Goal: Contribute content: Contribute content

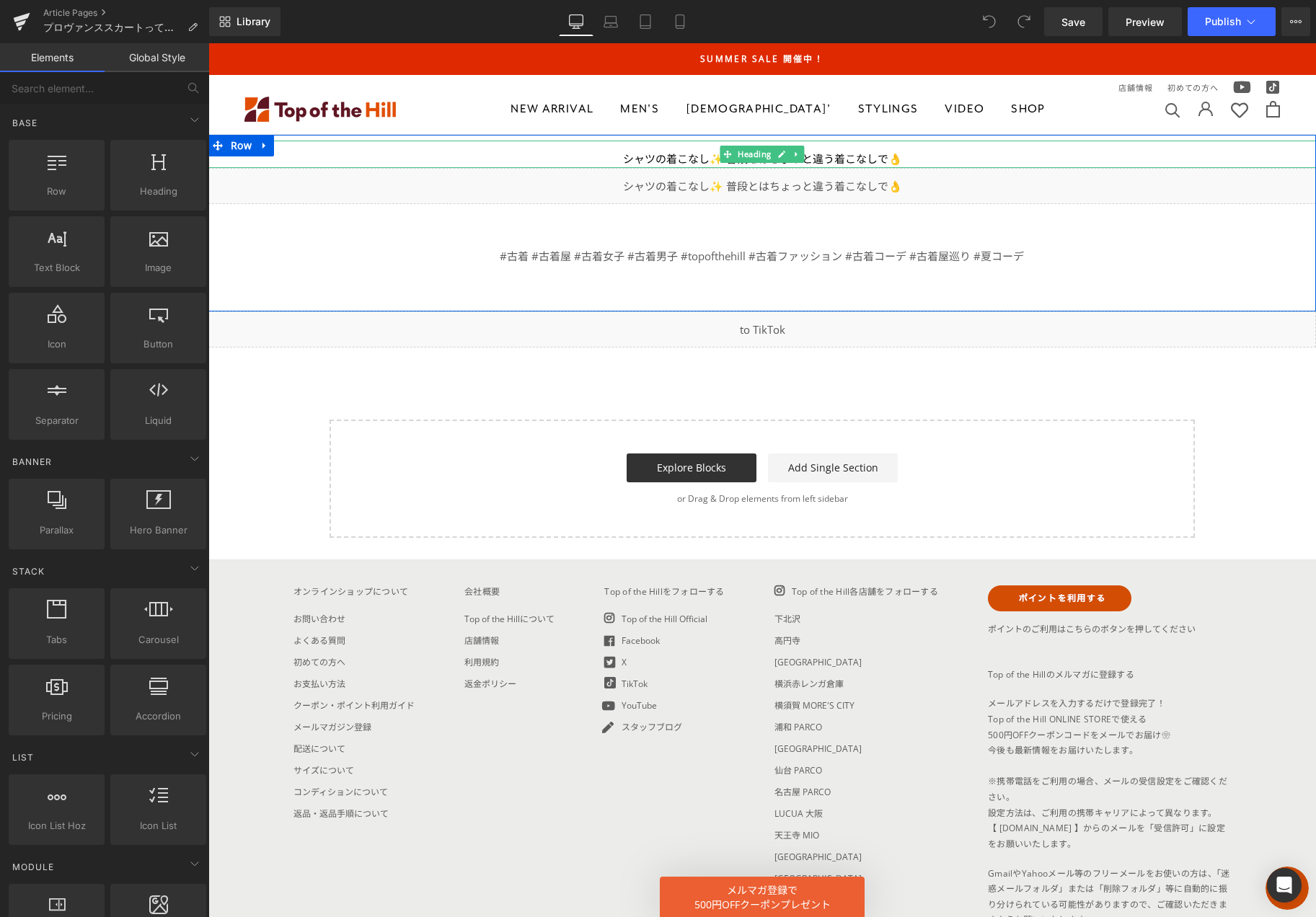
click at [903, 156] on div "シャツの着こなし✨ 普段とはちょっと違う着こなしで👌" at bounding box center [762, 159] width 1107 height 18
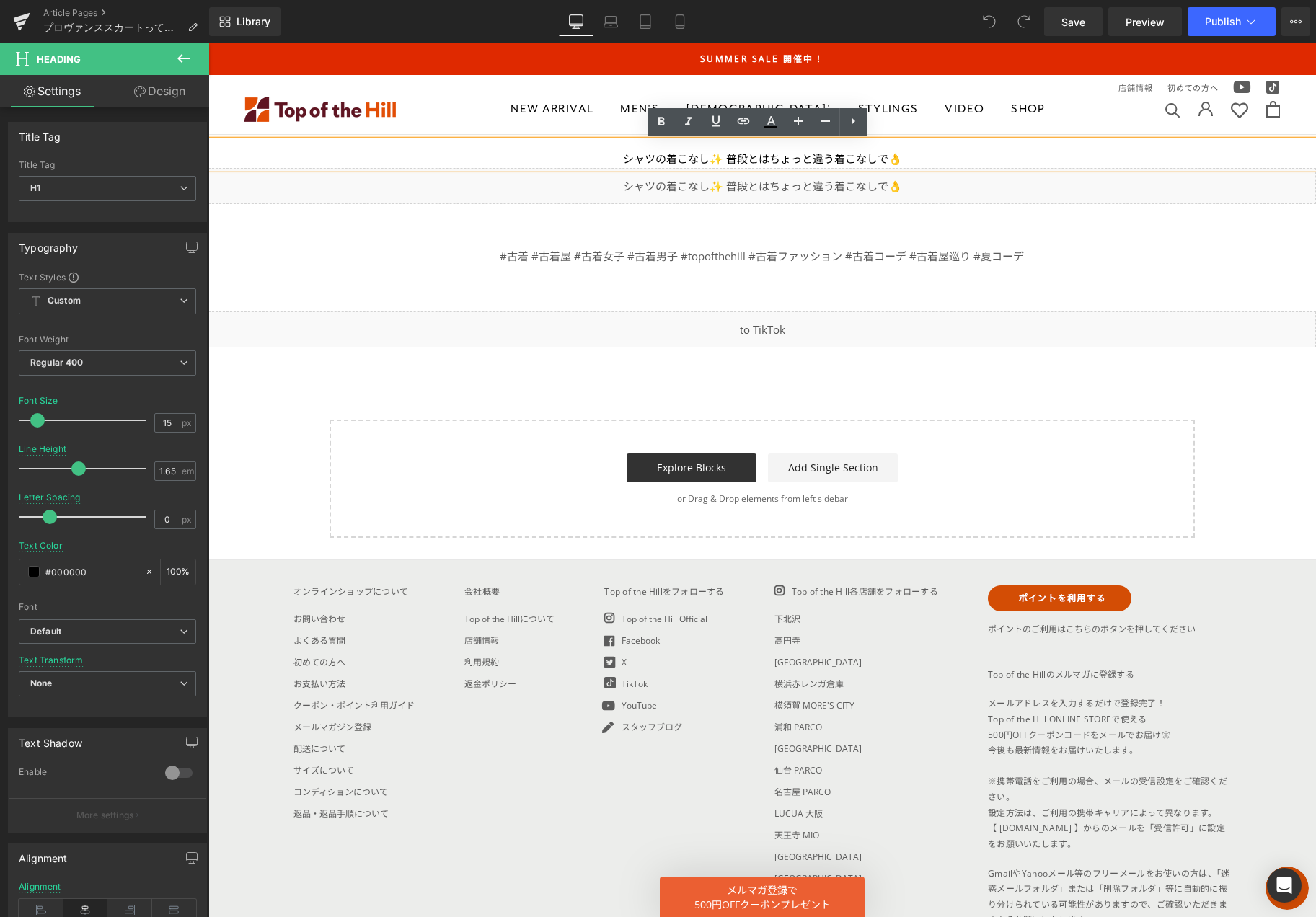
drag, startPoint x: 898, startPoint y: 159, endPoint x: 615, endPoint y: 155, distance: 283.0
click at [615, 155] on div "シャツの着こなし✨ 普段とはちょっと違う着こなしで👌" at bounding box center [762, 159] width 1107 height 18
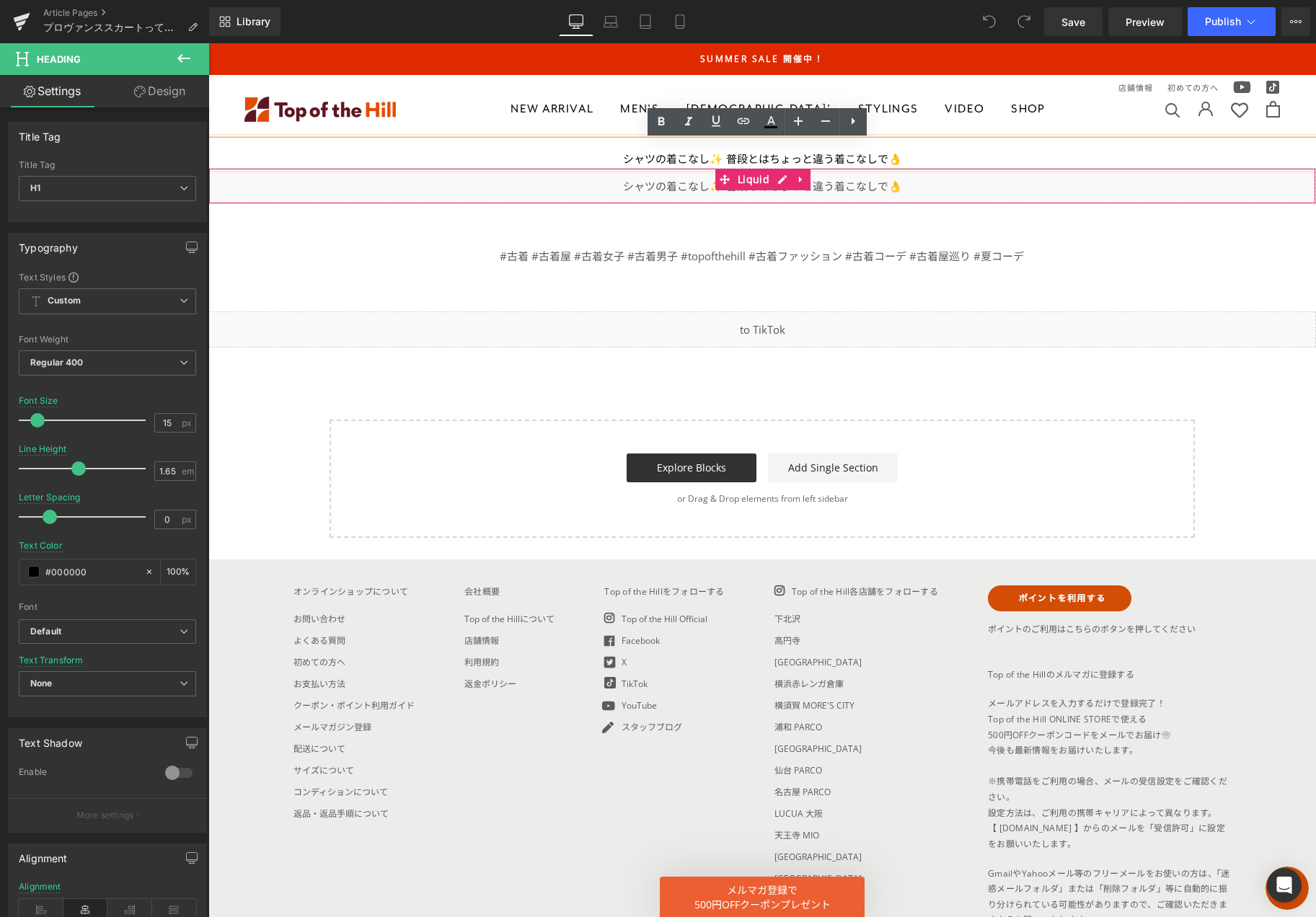
paste div
click at [687, 189] on div "Liquid" at bounding box center [762, 185] width 1107 height 36
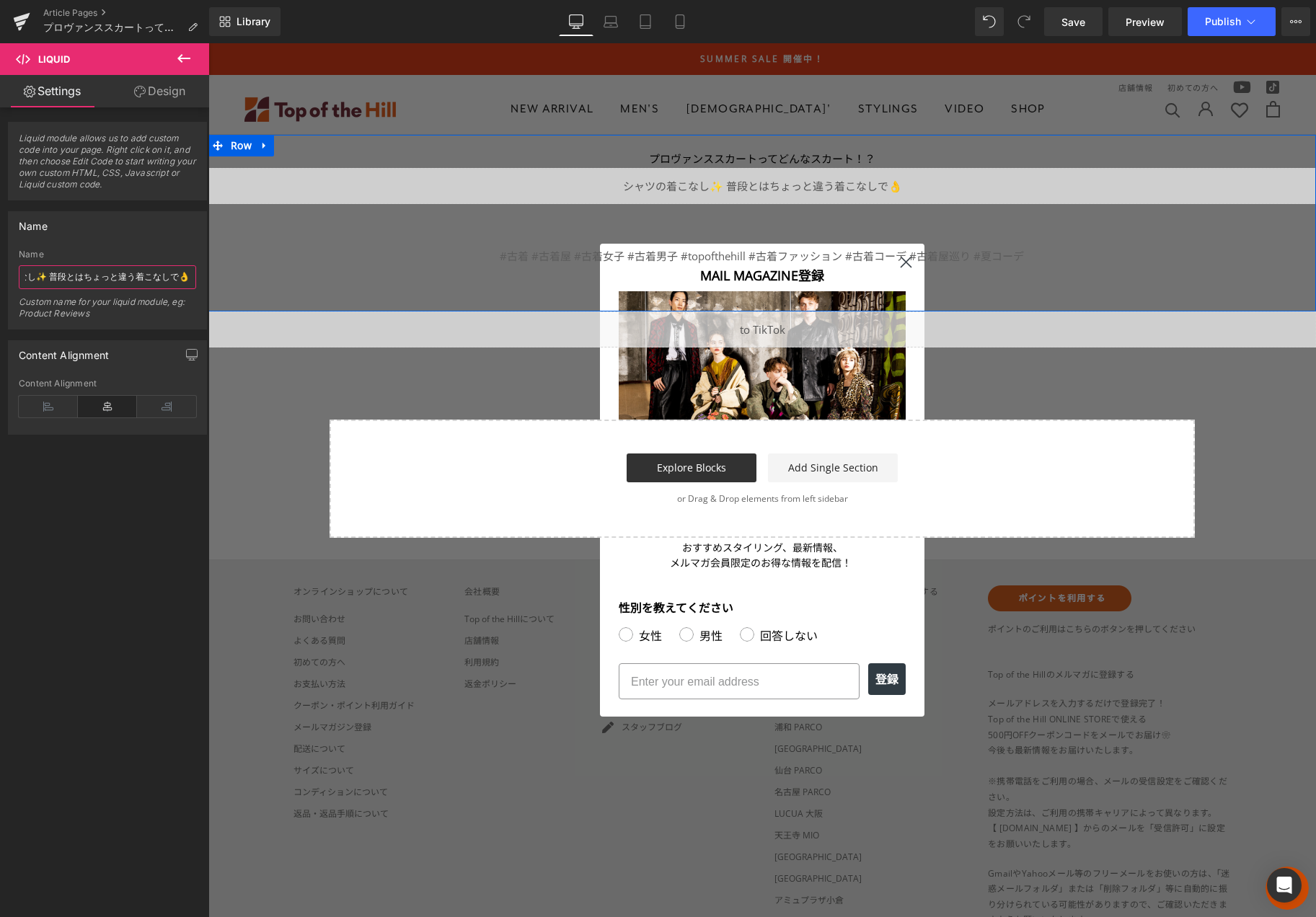
drag, startPoint x: 234, startPoint y: 322, endPoint x: 380, endPoint y: 286, distance: 150.4
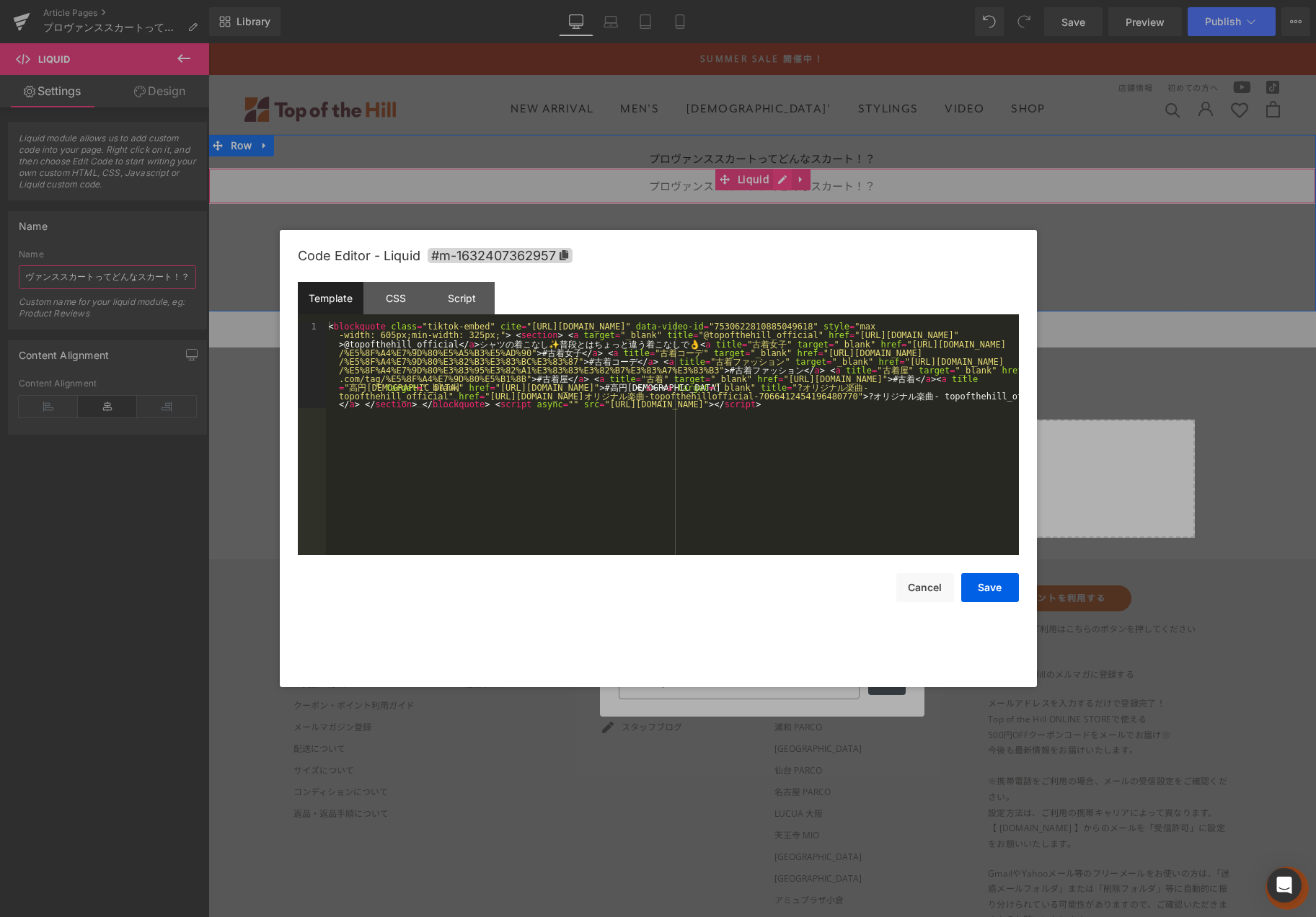
click at [773, 179] on div "Liquid" at bounding box center [762, 185] width 1107 height 36
type input "プロヴァンススカートってどんなスカート！？"
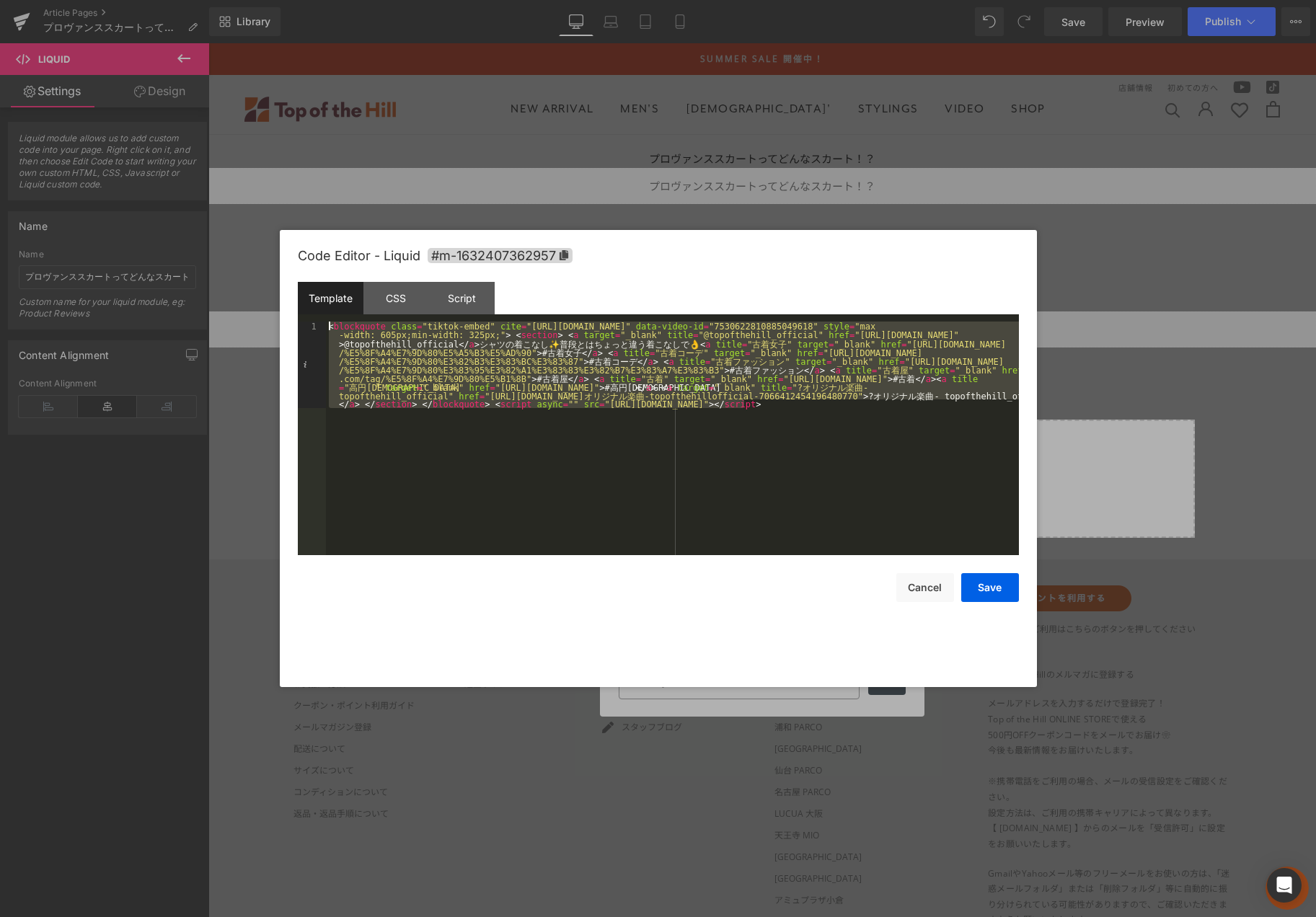
drag, startPoint x: 750, startPoint y: 410, endPoint x: 299, endPoint y: 319, distance: 460.1
click at [299, 319] on div "Template CSS Script Data 1 < blockquote class = "tiktok-embed" cite = "https://…" at bounding box center [658, 419] width 721 height 273
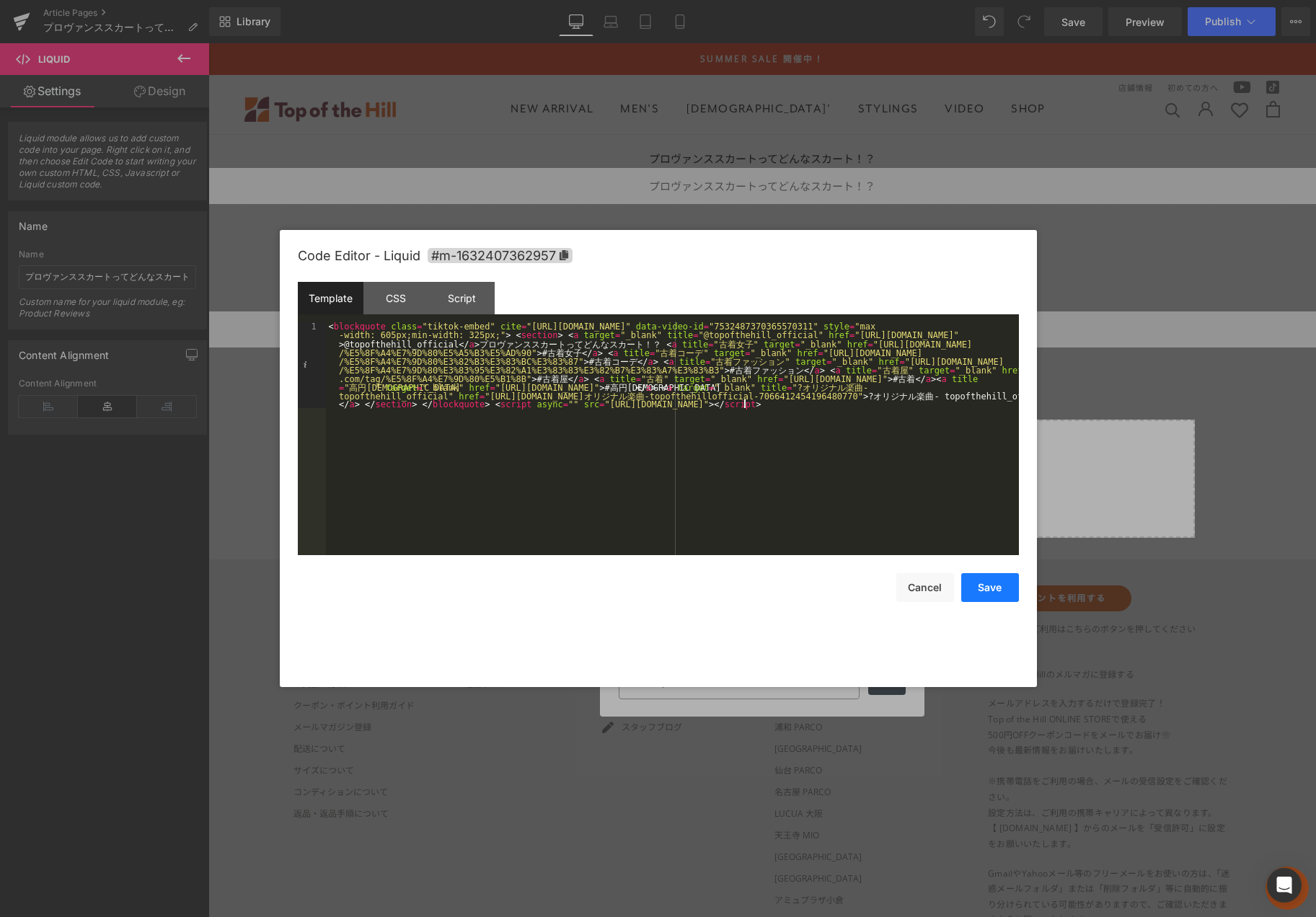
click at [996, 600] on button "Save" at bounding box center [989, 587] width 57 height 29
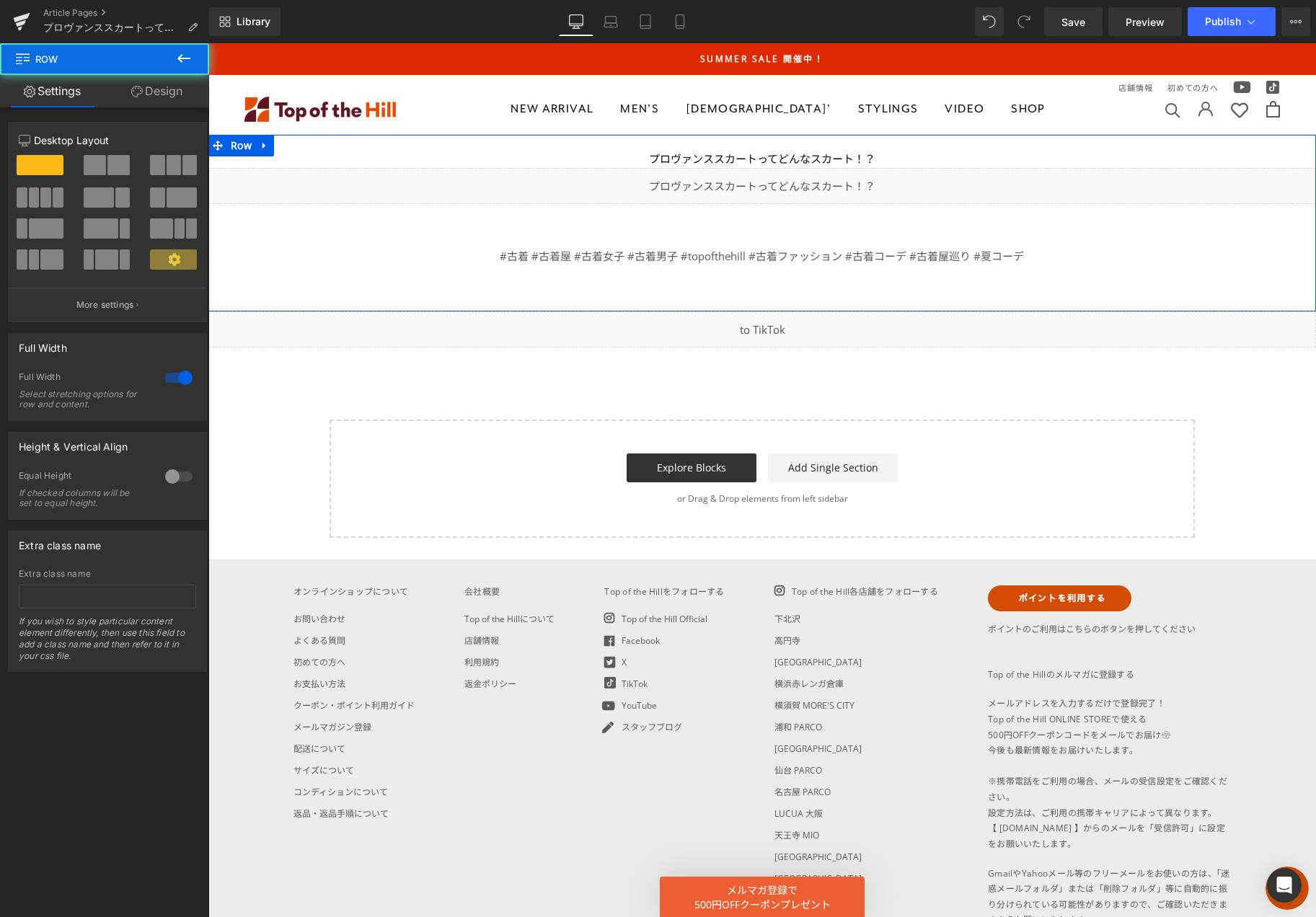
click at [1185, 269] on div "プロヴァンススカートってどんなスカート！？ Heading Liquid #古着 #古着屋 #古着女子 #古着男子 #topofthehill #古着ファッシ…" at bounding box center [762, 222] width 1107 height 164
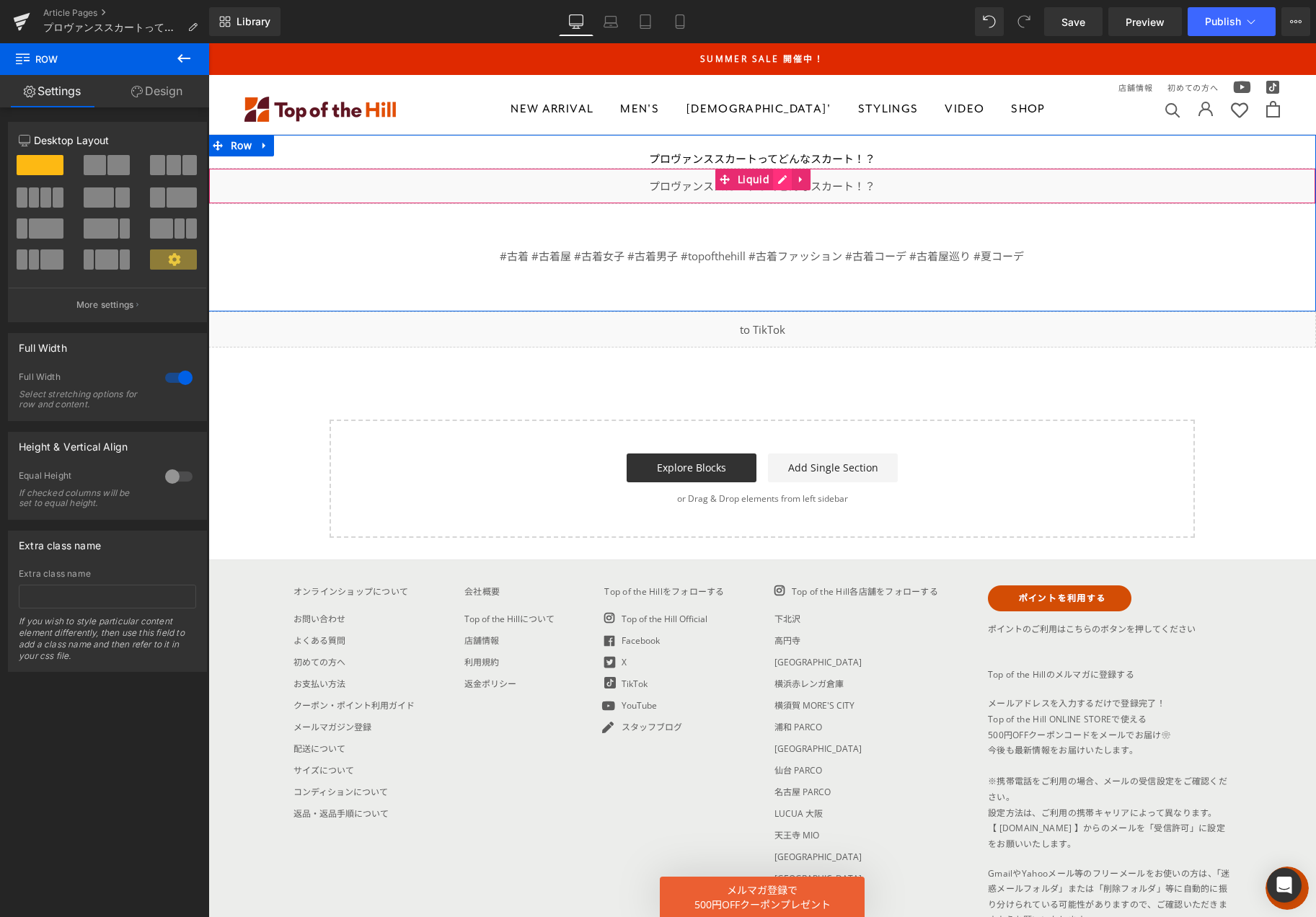
click at [777, 177] on div "Liquid" at bounding box center [762, 185] width 1107 height 36
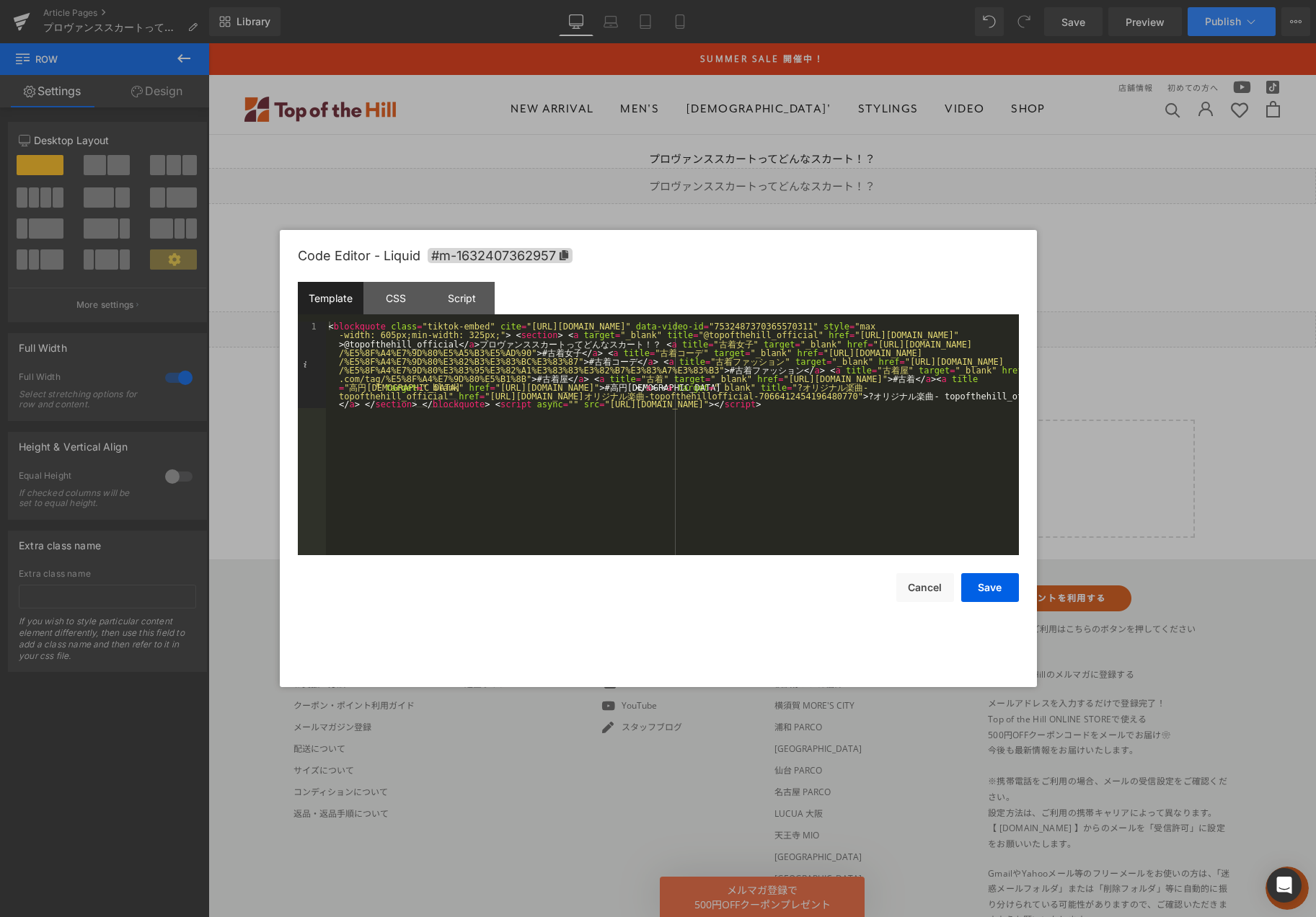
click at [1251, 11] on div at bounding box center [658, 458] width 1316 height 917
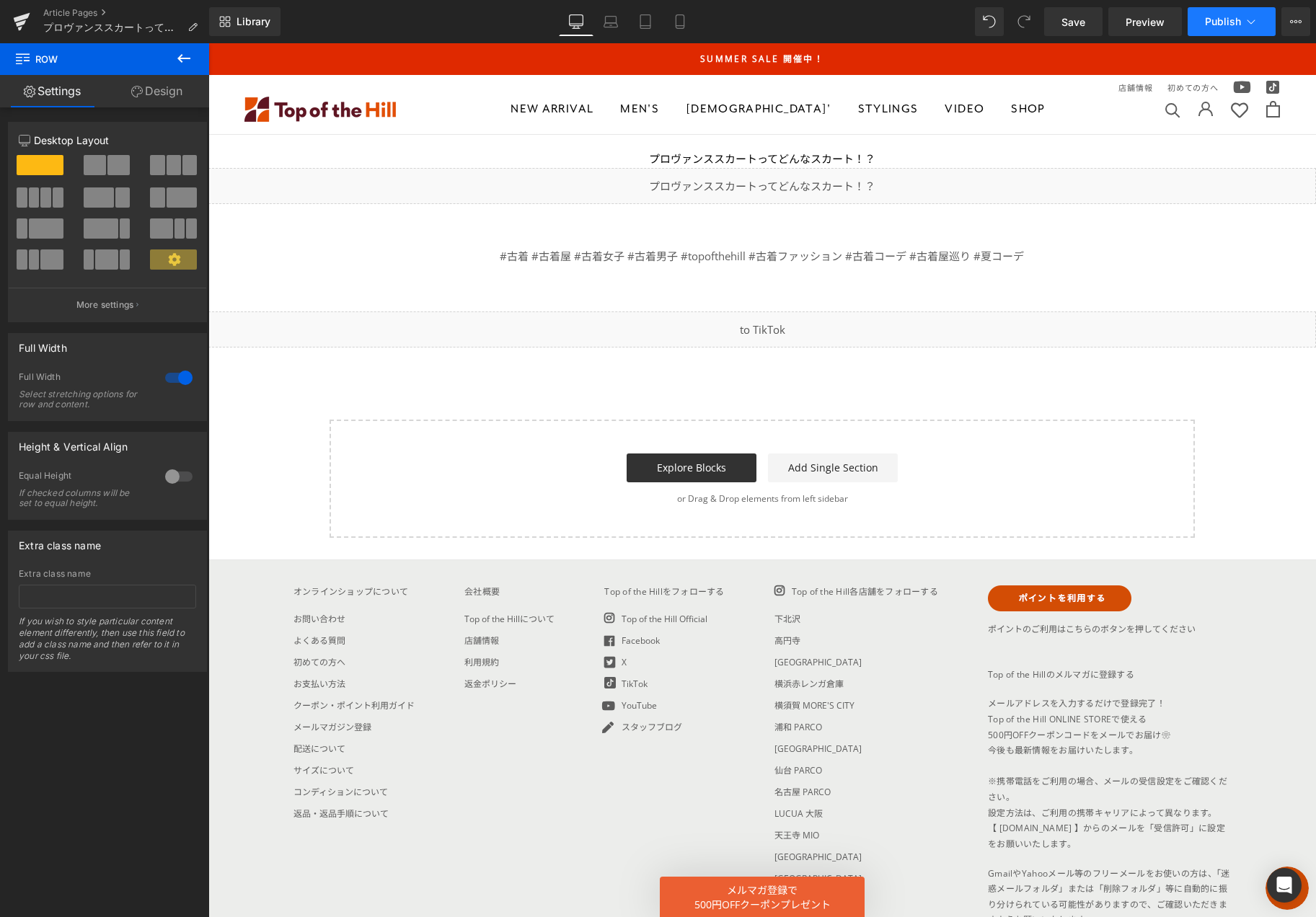
click at [1266, 12] on button "Publish" at bounding box center [1231, 21] width 88 height 29
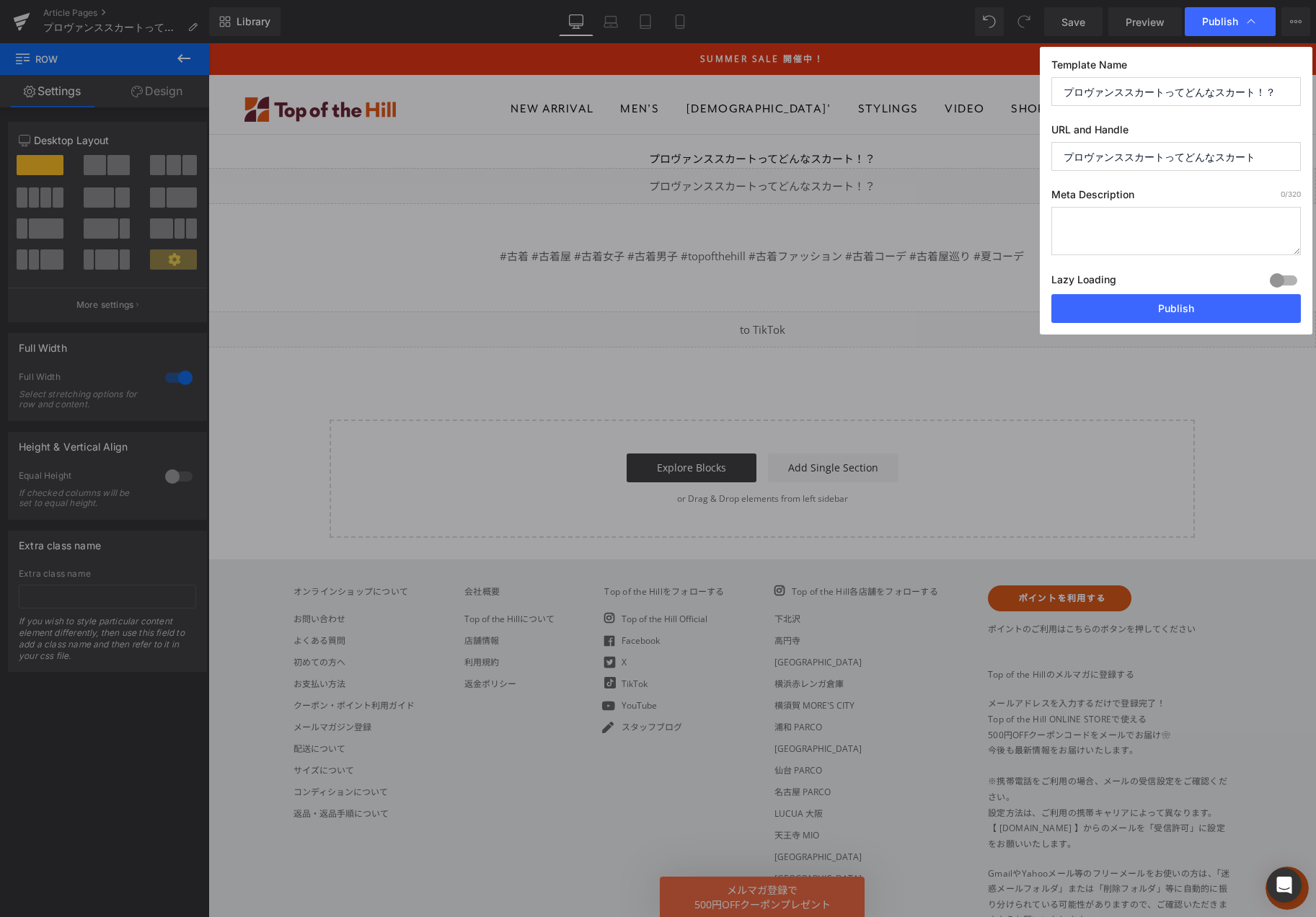
drag, startPoint x: 1260, startPoint y: 153, endPoint x: 889, endPoint y: 161, distance: 371.1
click at [889, 161] on div "Publish Template Name プロヴァンススカートってどんなスカート！？ URL and Handle プロヴァンススカートってどんなスカート …" at bounding box center [658, 458] width 1316 height 917
type input "tiktok20250729"
click at [1091, 315] on button "Publish" at bounding box center [1175, 308] width 249 height 29
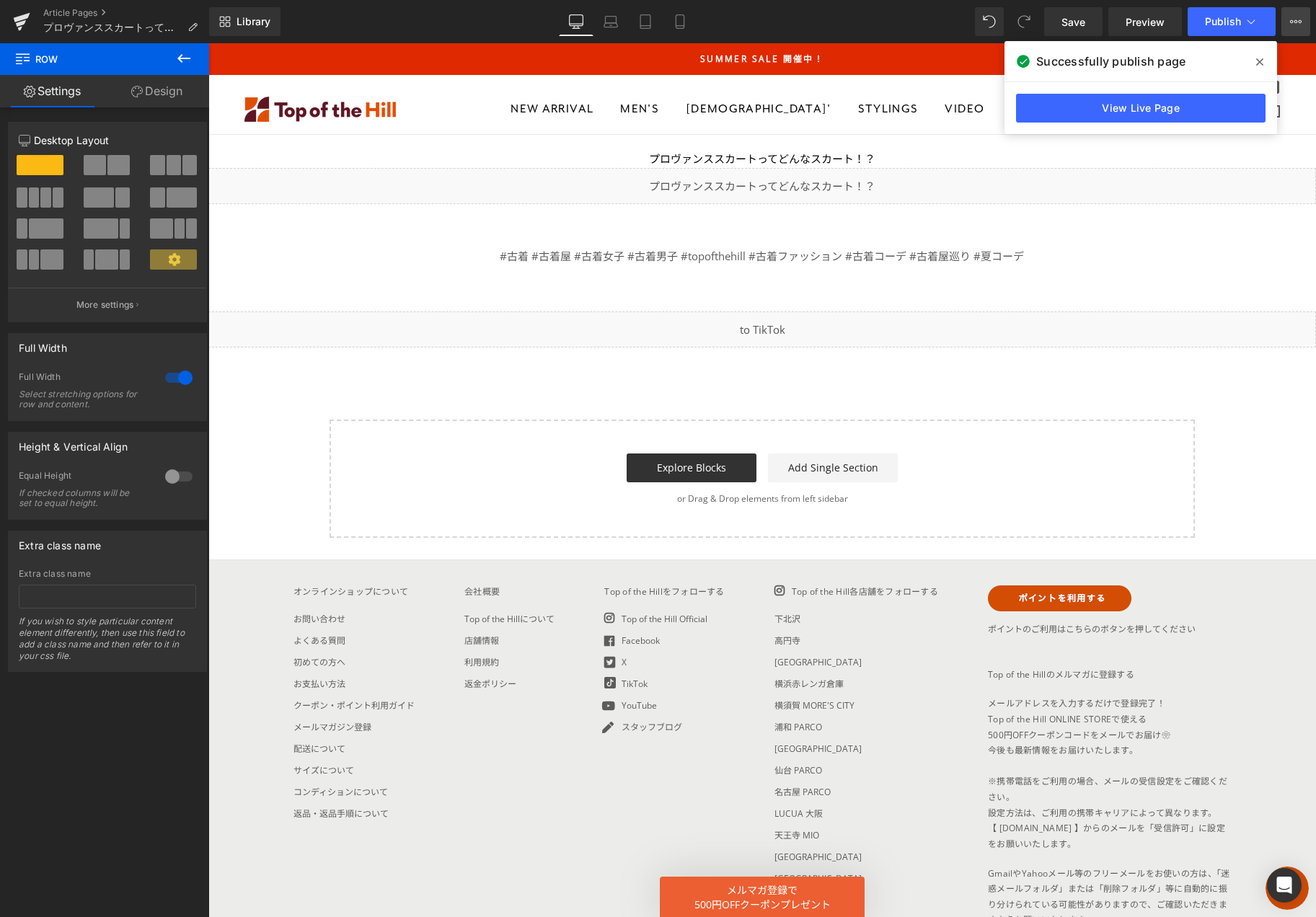
click at [1291, 21] on icon at bounding box center [1292, 21] width 4 height 3
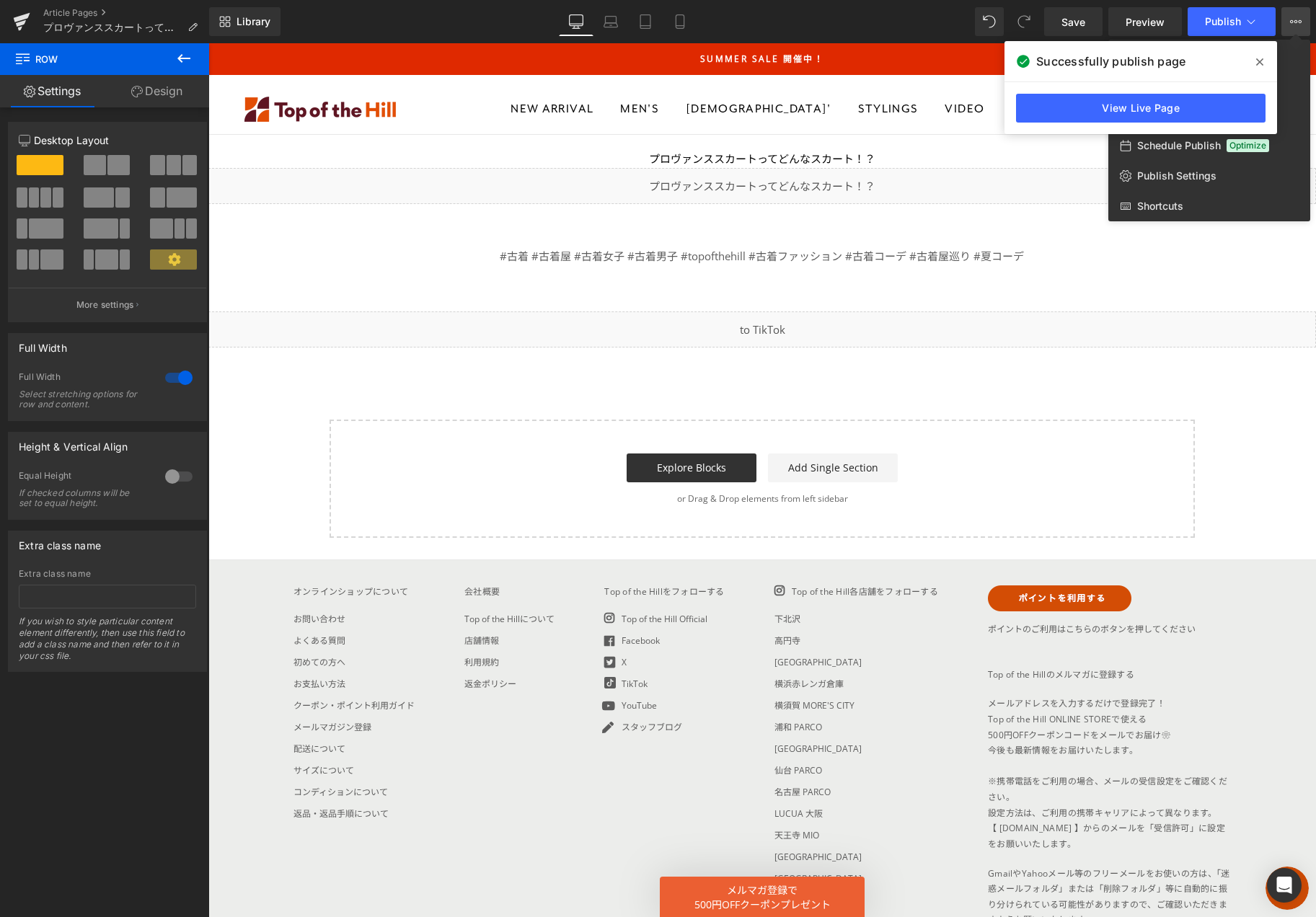
click at [1258, 59] on icon at bounding box center [1259, 62] width 7 height 12
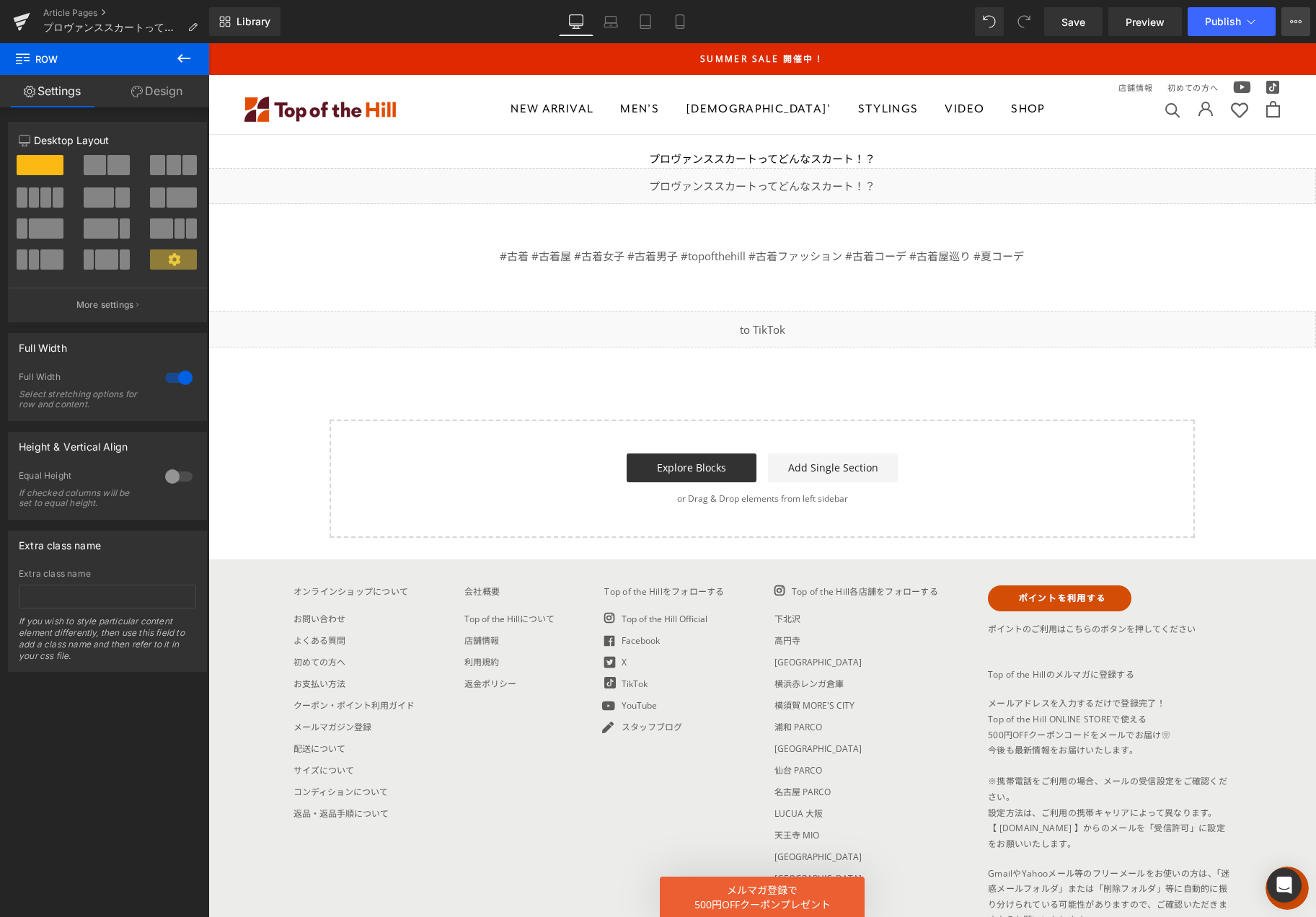
click at [1291, 17] on icon at bounding box center [1296, 21] width 12 height 12
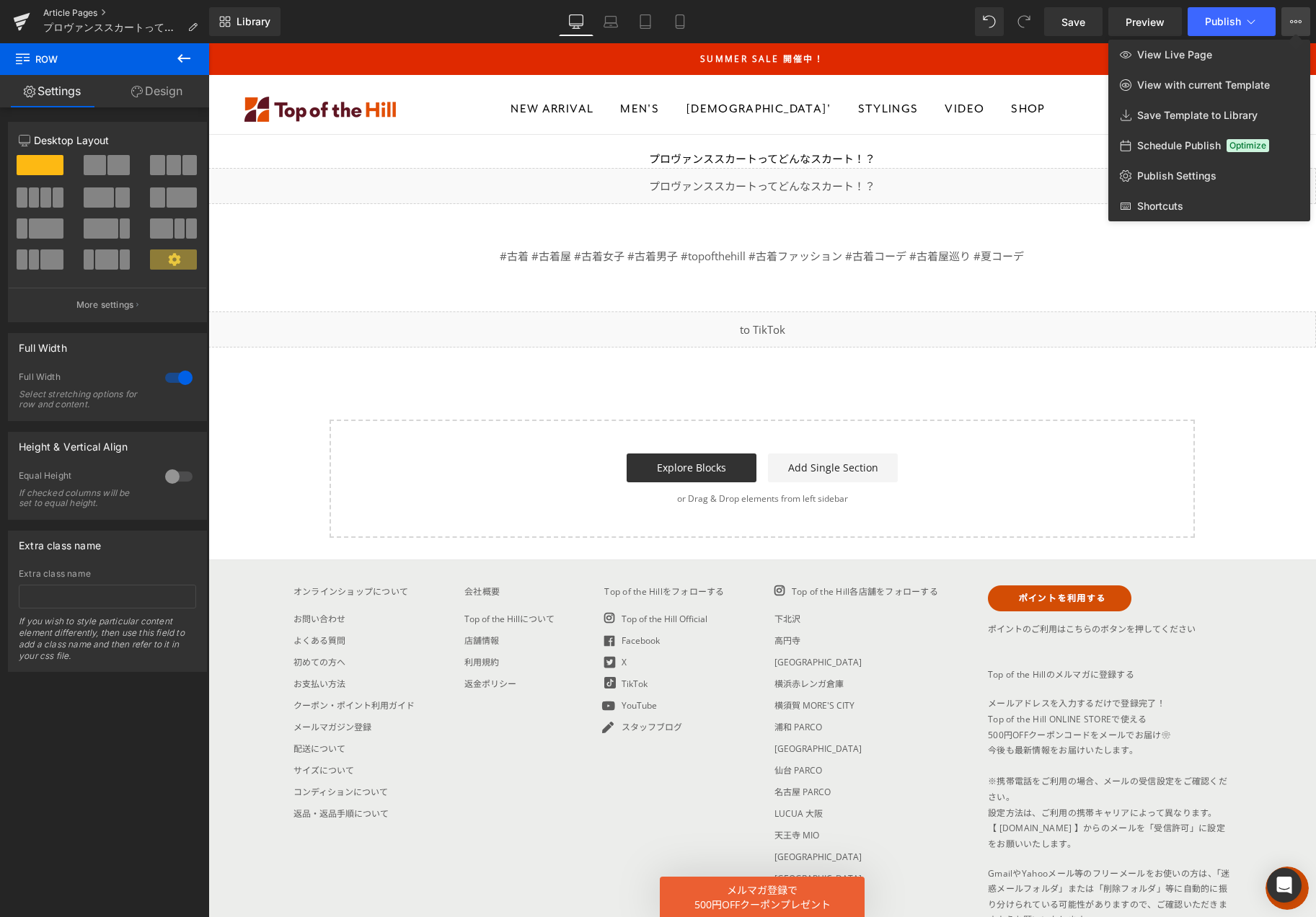
click at [97, 12] on link "Article Pages" at bounding box center [126, 13] width 166 height 12
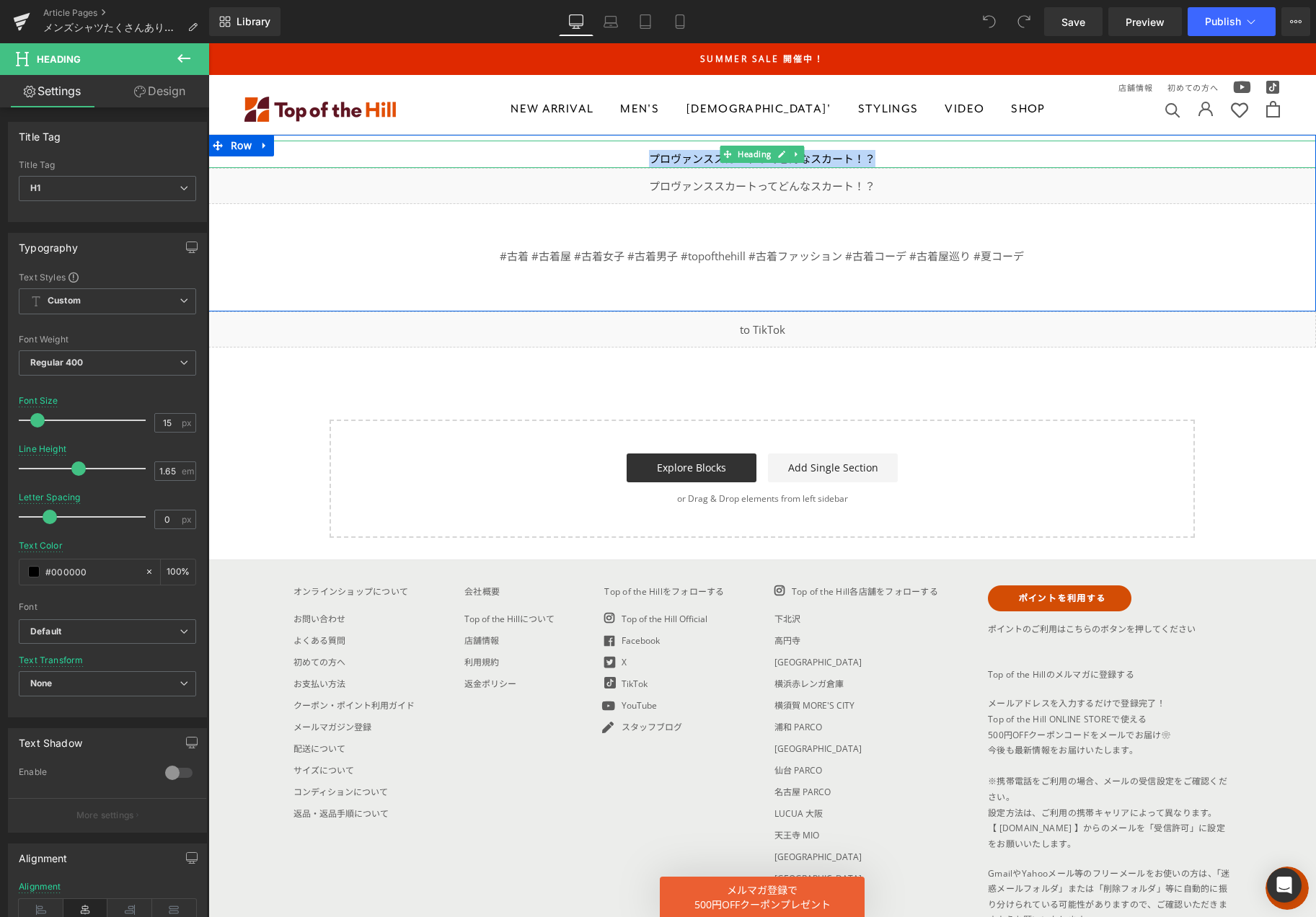
drag, startPoint x: 864, startPoint y: 161, endPoint x: 621, endPoint y: 152, distance: 243.2
click at [621, 152] on div "プロヴァンススカートってどんなスカート！？" at bounding box center [762, 159] width 1107 height 18
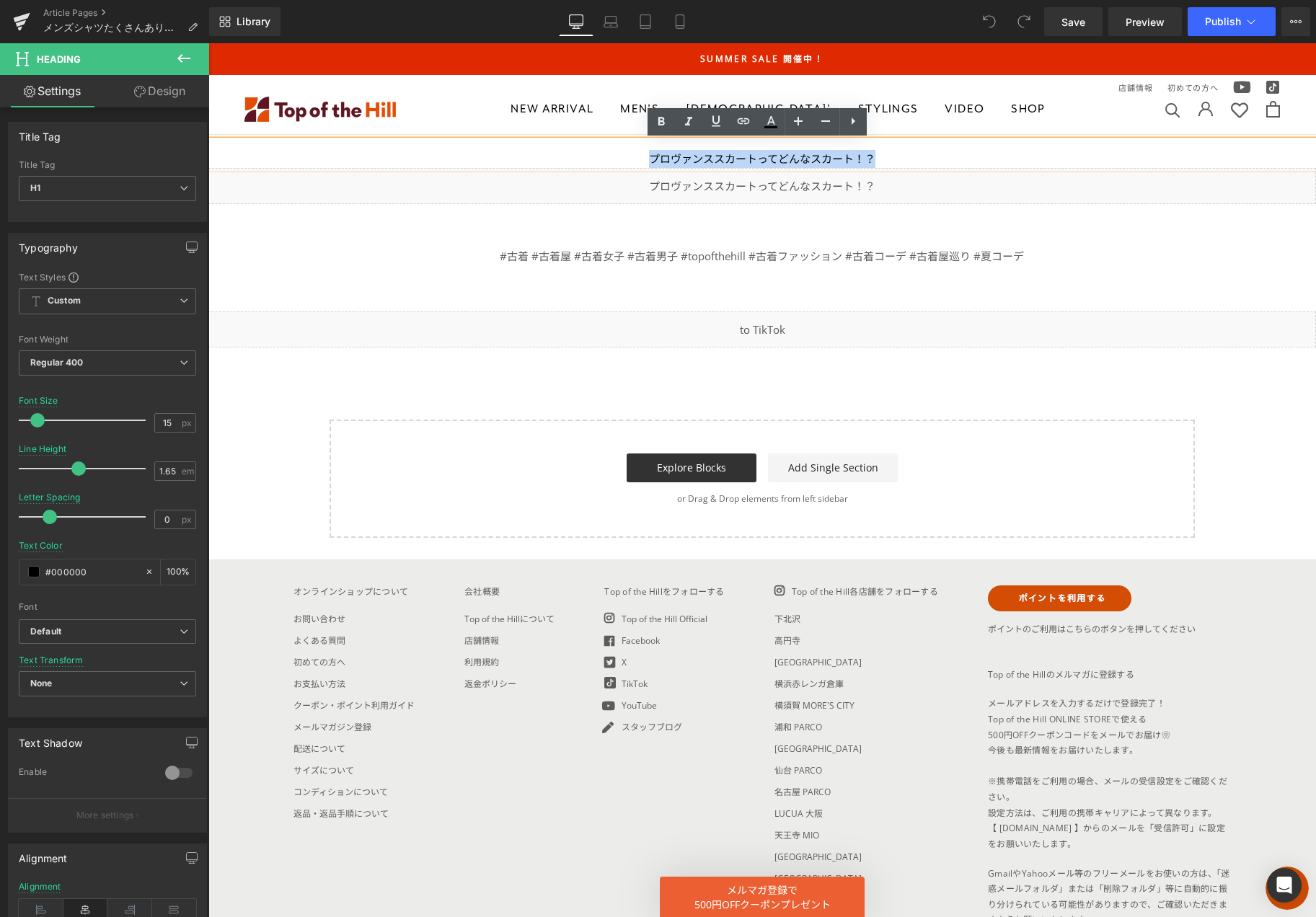
paste div
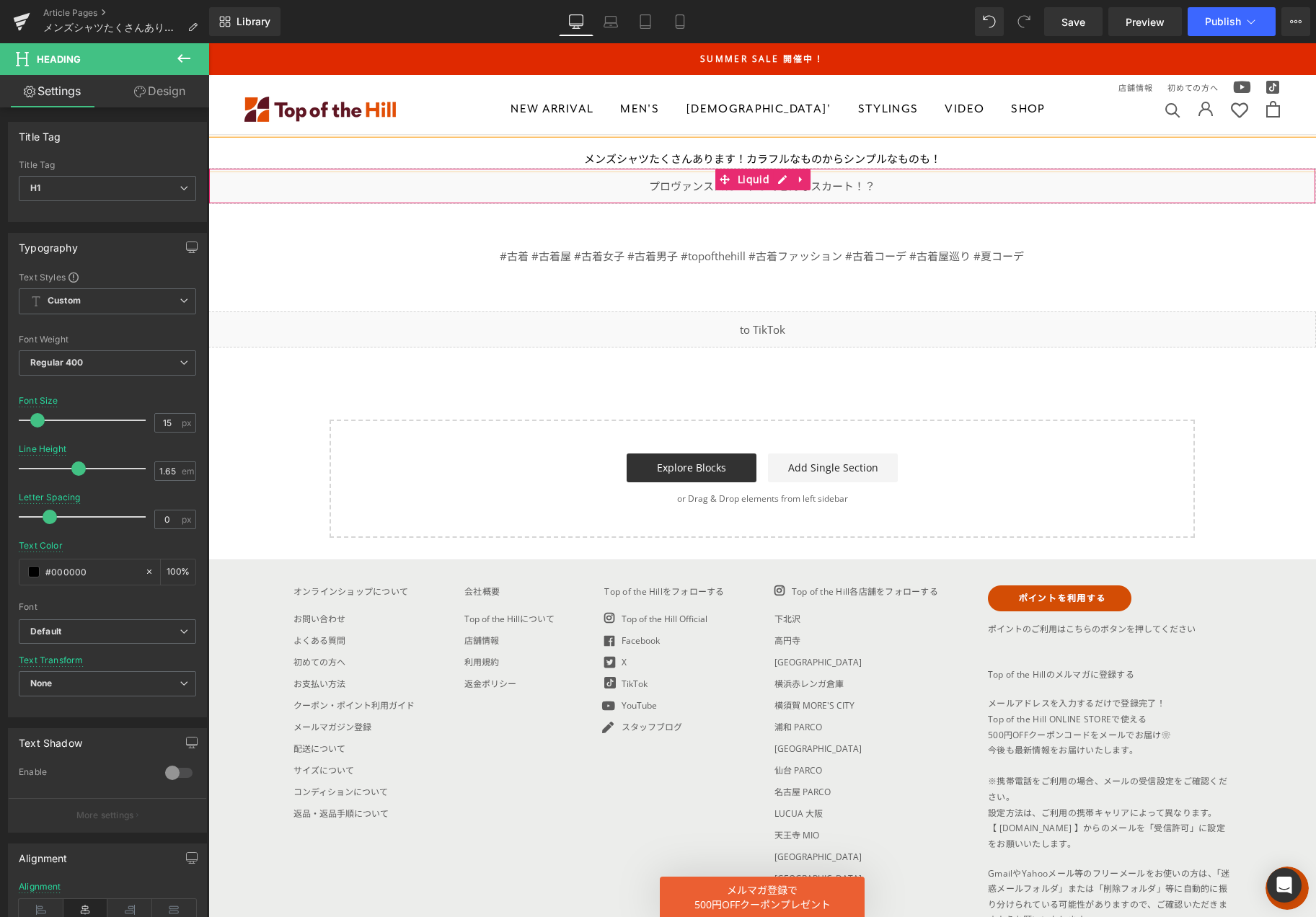
click at [675, 182] on div "Liquid" at bounding box center [762, 185] width 1107 height 36
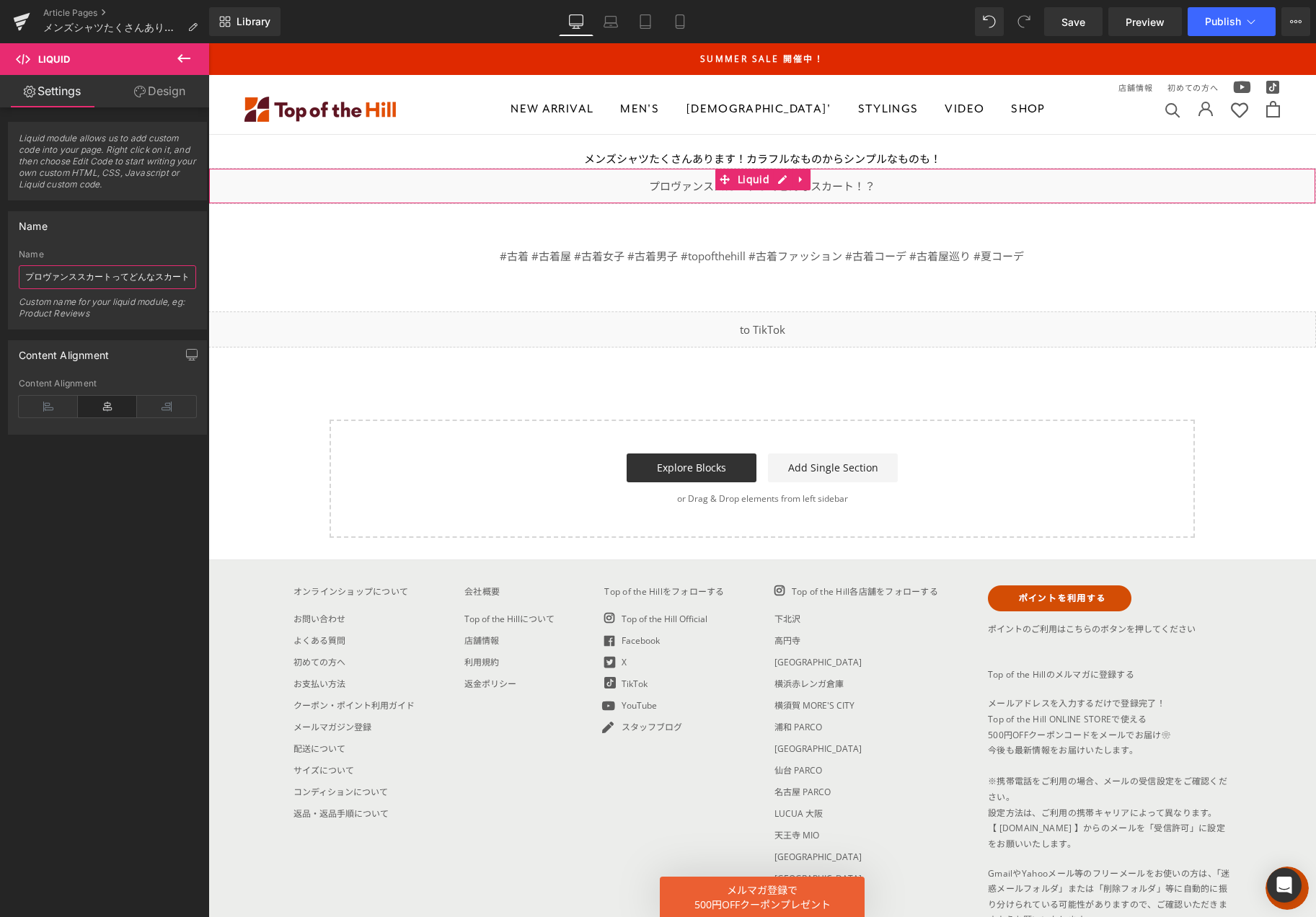
scroll to position [0, 22]
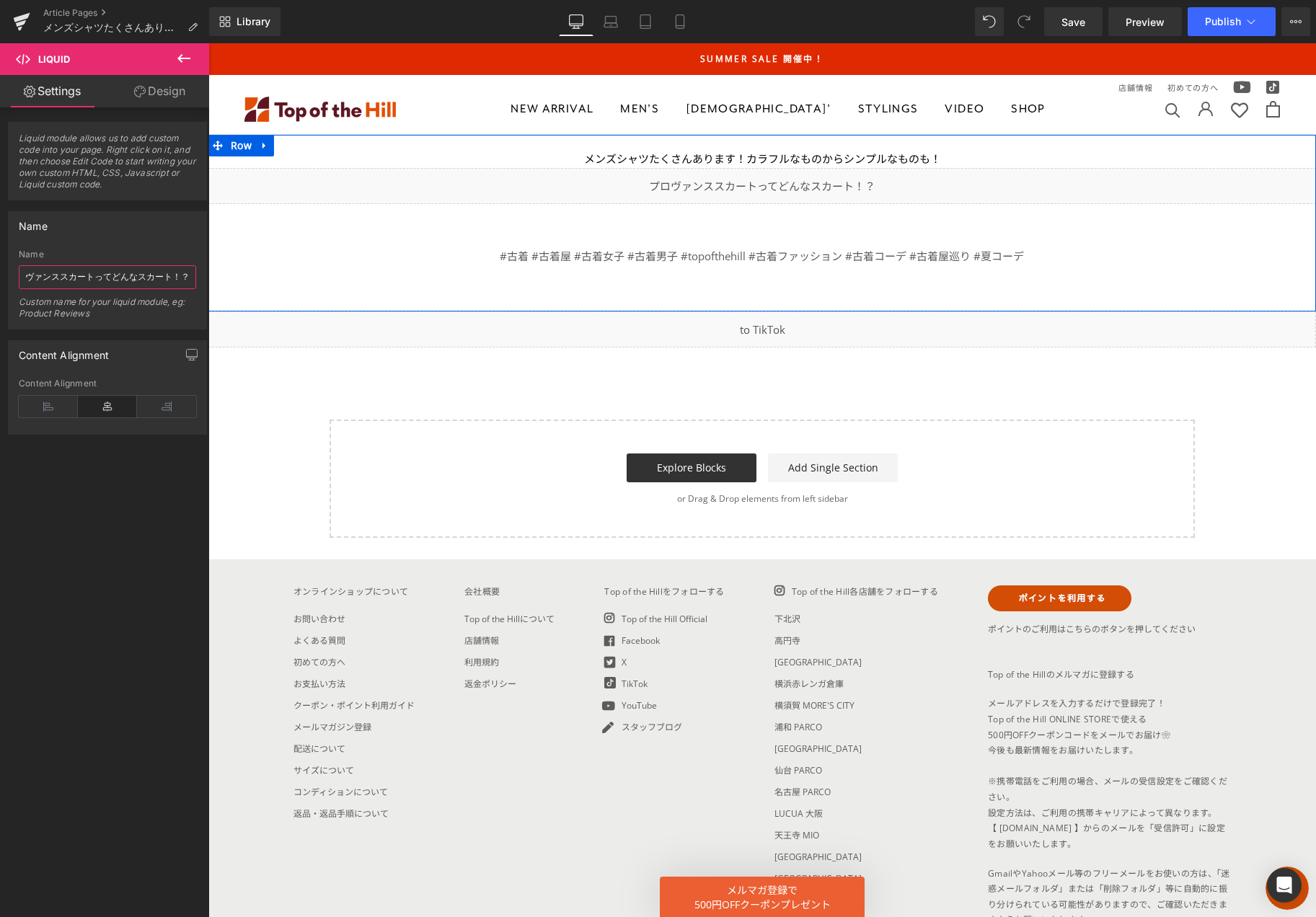
drag, startPoint x: 232, startPoint y: 322, endPoint x: 395, endPoint y: 296, distance: 165.1
paste input "ンズシャツたくさんあります！カラフルなものからシンプルなものも！"
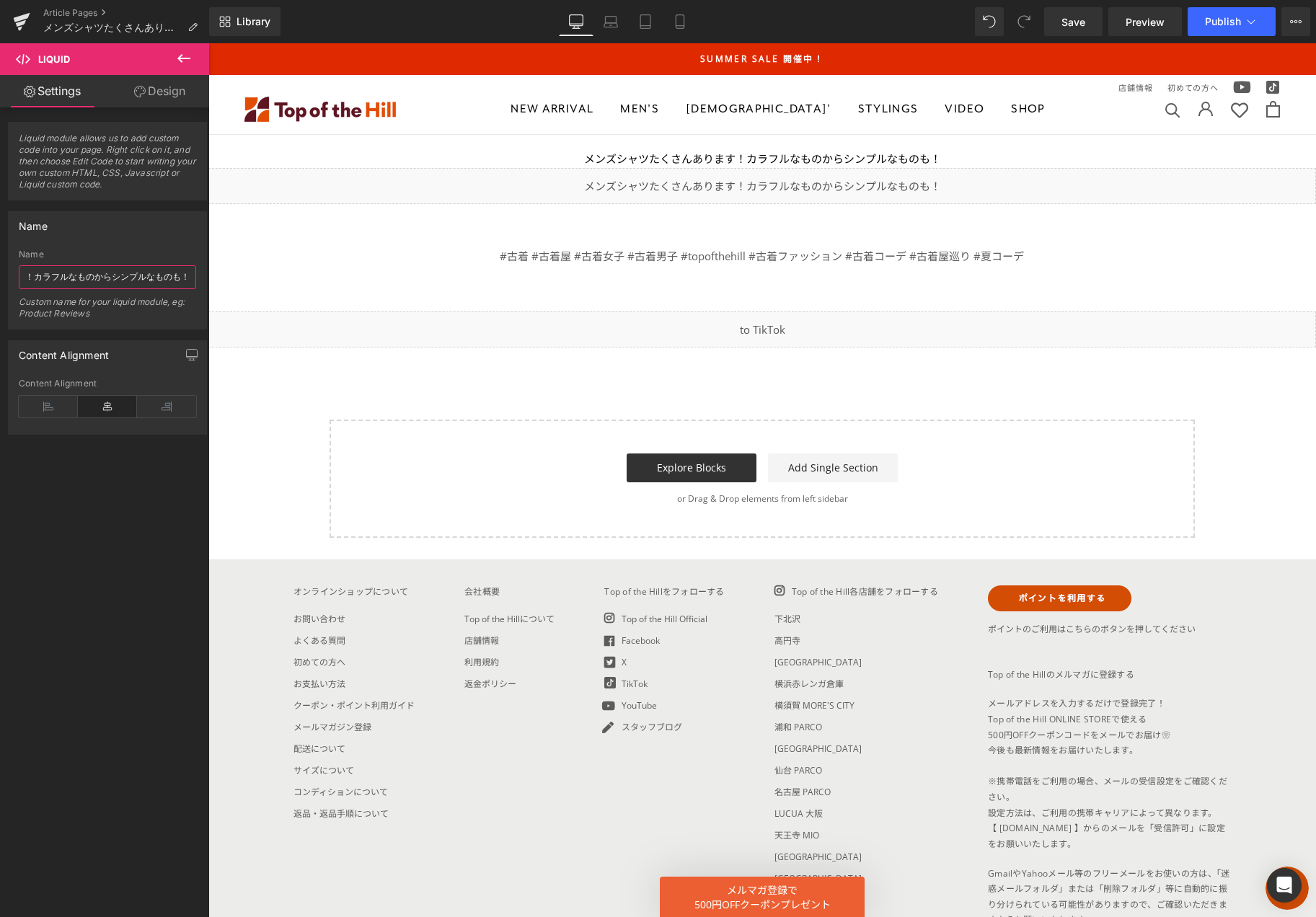
type input "メンズシャツたくさんあります！カラフルなものからシンプルなものも！"
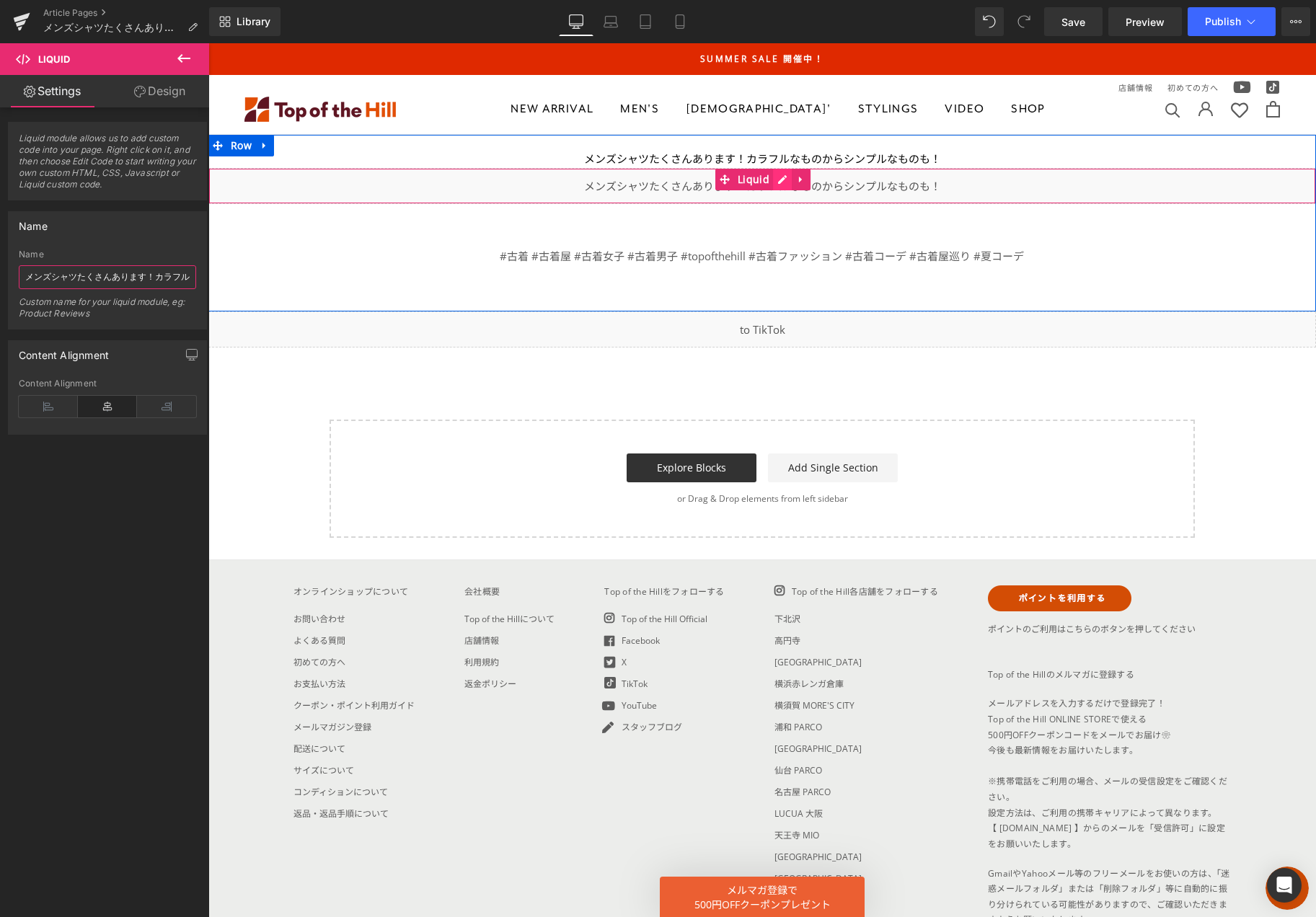
click at [770, 179] on div "Liquid" at bounding box center [762, 185] width 1107 height 36
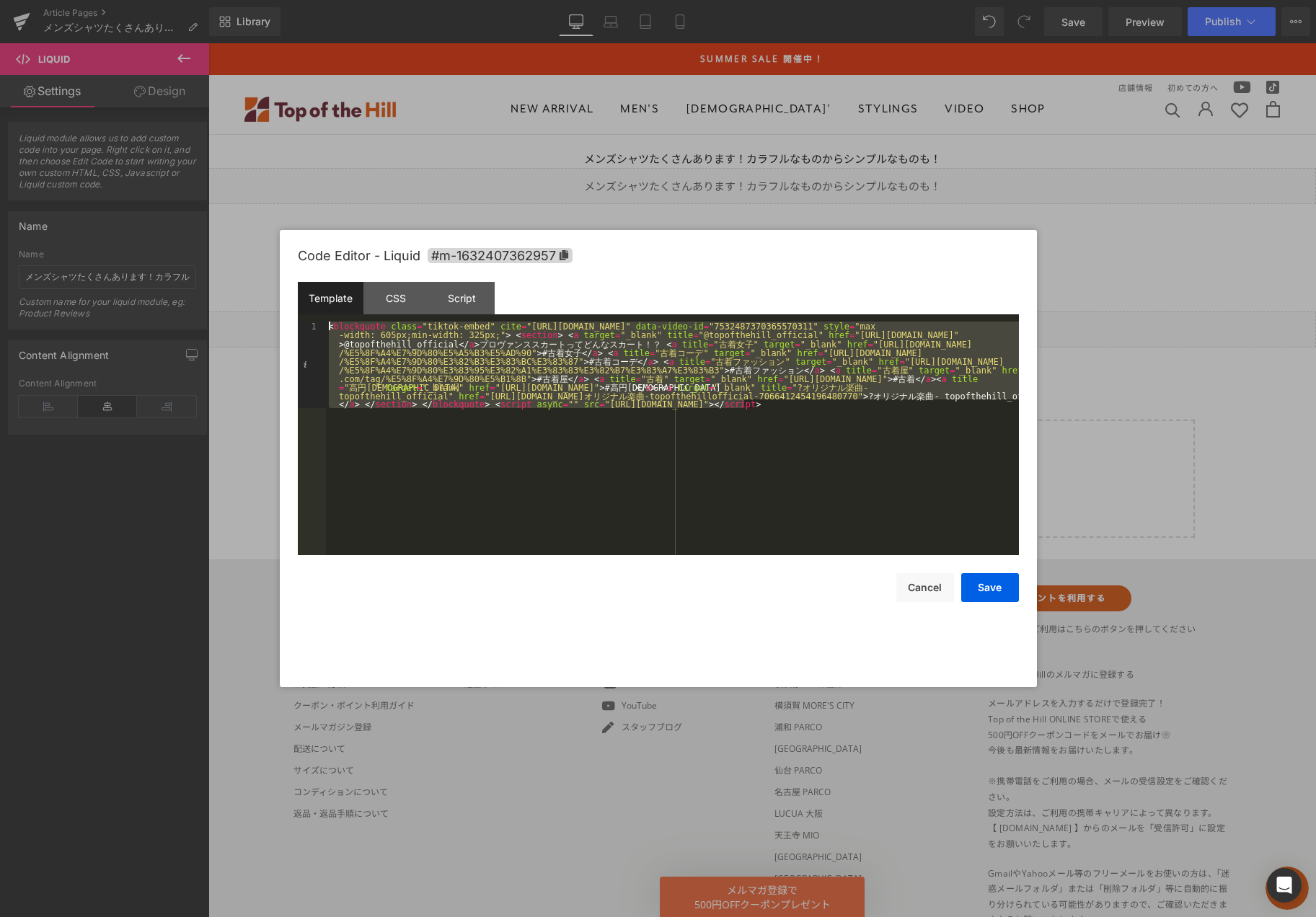
drag, startPoint x: 761, startPoint y: 411, endPoint x: 243, endPoint y: 278, distance: 534.8
click at [243, 278] on body "You are previewing how the will restyle your page. You can not edit Elements in…" at bounding box center [658, 458] width 1316 height 917
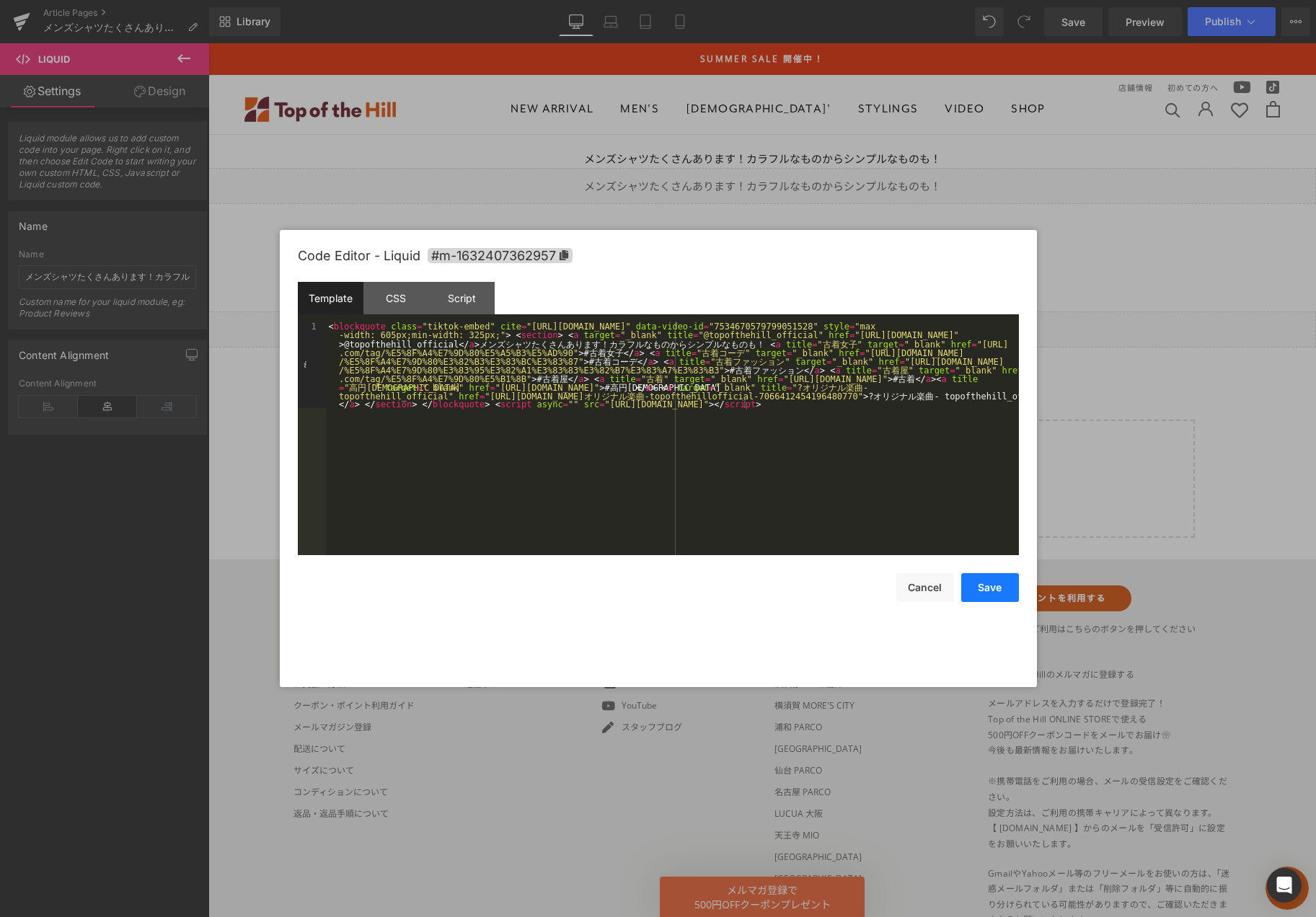
click at [990, 589] on button "Save" at bounding box center [989, 587] width 57 height 29
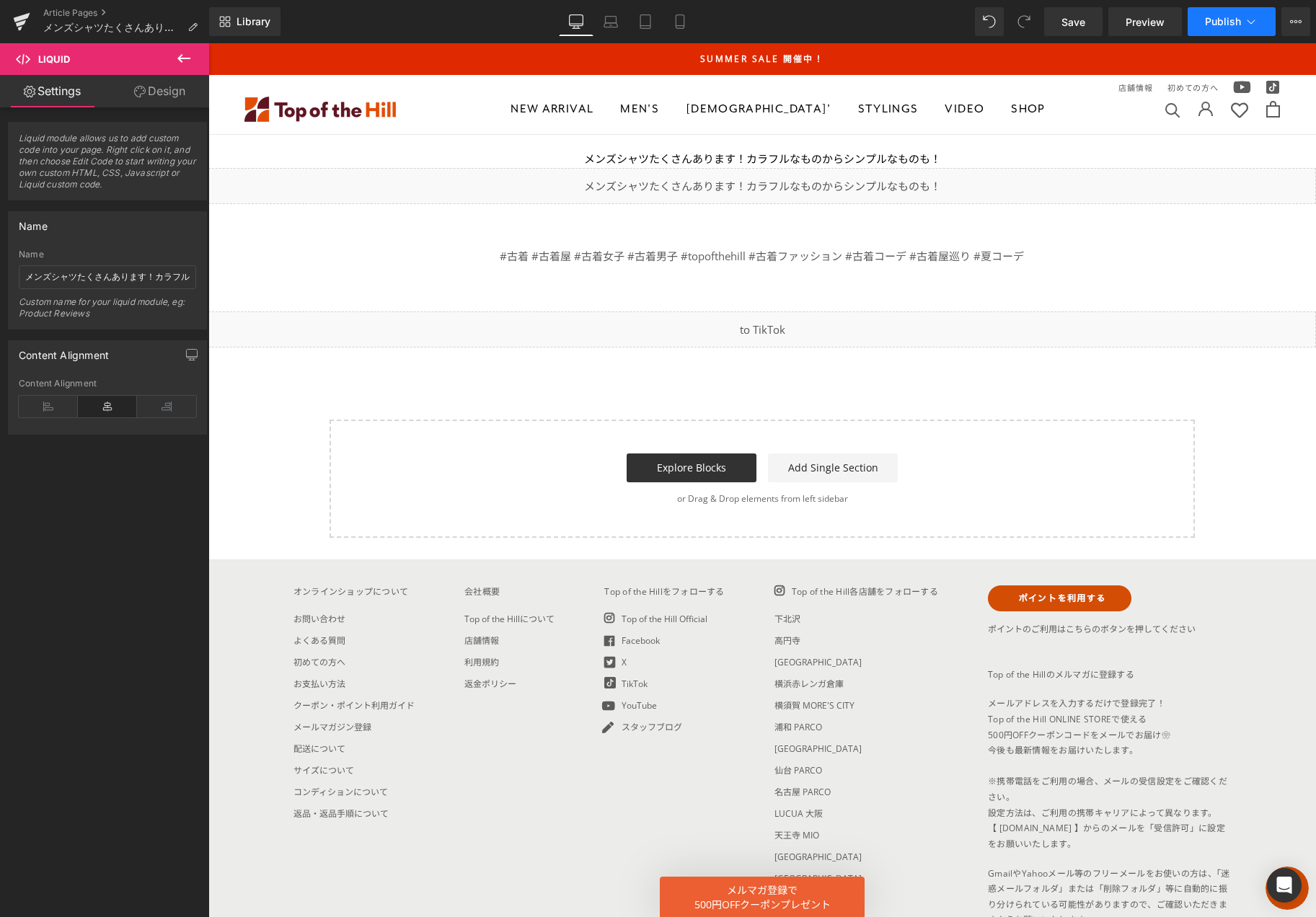
click at [1244, 20] on icon at bounding box center [1250, 21] width 15 height 15
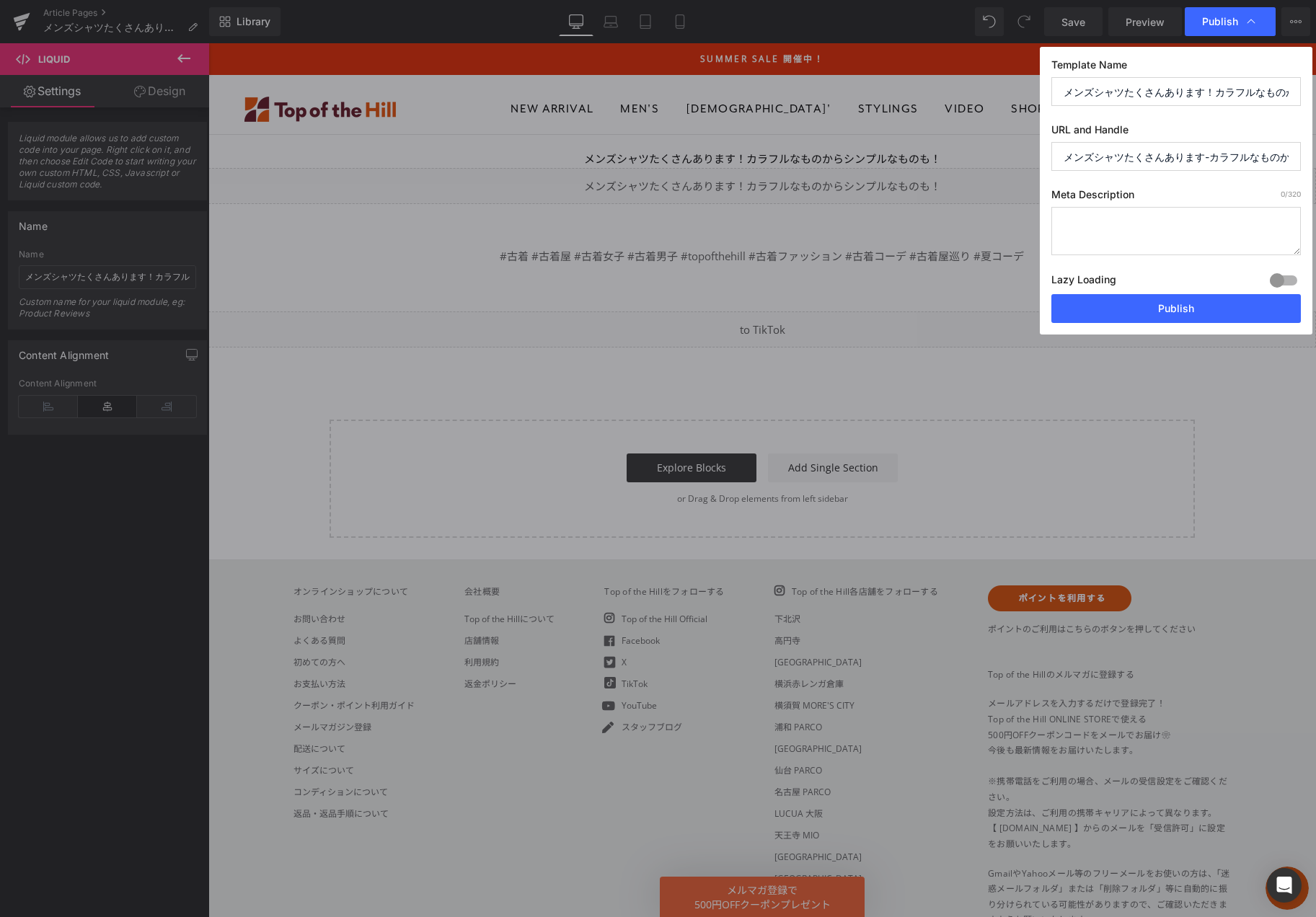
scroll to position [0, 92]
drag, startPoint x: 1063, startPoint y: 149, endPoint x: 1493, endPoint y: 152, distance: 430.0
click at [1315, 152] on html "You are previewing how the will restyle your page. You can not edit Elements in…" at bounding box center [658, 458] width 1316 height 917
type input "tiktok20250804"
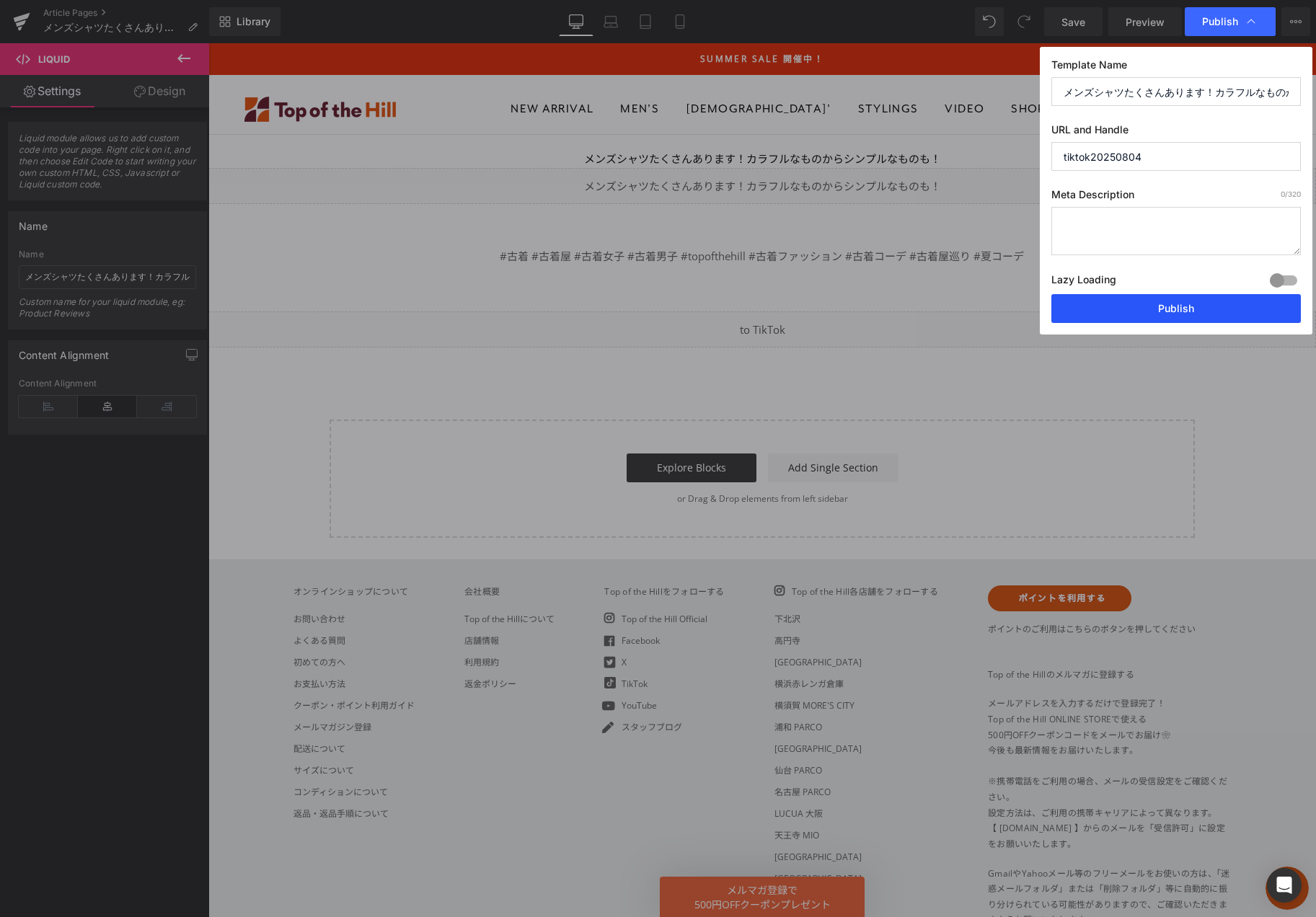
click at [1147, 304] on button "Publish" at bounding box center [1175, 308] width 249 height 29
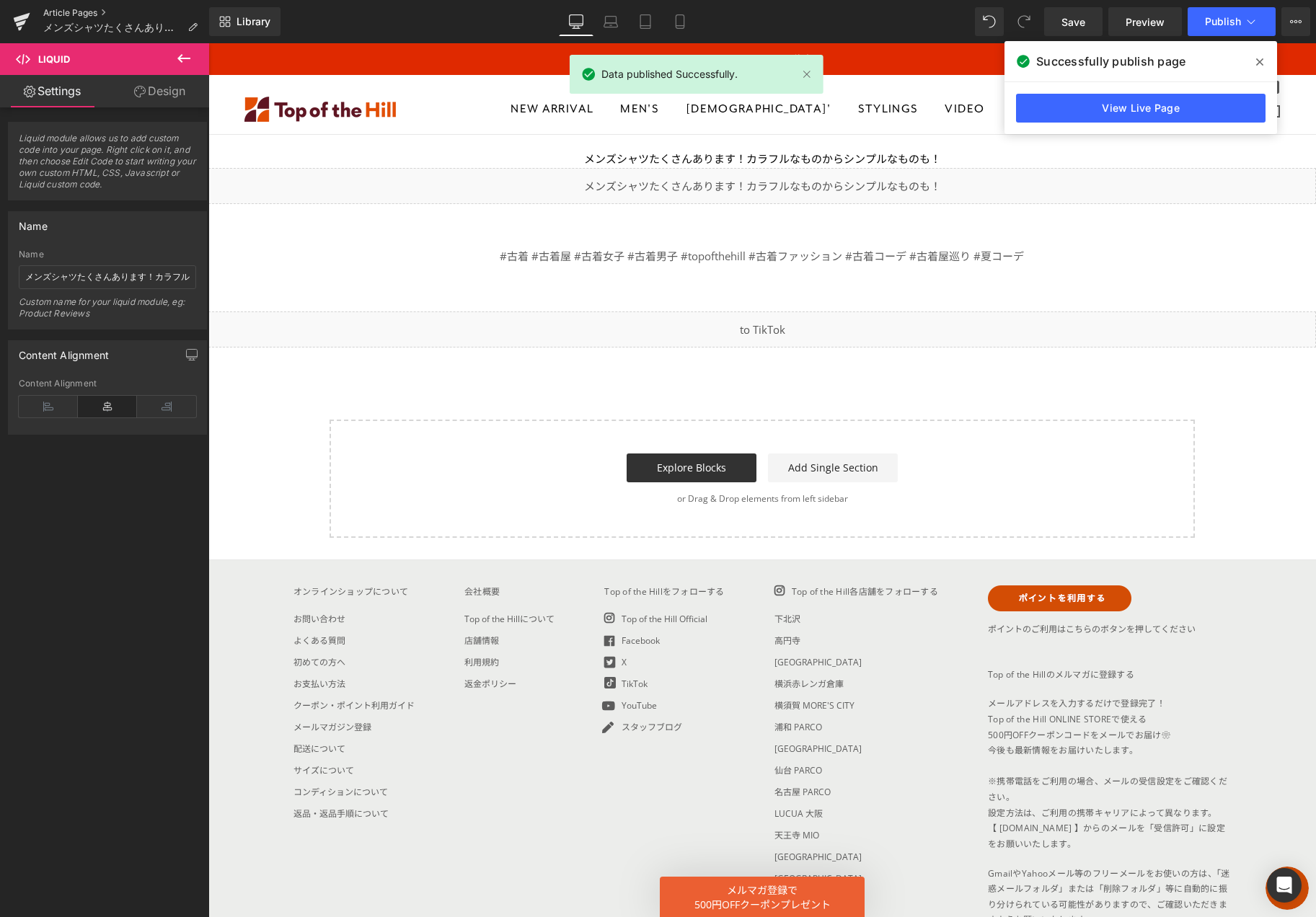
click at [77, 10] on link "Article Pages" at bounding box center [126, 13] width 166 height 12
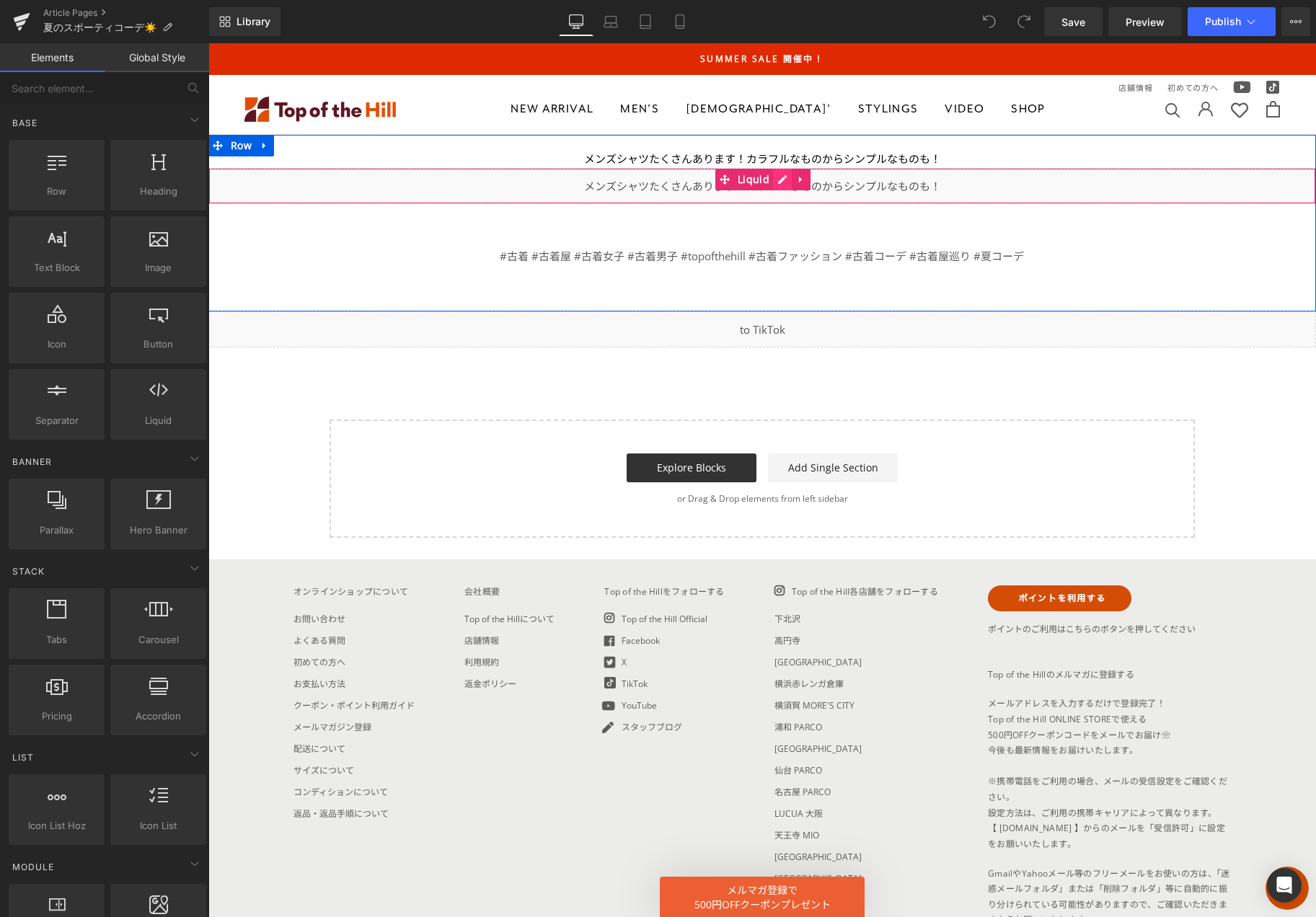
click at [780, 178] on div "Liquid" at bounding box center [762, 185] width 1107 height 36
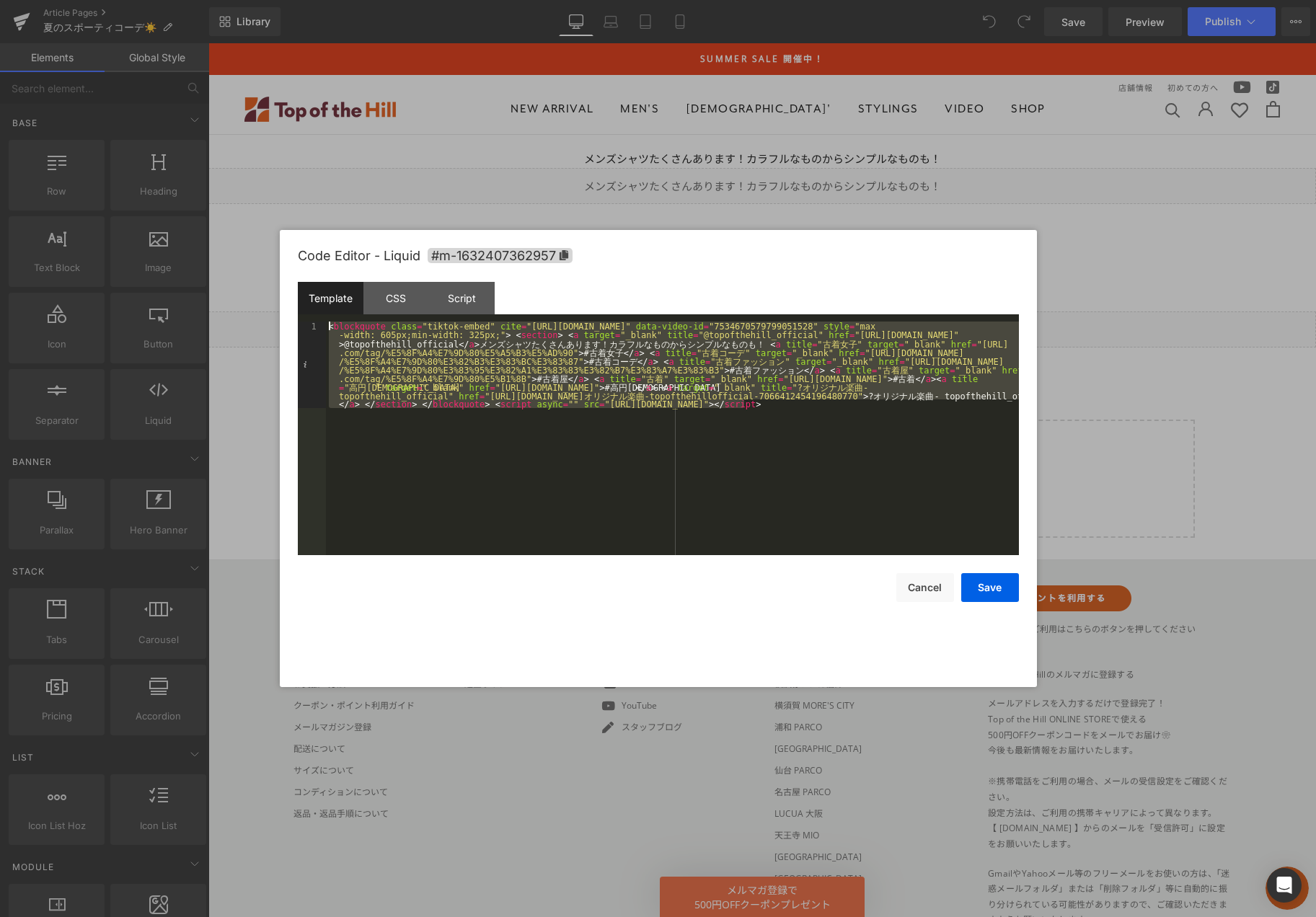
drag, startPoint x: 791, startPoint y: 409, endPoint x: 252, endPoint y: 253, distance: 561.1
click at [252, 253] on body "You are previewing how the will restyle your page. You can not edit Elements in…" at bounding box center [658, 458] width 1316 height 917
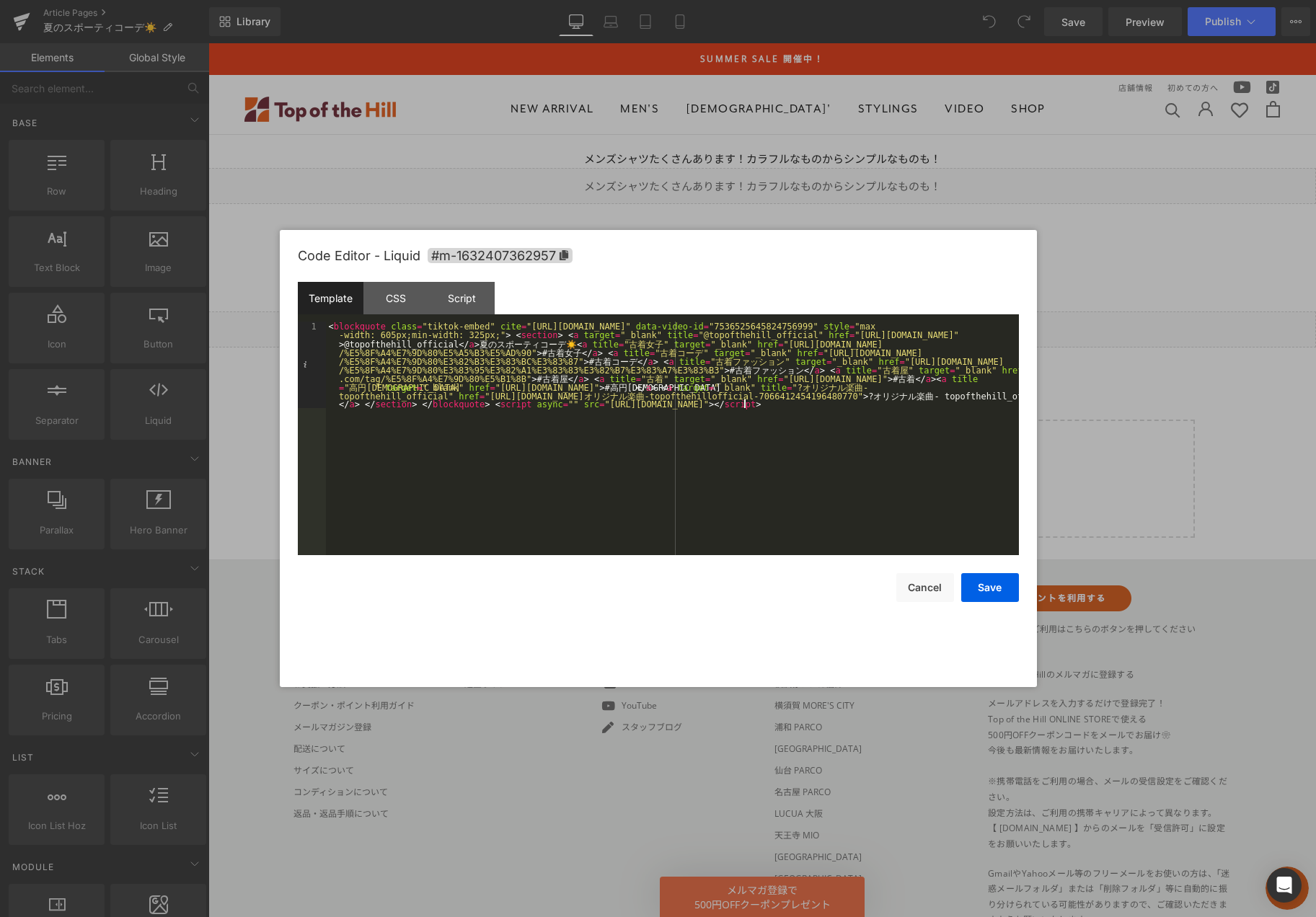
click at [746, 211] on div at bounding box center [658, 458] width 1316 height 917
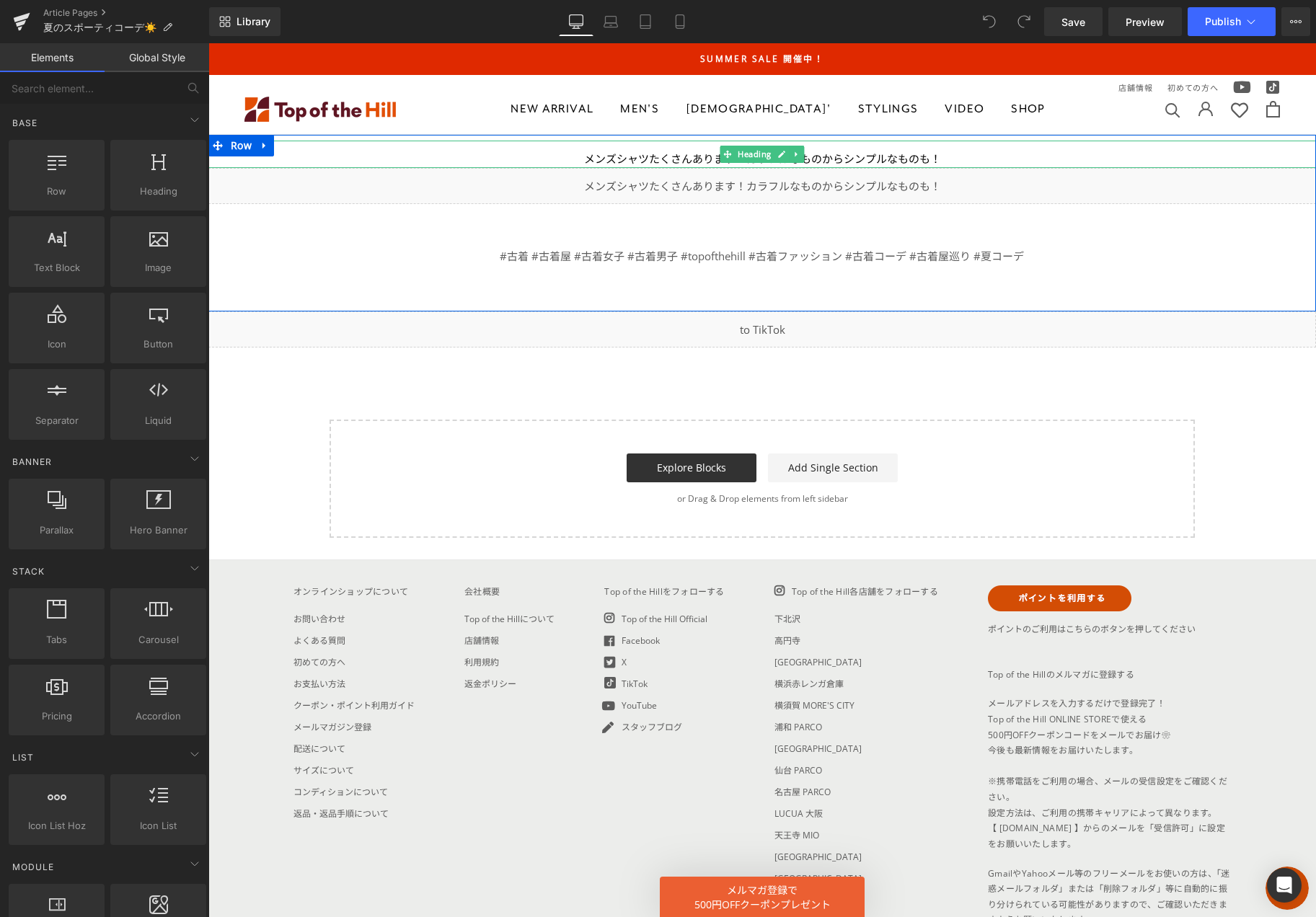
click at [843, 156] on div "メンズシャツたくさんあります！カラフルなものからシンプルなものも！" at bounding box center [762, 159] width 1107 height 18
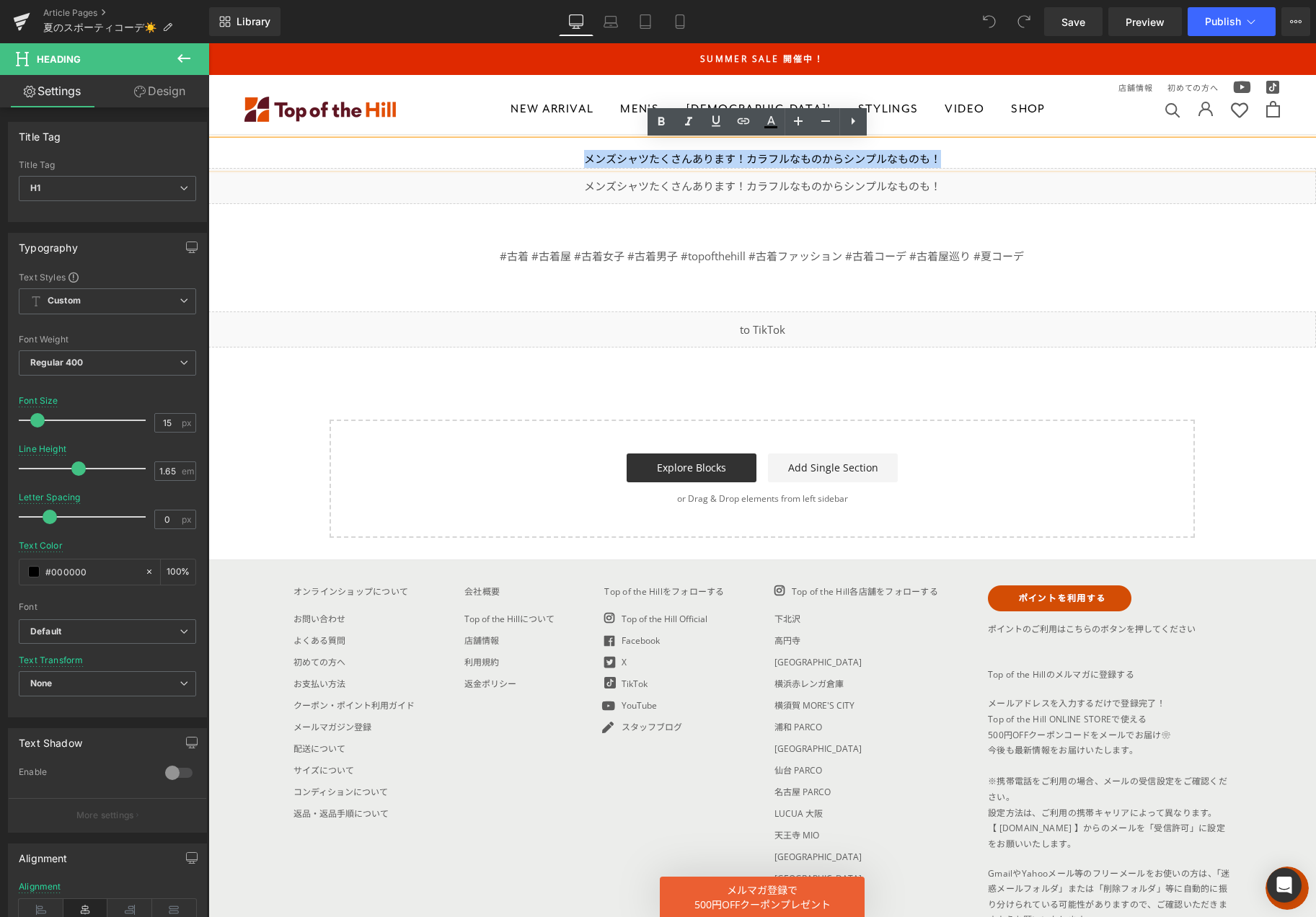
drag, startPoint x: 937, startPoint y: 156, endPoint x: 513, endPoint y: 161, distance: 424.0
click at [515, 161] on div "メンズシャツたくさんあります！カラフルなものからシンプルなものも！" at bounding box center [762, 159] width 1107 height 18
paste div
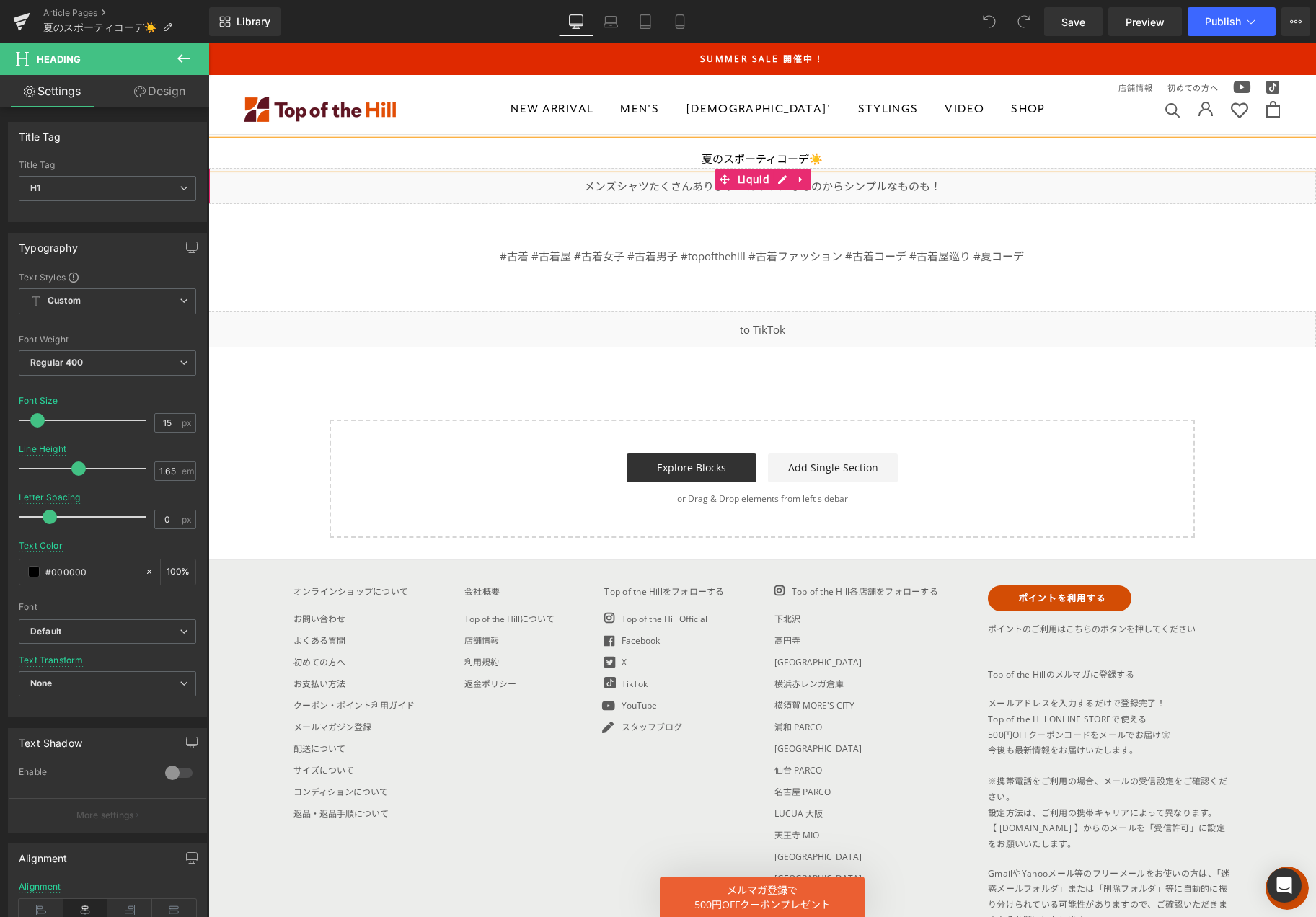
click at [682, 183] on div "Liquid" at bounding box center [762, 185] width 1107 height 36
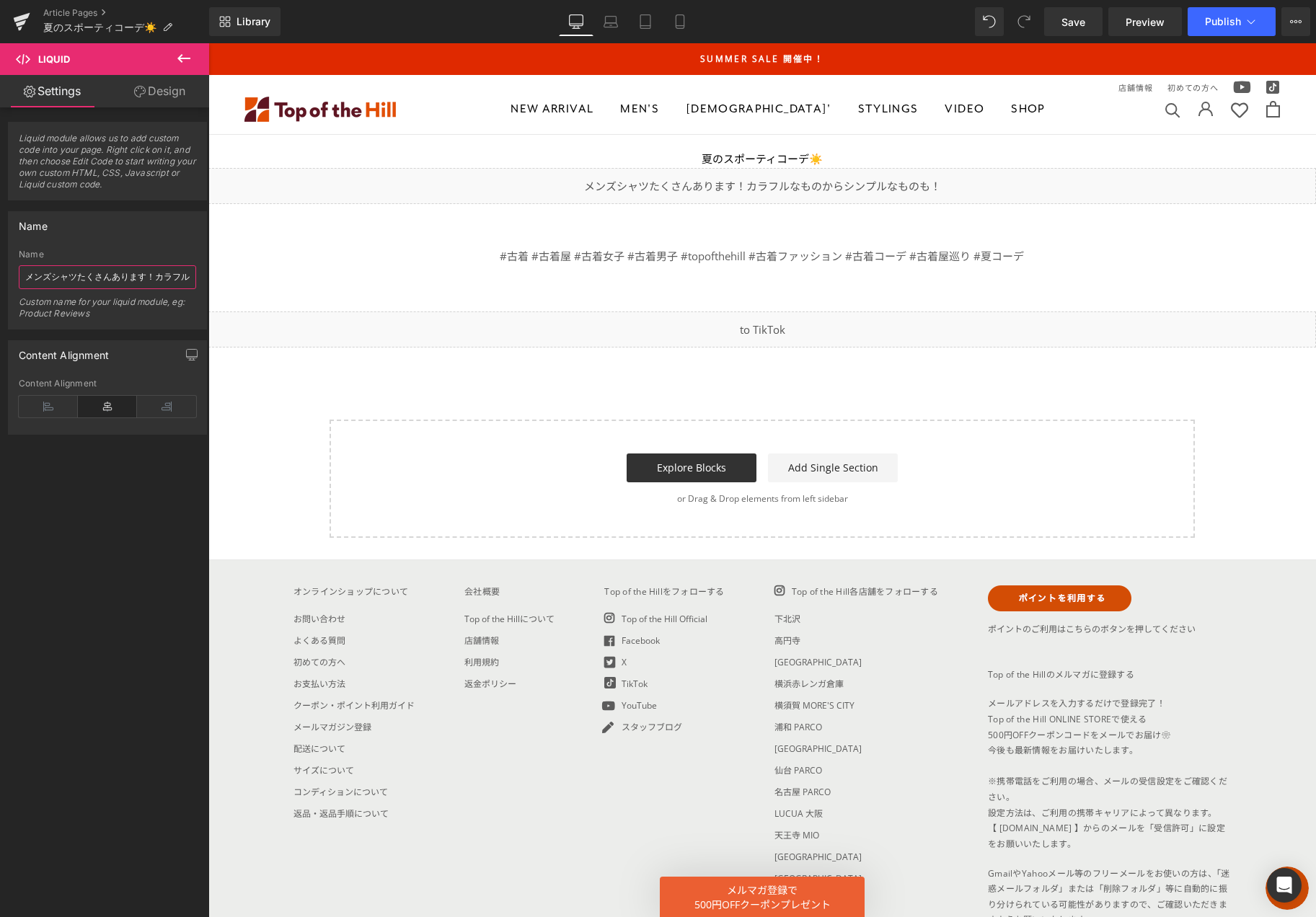
scroll to position [0, 126]
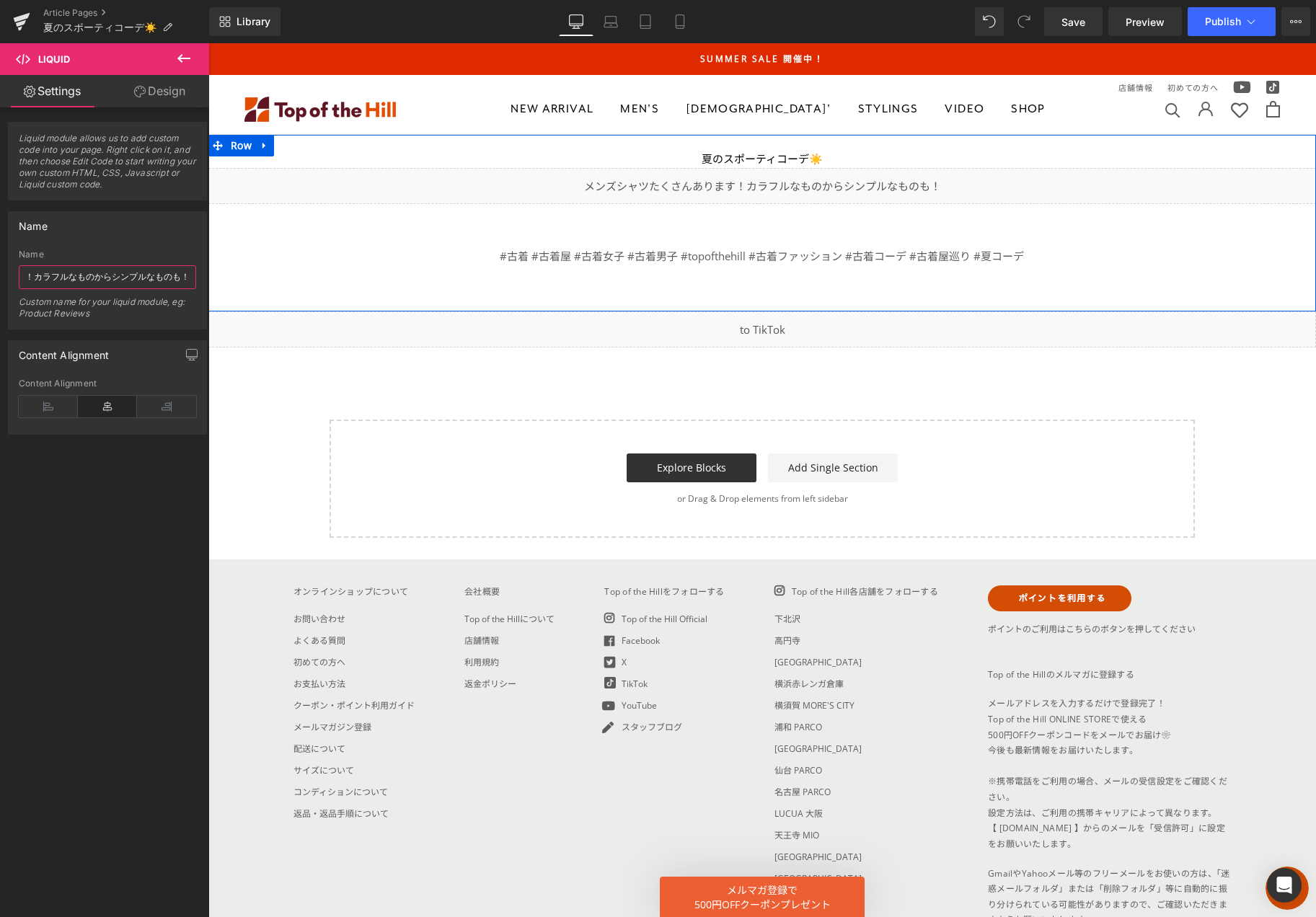
drag, startPoint x: 238, startPoint y: 322, endPoint x: 412, endPoint y: 276, distance: 180.0
paste input "夏のスポーティコーデ☀️"
type input "夏のスポーティコーデ☀️"
click at [754, 195] on div "Liquid" at bounding box center [762, 185] width 1107 height 36
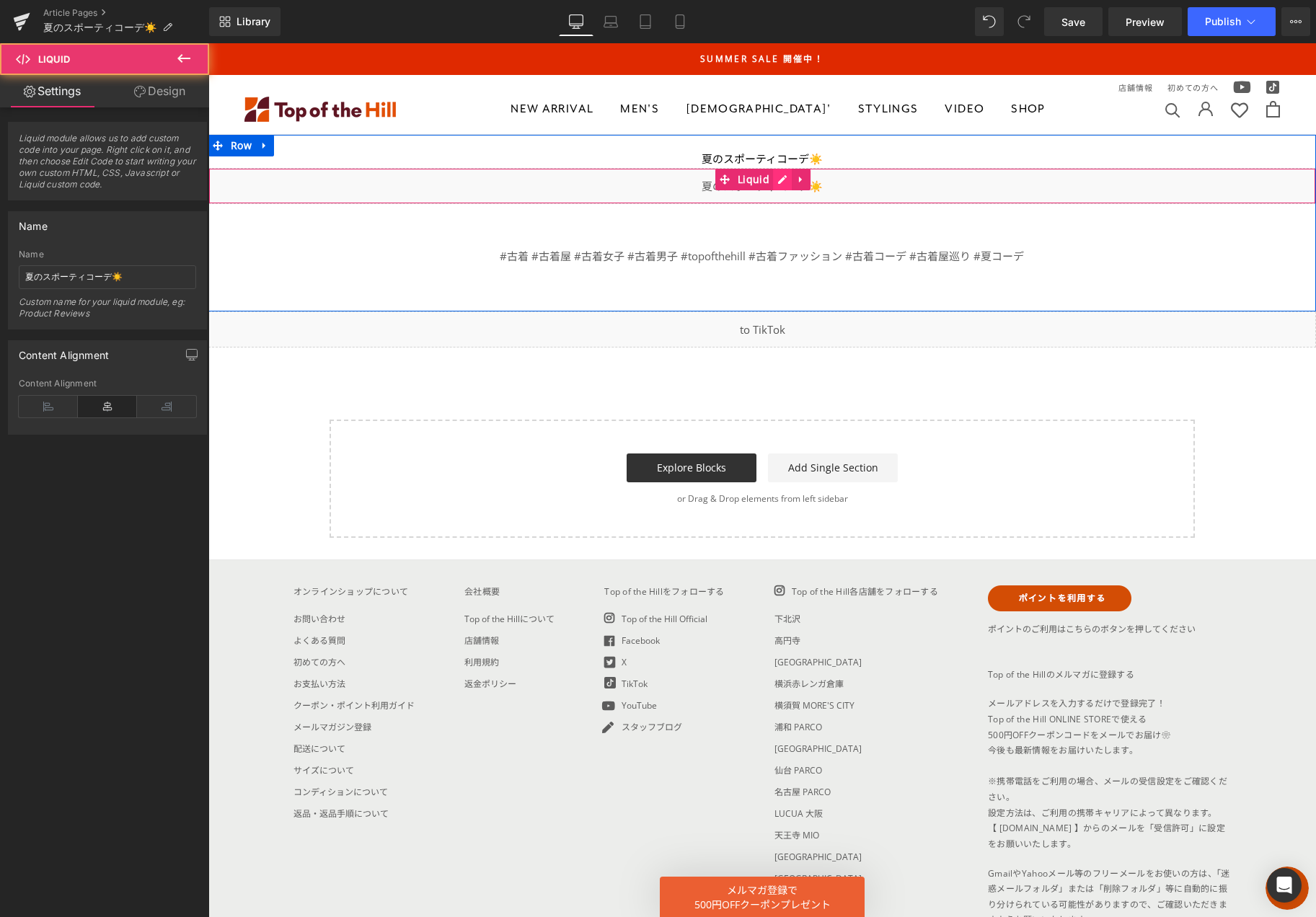
click at [775, 181] on div "Liquid" at bounding box center [762, 185] width 1107 height 36
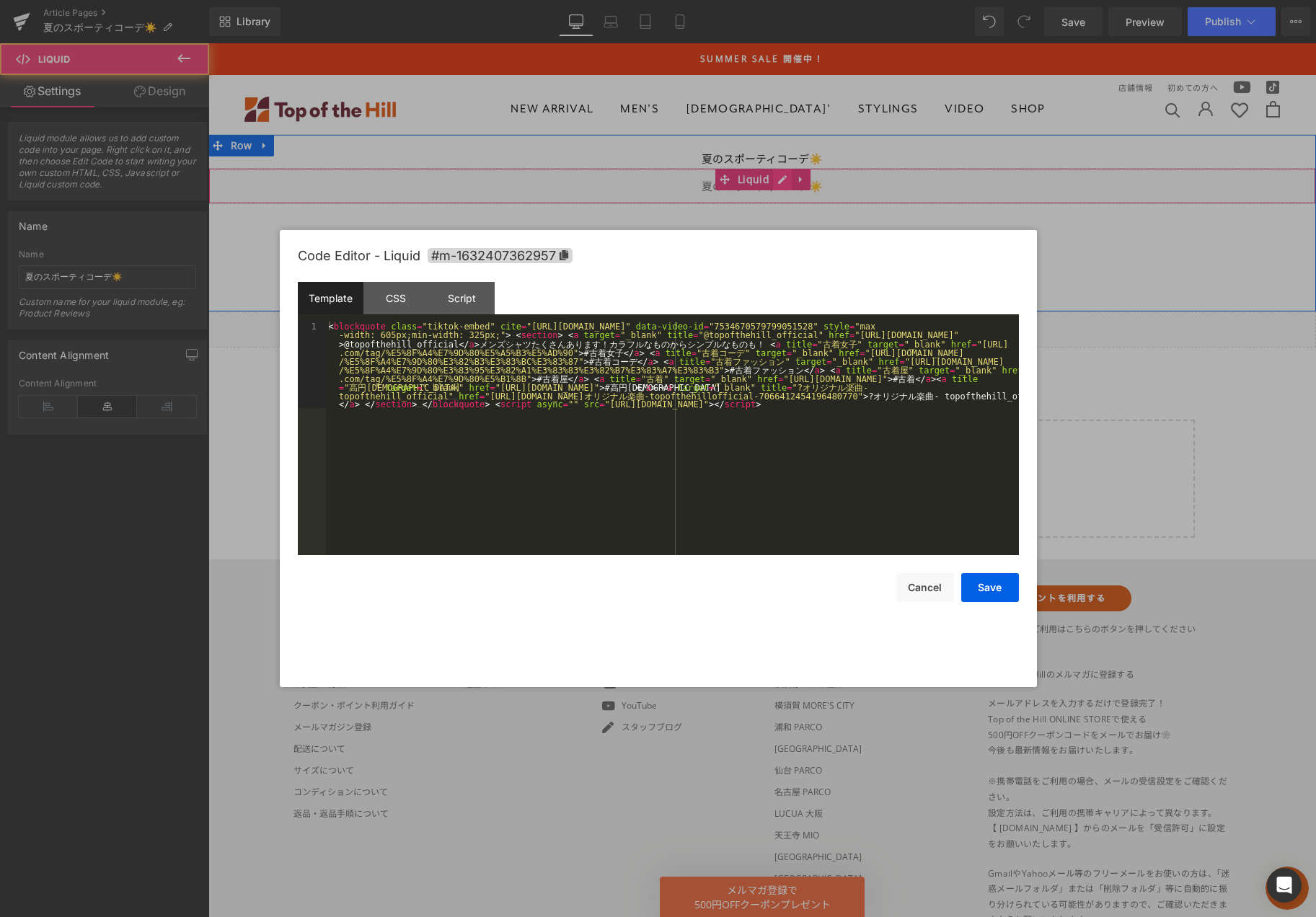
click at [778, 181] on icon at bounding box center [782, 179] width 9 height 9
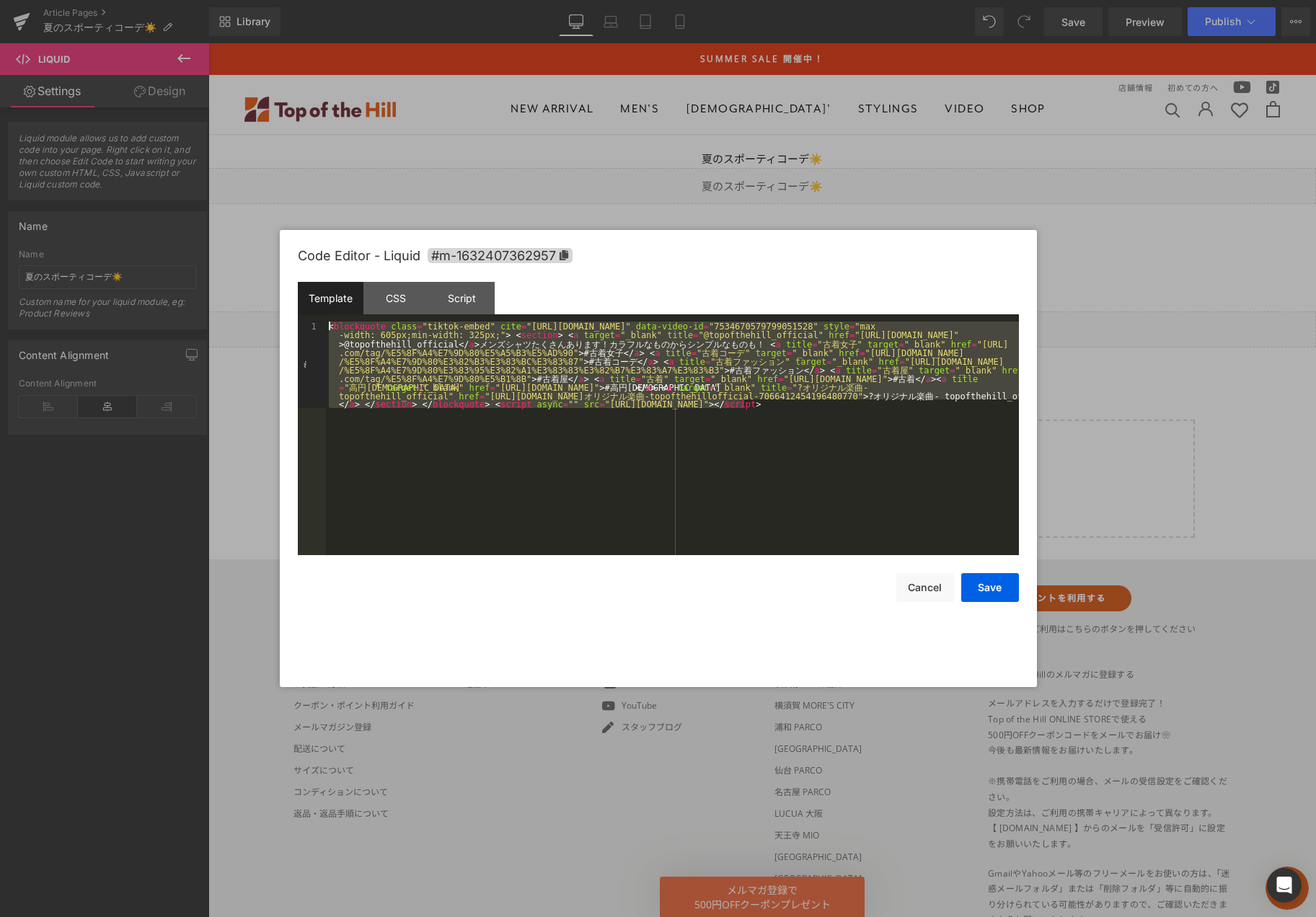
drag, startPoint x: 468, startPoint y: 347, endPoint x: 243, endPoint y: 279, distance: 235.1
click at [244, 280] on body "You are previewing how the will restyle your page. You can not edit Elements in…" at bounding box center [658, 458] width 1316 height 917
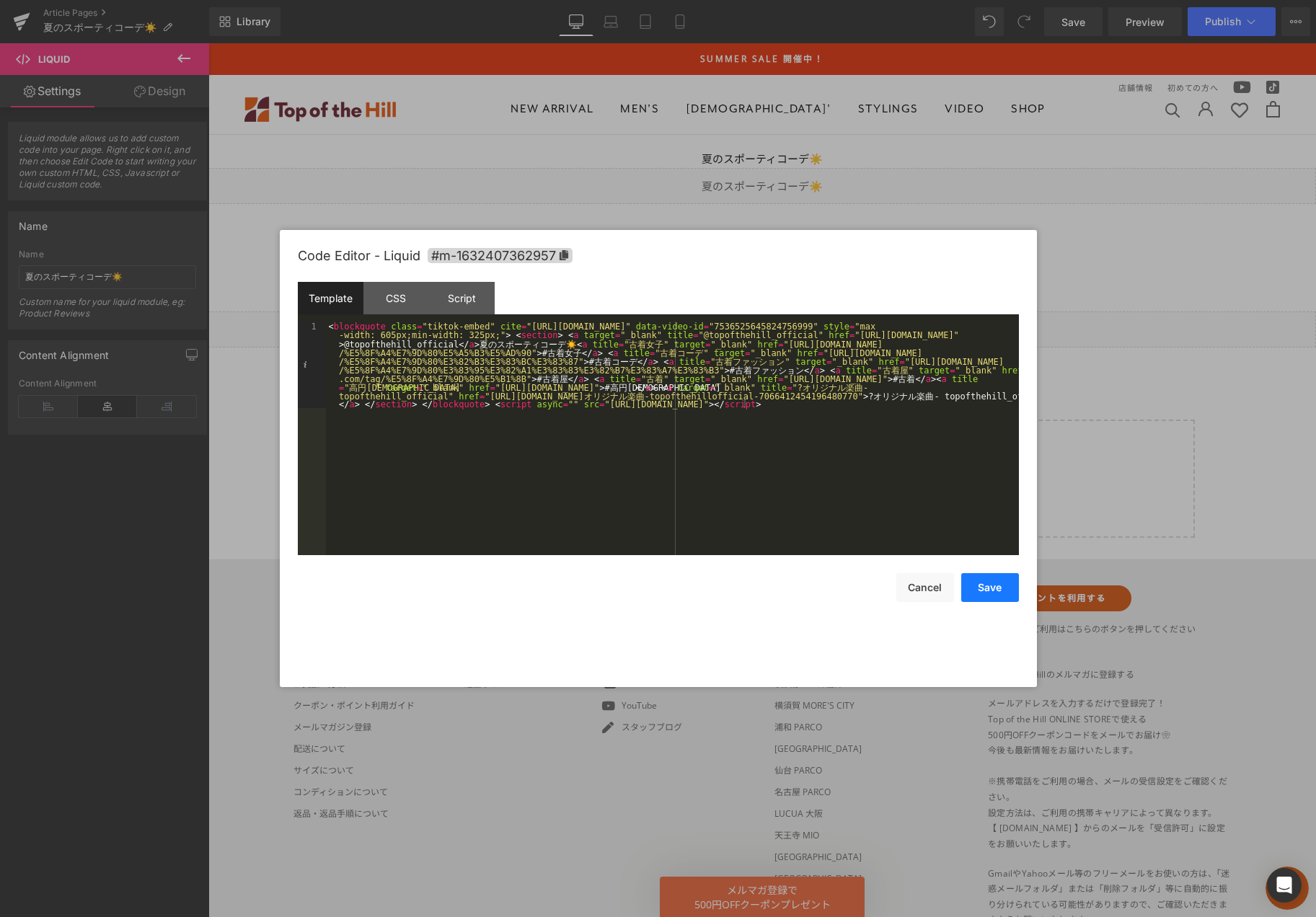
click at [969, 586] on button "Save" at bounding box center [989, 587] width 57 height 29
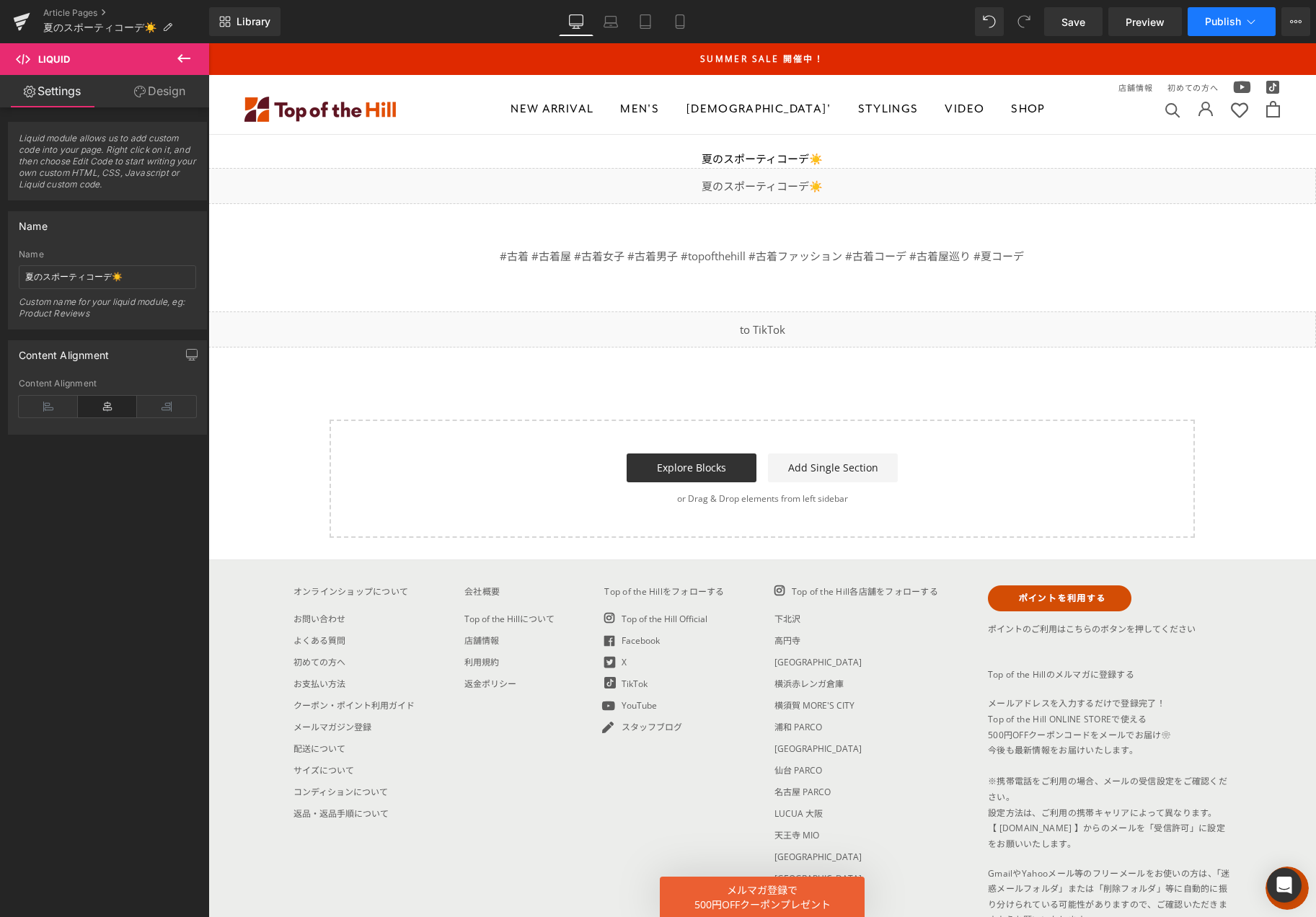
click at [1251, 18] on icon at bounding box center [1250, 21] width 15 height 15
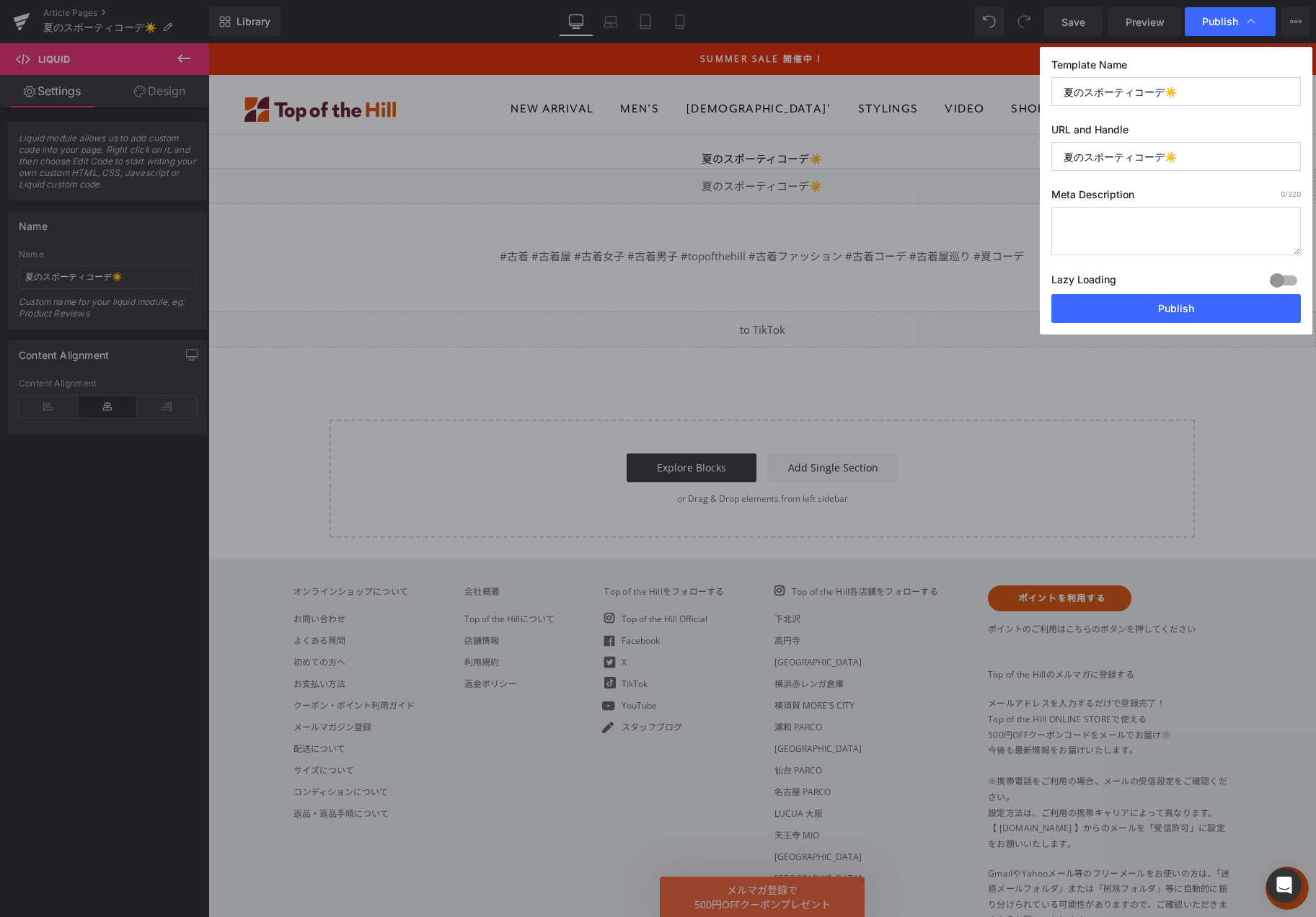
drag, startPoint x: 1201, startPoint y: 157, endPoint x: 873, endPoint y: 156, distance: 328.0
click at [881, 156] on div "Publish Template Name 夏のスポーティコーデ☀️ URL and Handle 夏のスポーティコーデ☀️ Meta Description…" at bounding box center [658, 458] width 1316 height 917
type input "i"
type input "tiktok20250809"
click at [1172, 313] on button "Publish" at bounding box center [1175, 308] width 249 height 29
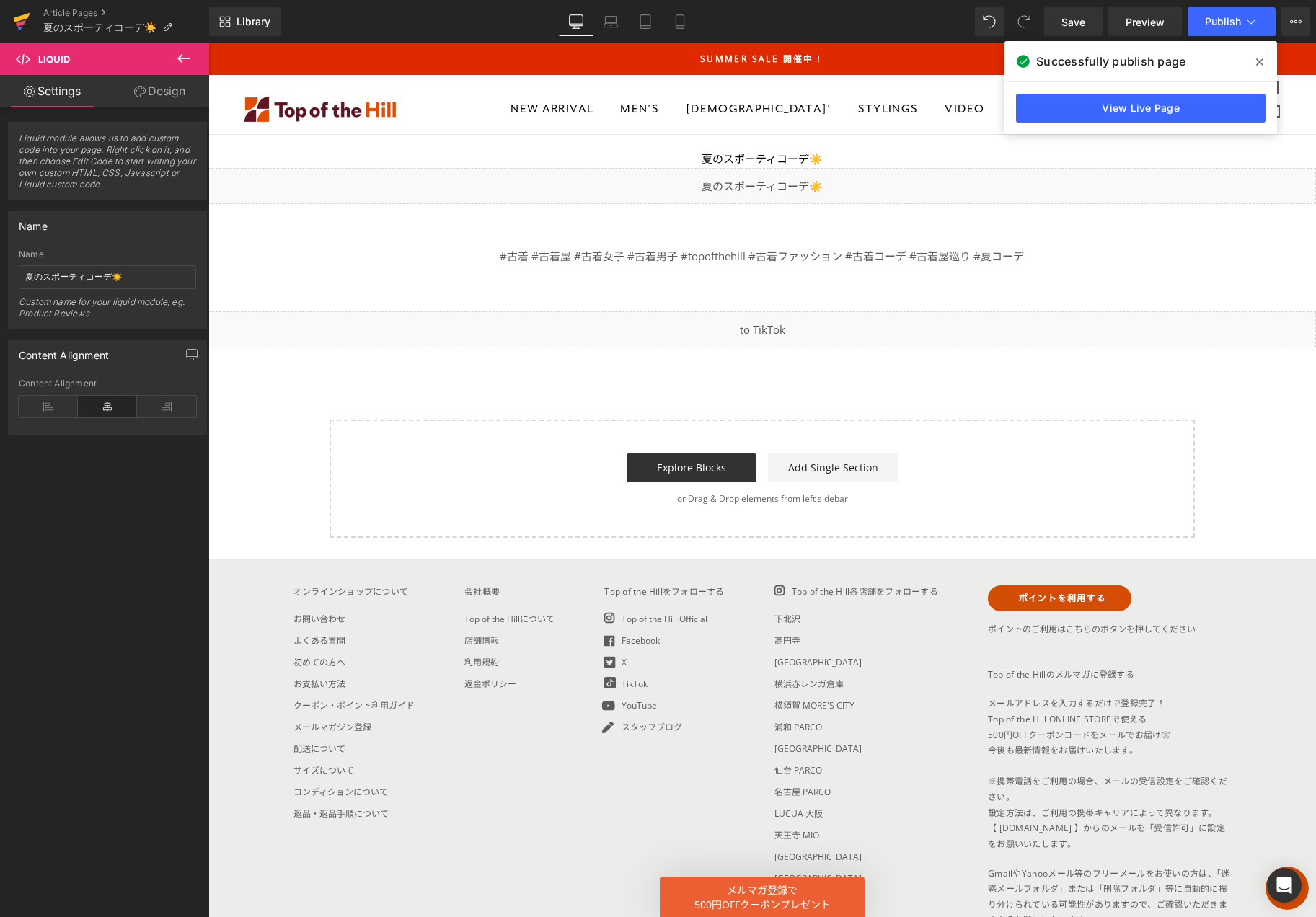
click at [42, 10] on link at bounding box center [21, 21] width 44 height 44
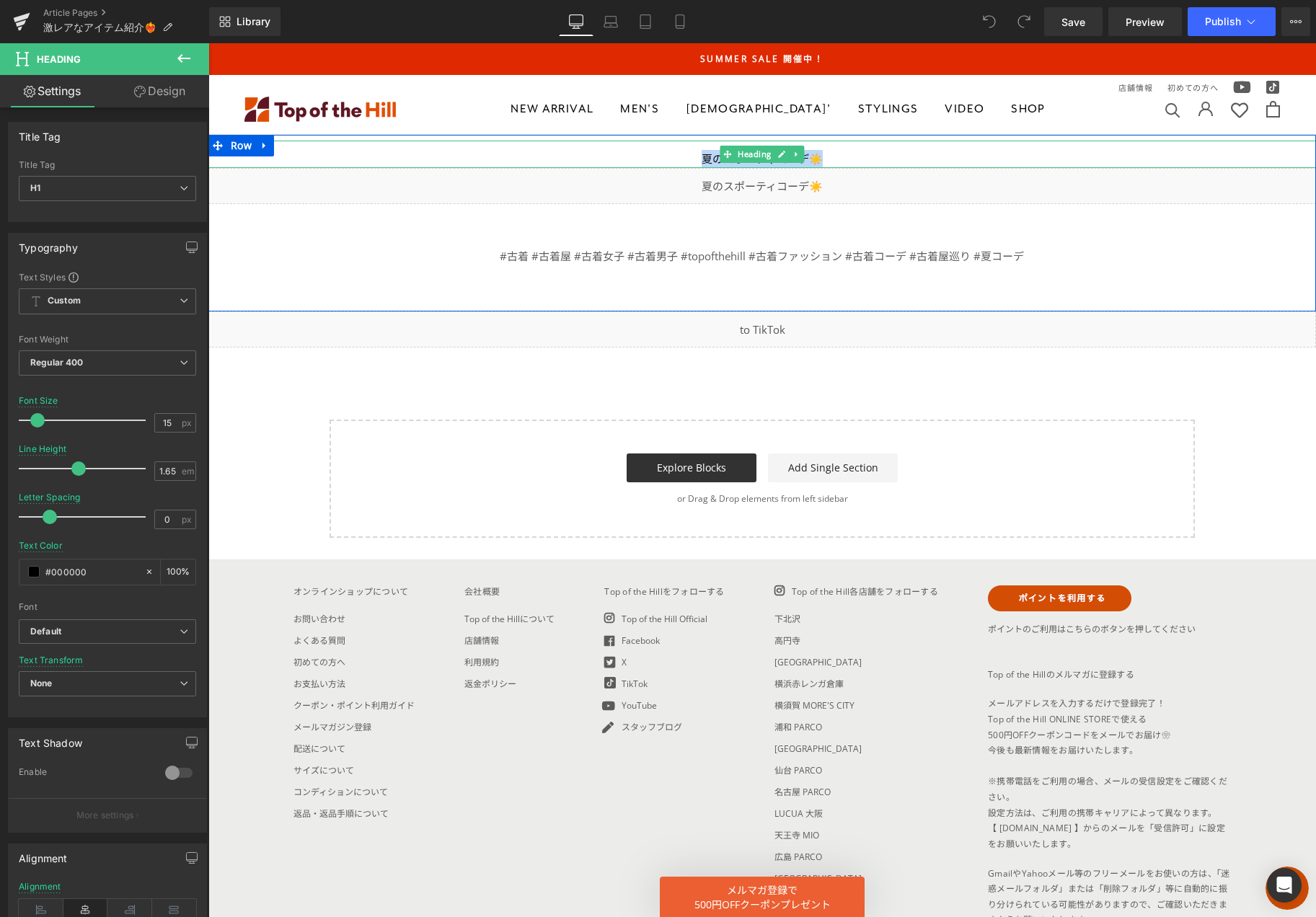
drag, startPoint x: 814, startPoint y: 159, endPoint x: 693, endPoint y: 156, distance: 121.0
click at [693, 156] on div "夏のスポーティコーデ☀️" at bounding box center [762, 159] width 1107 height 18
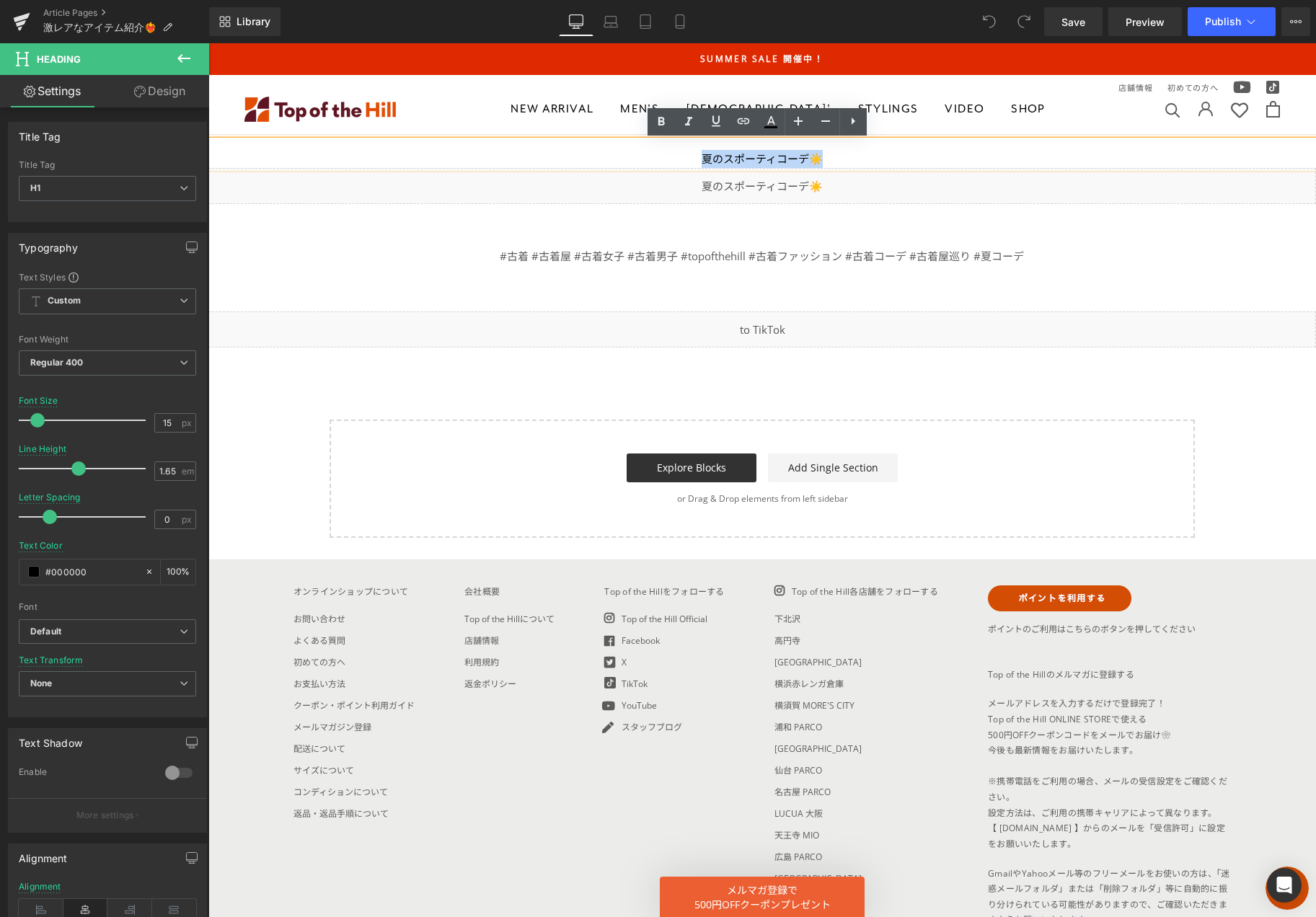
paste div
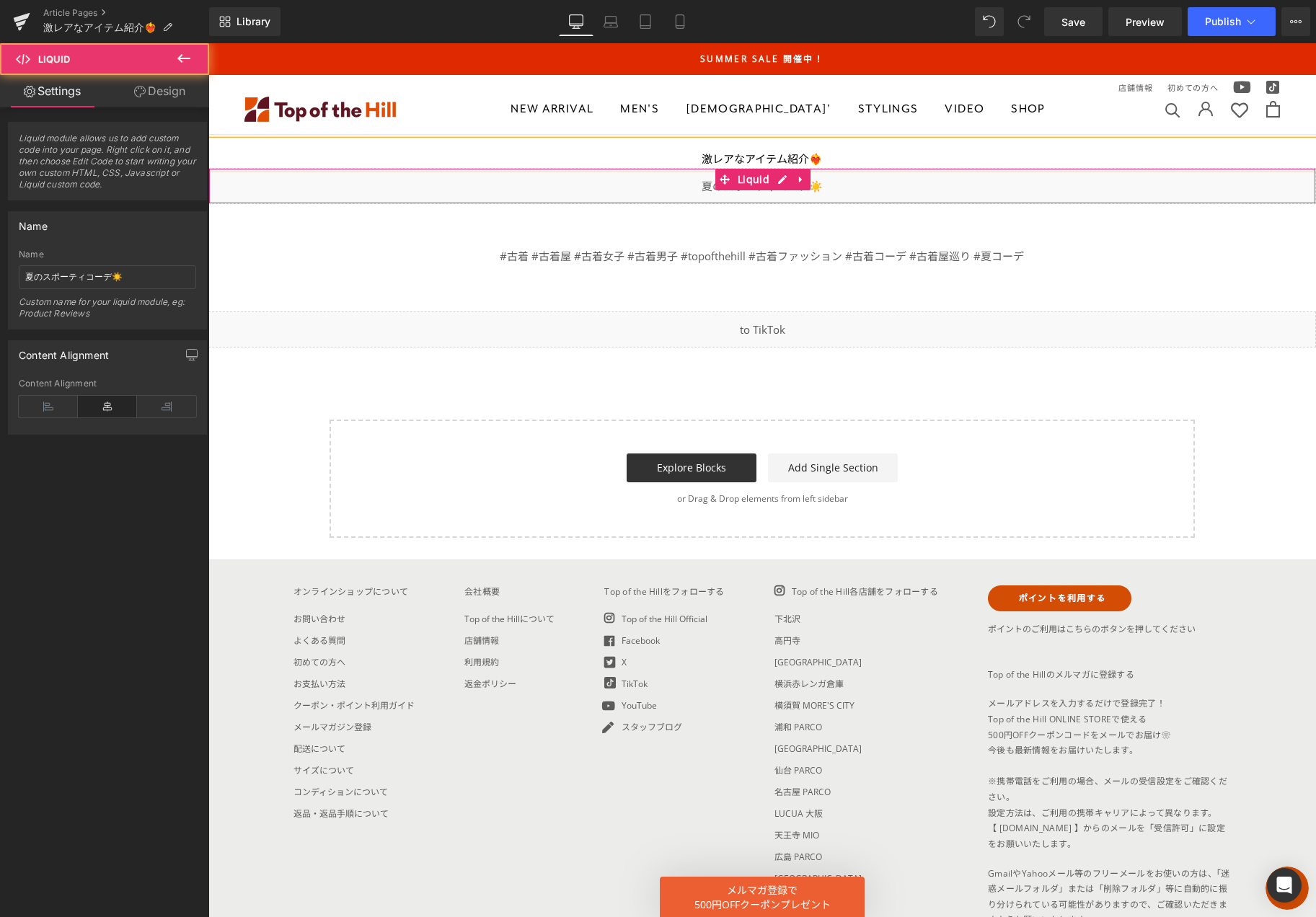
click at [821, 181] on div "Liquid" at bounding box center [762, 185] width 1107 height 36
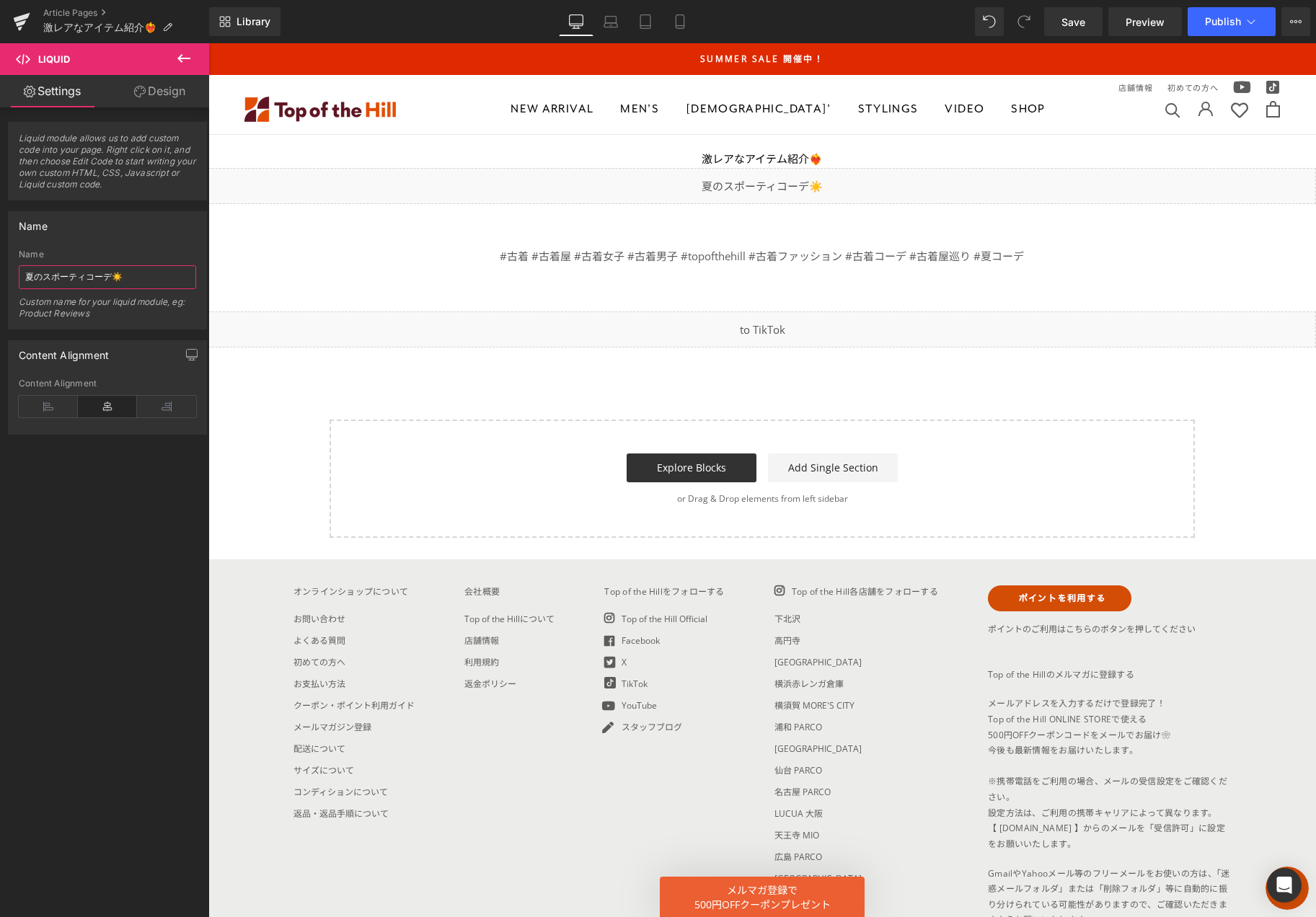
drag, startPoint x: 136, startPoint y: 276, endPoint x: -5, endPoint y: 271, distance: 141.1
click at [0, 271] on html "You are previewing how the will restyle your page. You can not edit Elements in…" at bounding box center [658, 458] width 1316 height 917
paste input "激レアなアイテム紹介❤️‍🔥"
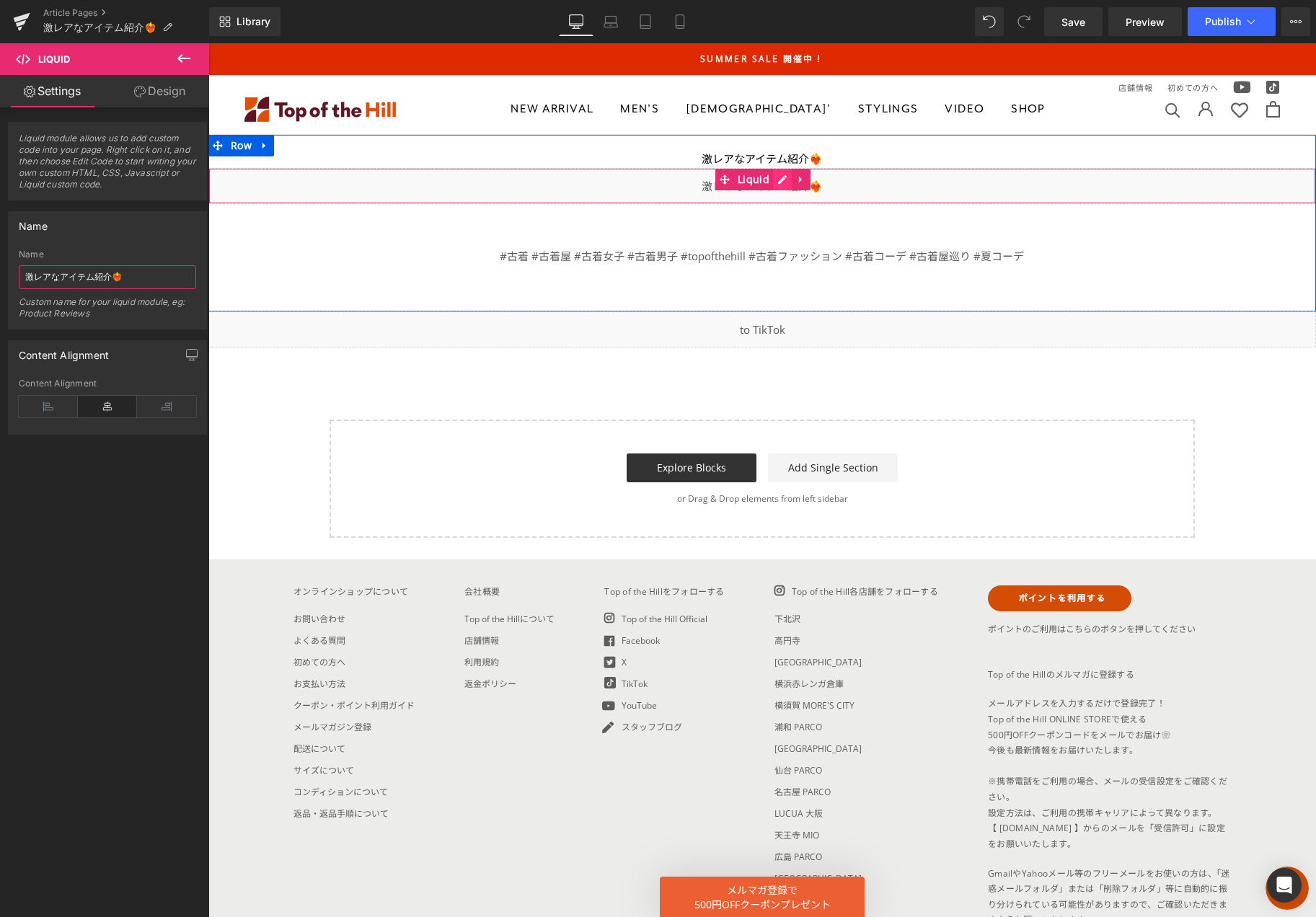
click at [777, 180] on div "Liquid" at bounding box center [762, 185] width 1107 height 36
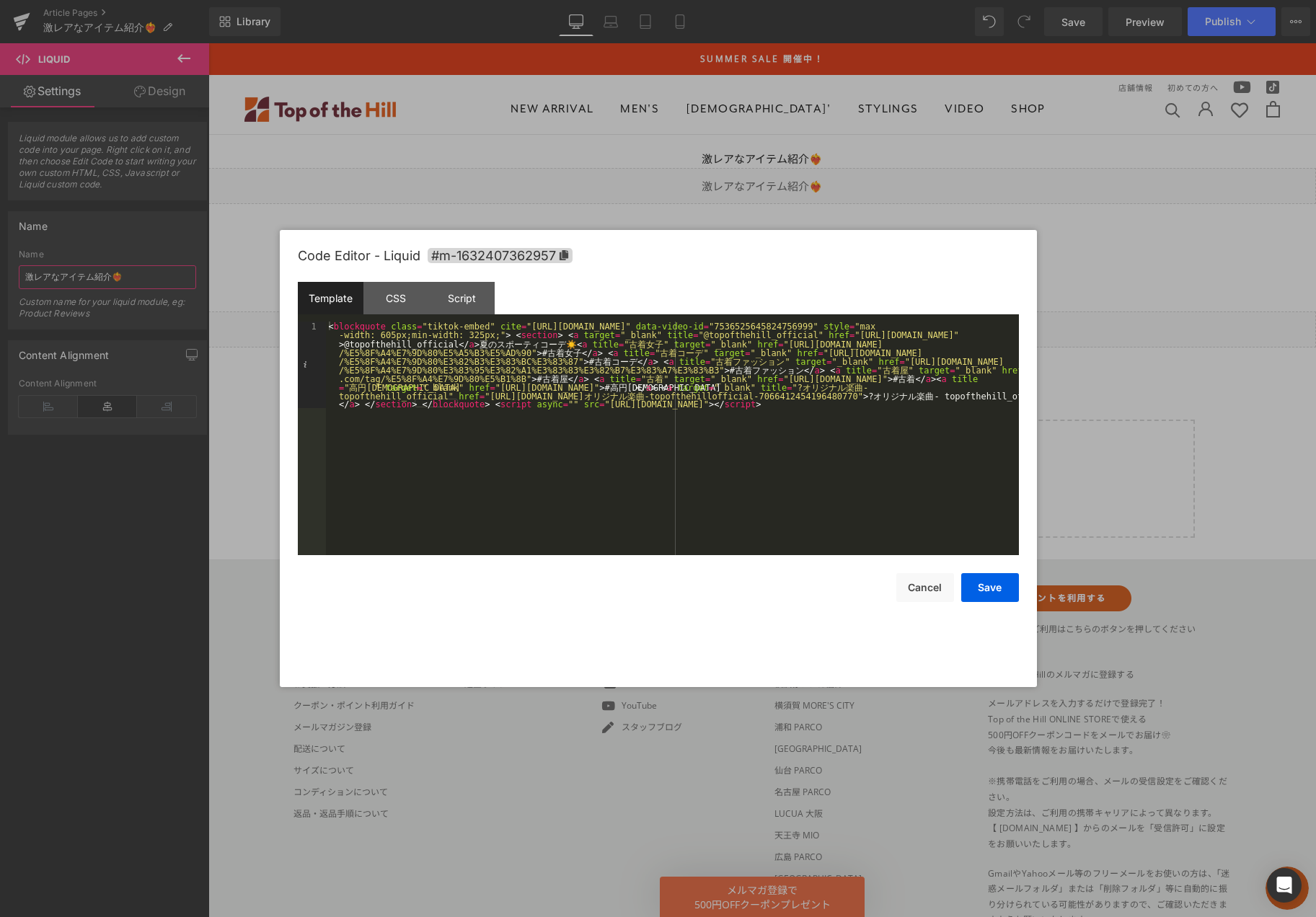
type input "激レアなアイテム紹介❤️‍🔥"
drag, startPoint x: 510, startPoint y: 449, endPoint x: 535, endPoint y: 439, distance: 26.9
click at [510, 449] on div "< blockquote class = "tiktok-embed" cite = "https://www.tiktok.com/@topofthehil…" at bounding box center [672, 524] width 692 height 406
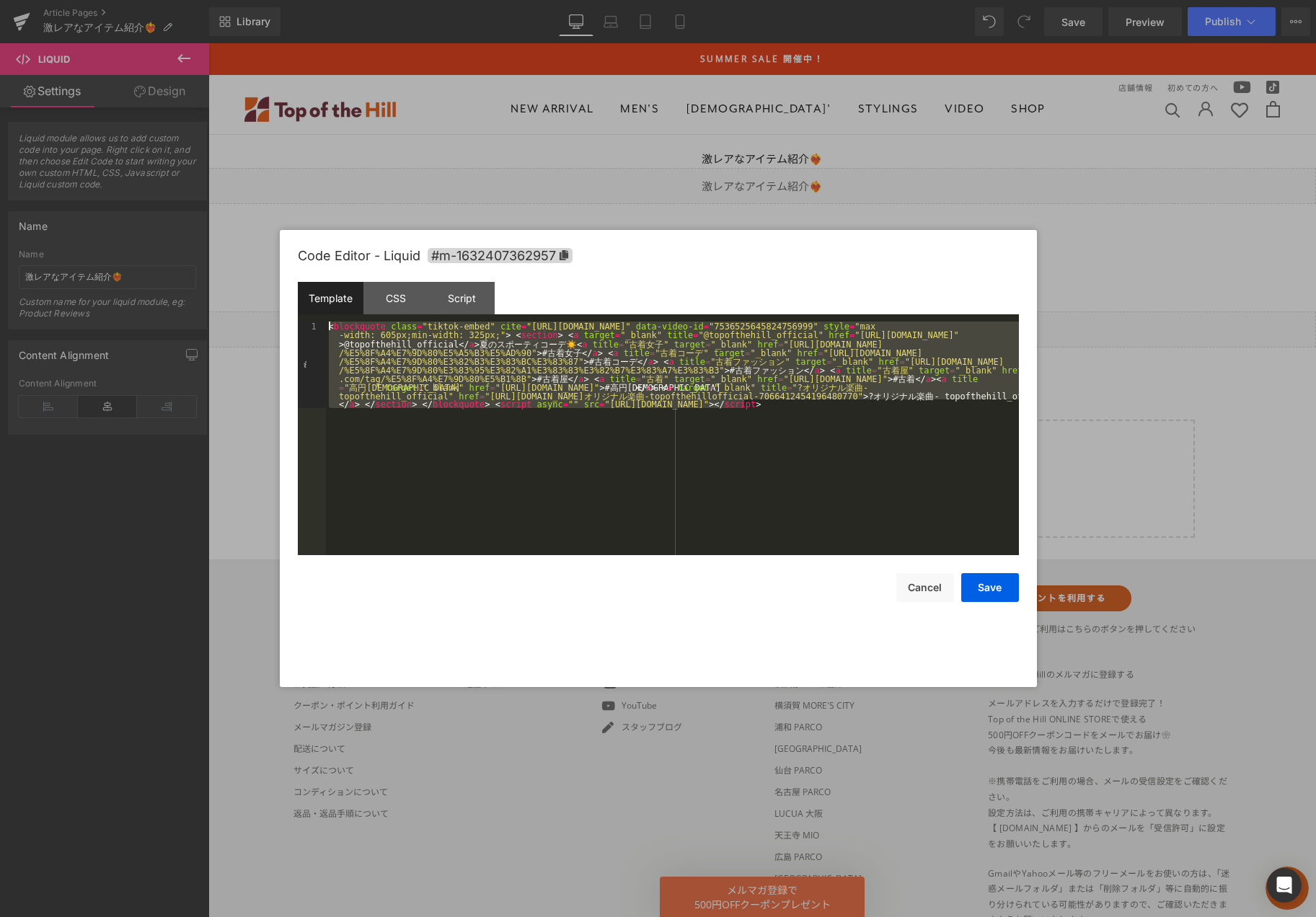
drag, startPoint x: 754, startPoint y: 406, endPoint x: 282, endPoint y: 293, distance: 485.3
click at [285, 293] on div "Code Editor - Liquid #m-1632407362957 Template CSS Script Data 1 < blockquote c…" at bounding box center [658, 458] width 757 height 457
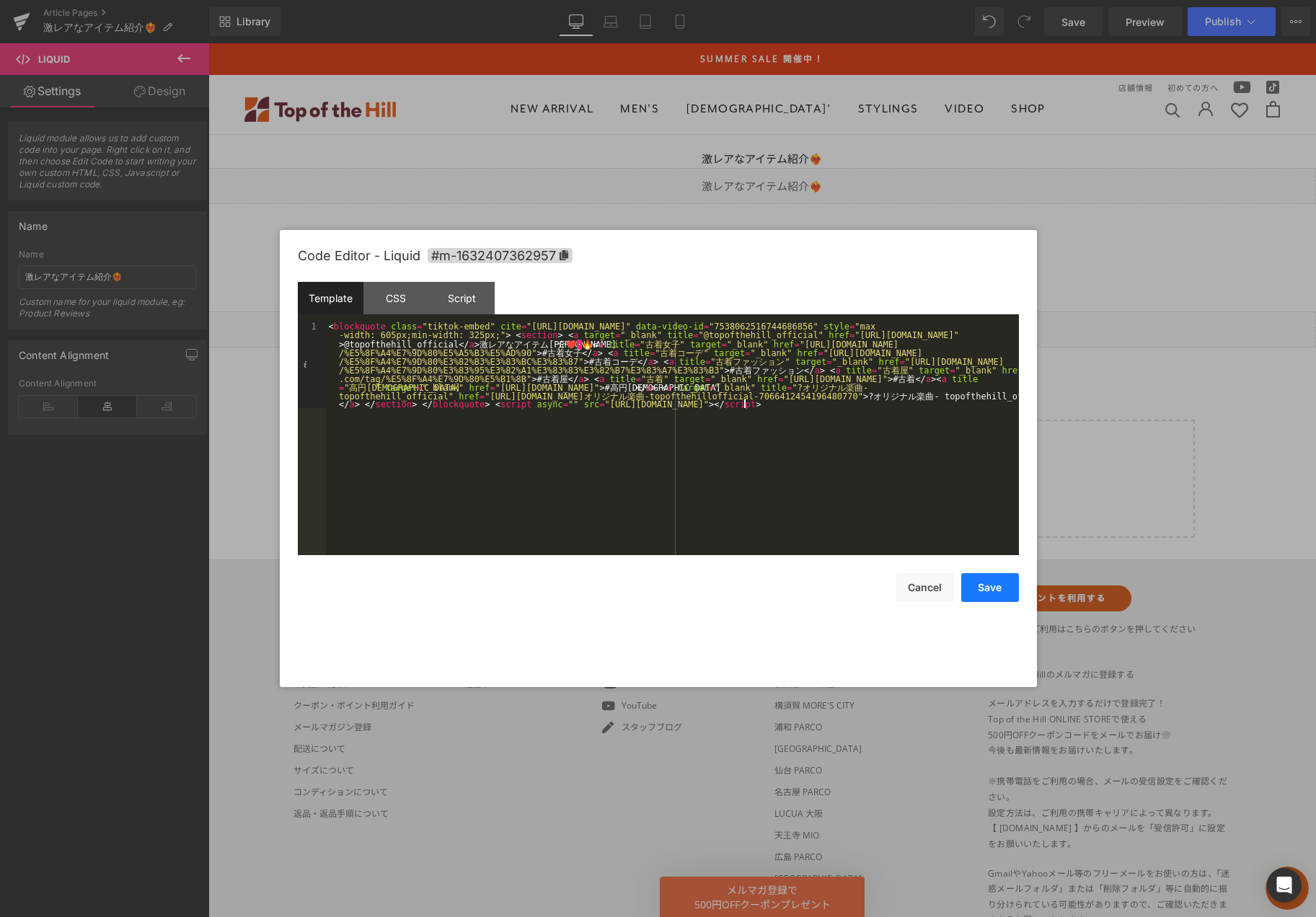
click at [988, 589] on button "Save" at bounding box center [989, 587] width 57 height 29
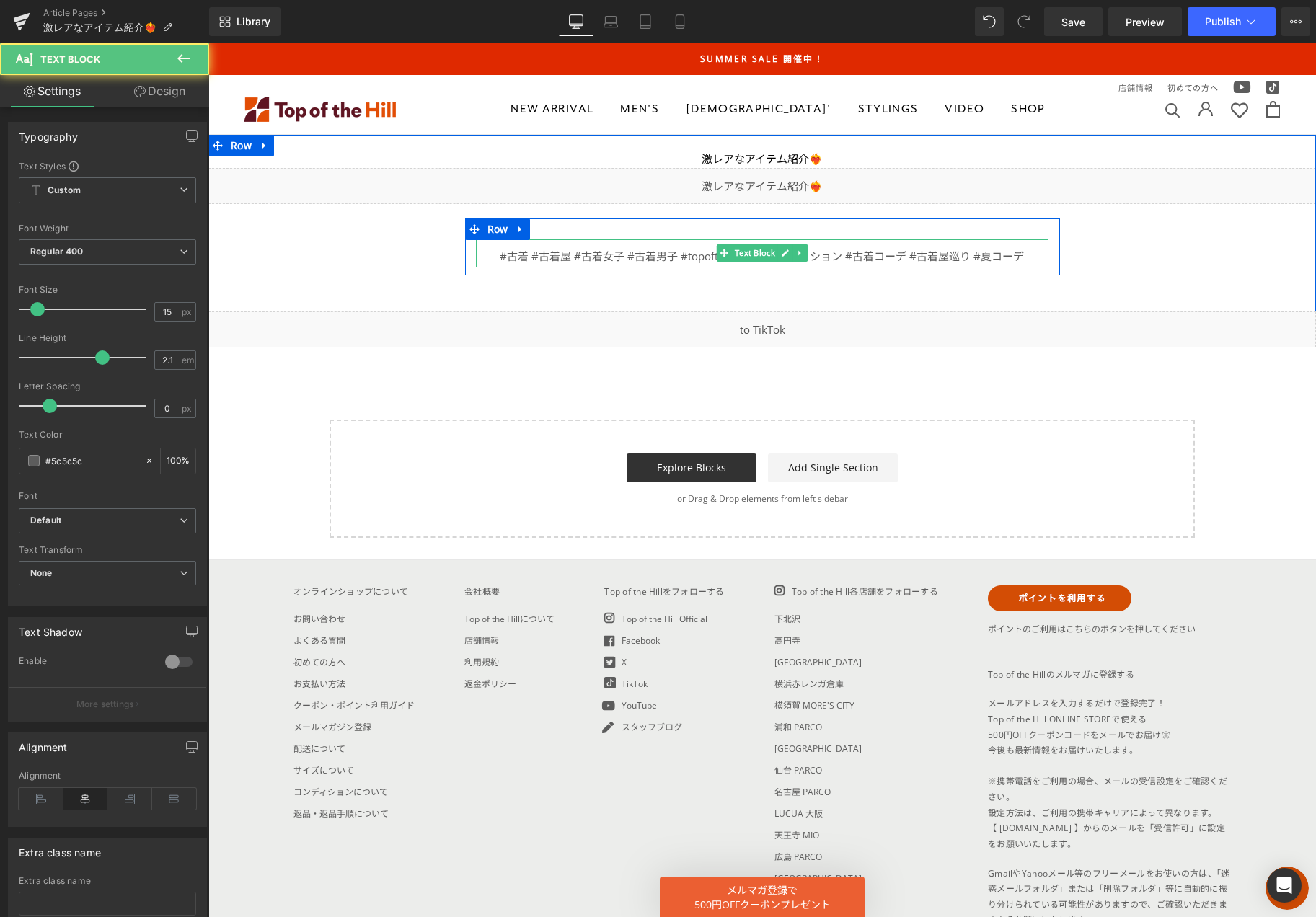
click at [1018, 257] on div "#古着 #古着屋 #古着女子 #古着男子 #topofthehill #古着ファッション #古着コーデ #古着屋巡り #夏コーデ" at bounding box center [762, 257] width 572 height 23
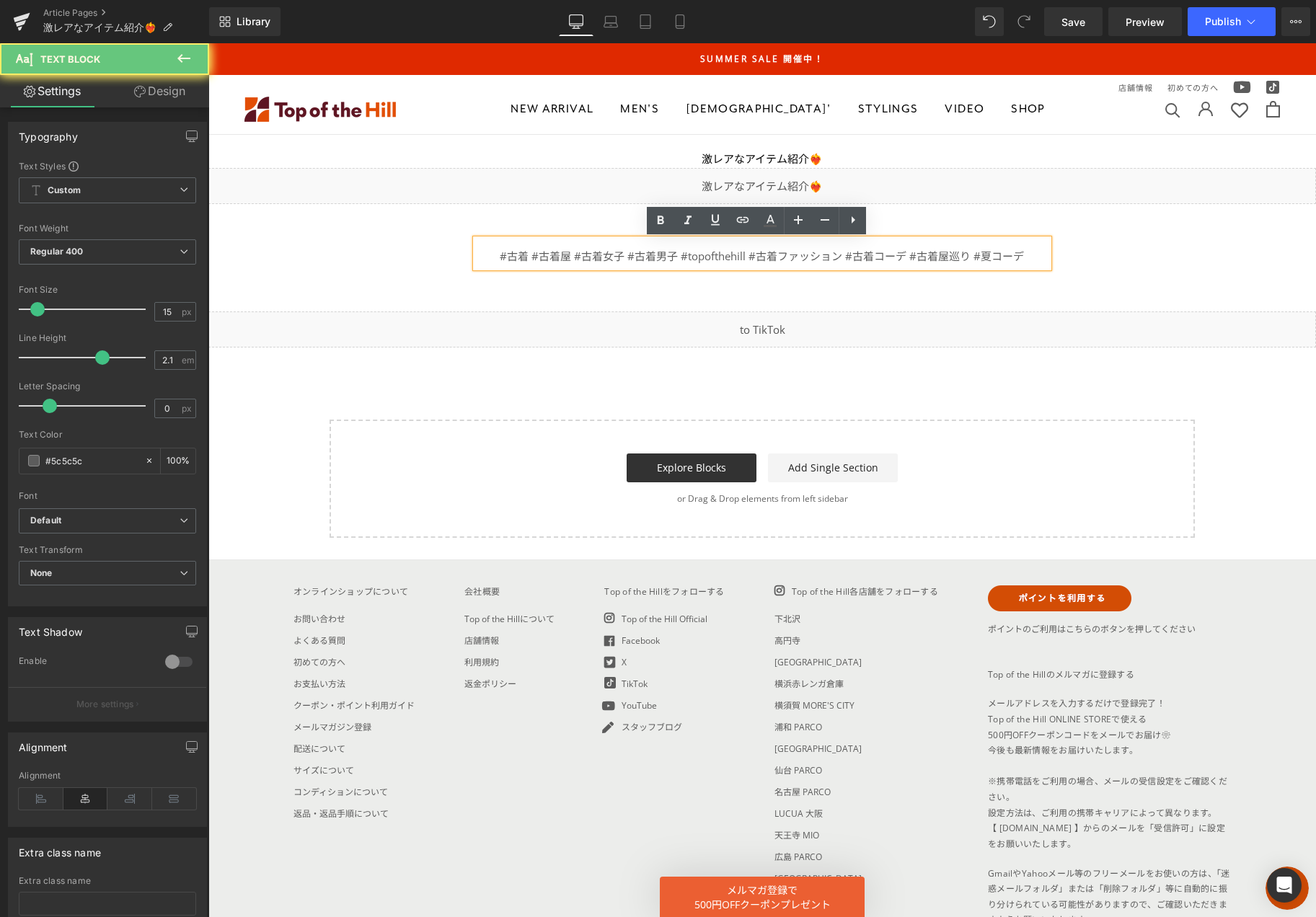
click at [1015, 254] on div "#古着 #古着屋 #古着女子 #古着男子 #topofthehill #古着ファッション #古着コーデ #古着屋巡り #夏コーデ" at bounding box center [762, 257] width 572 height 23
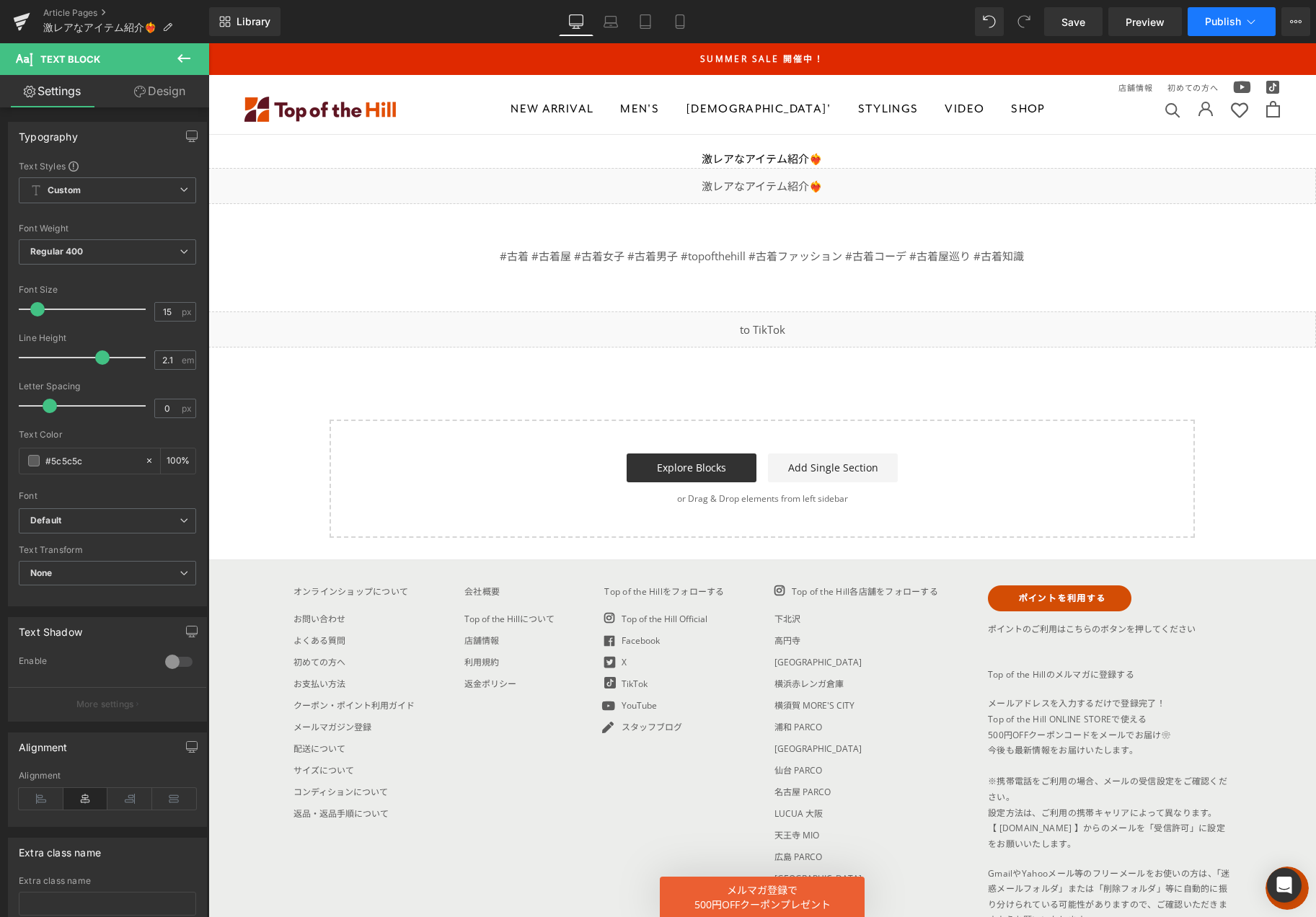
click at [1251, 13] on button "Publish" at bounding box center [1231, 21] width 88 height 29
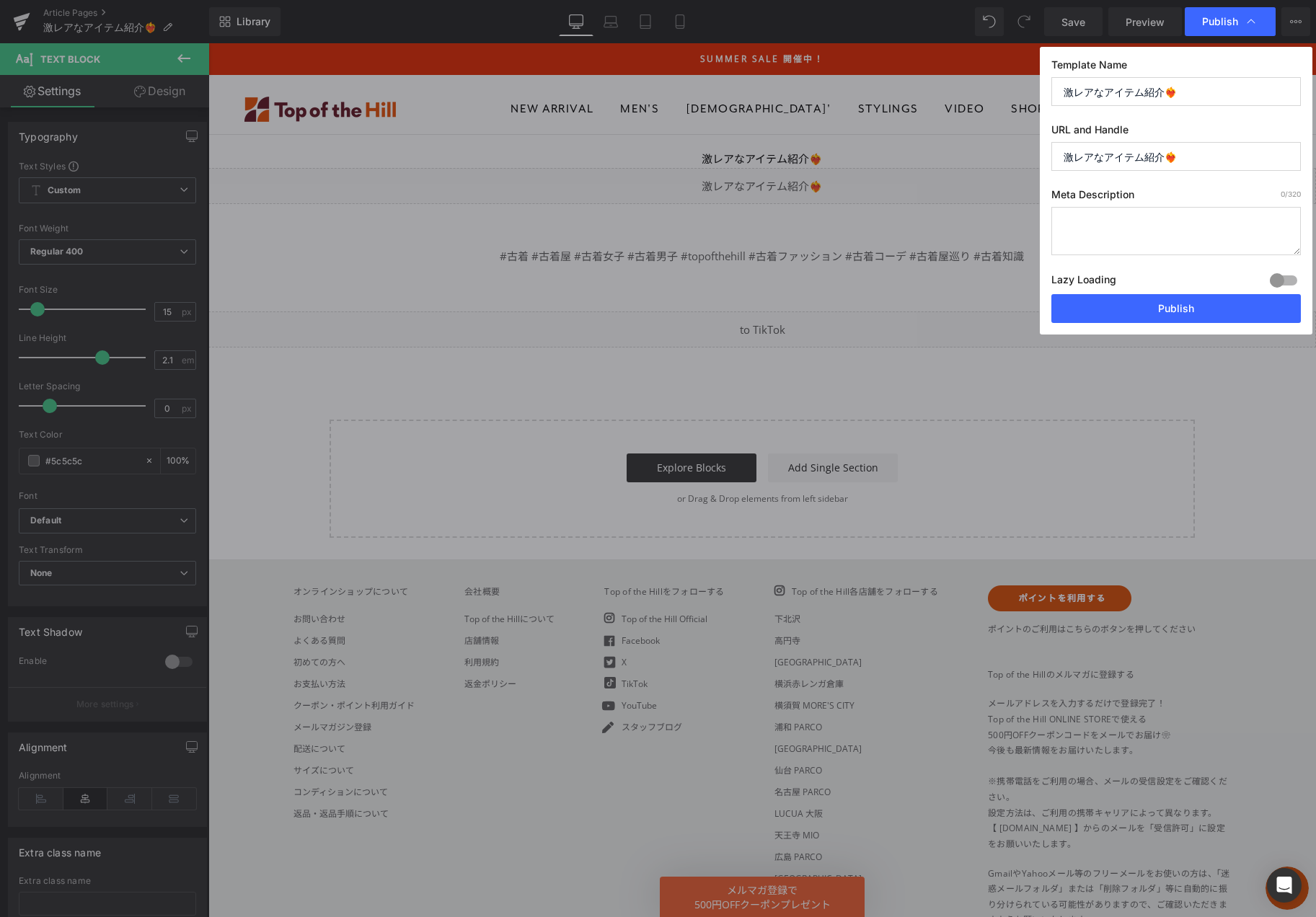
drag, startPoint x: 1146, startPoint y: 158, endPoint x: 909, endPoint y: 153, distance: 237.1
click at [911, 153] on div "Publish Template Name 激レアなアイテム紹介❤️‍🔥 URL and Handle 激レアなアイテム紹介❤️‍🔥 Meta Descrip…" at bounding box center [658, 458] width 1316 height 917
type input "tiktok20250813"
click at [1097, 314] on button "Publish" at bounding box center [1175, 308] width 249 height 29
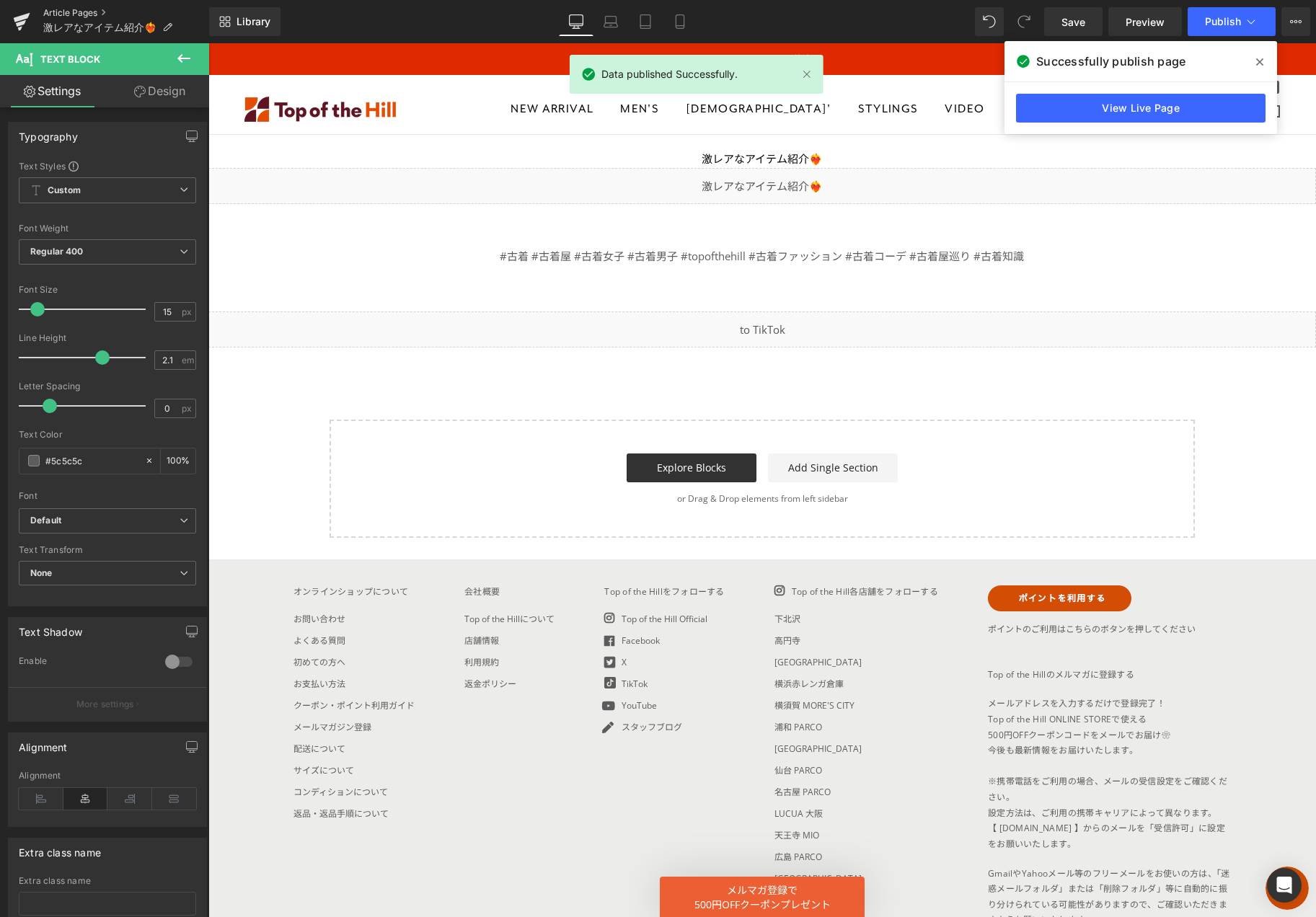
click at [54, 11] on link "Article Pages" at bounding box center [126, 13] width 166 height 12
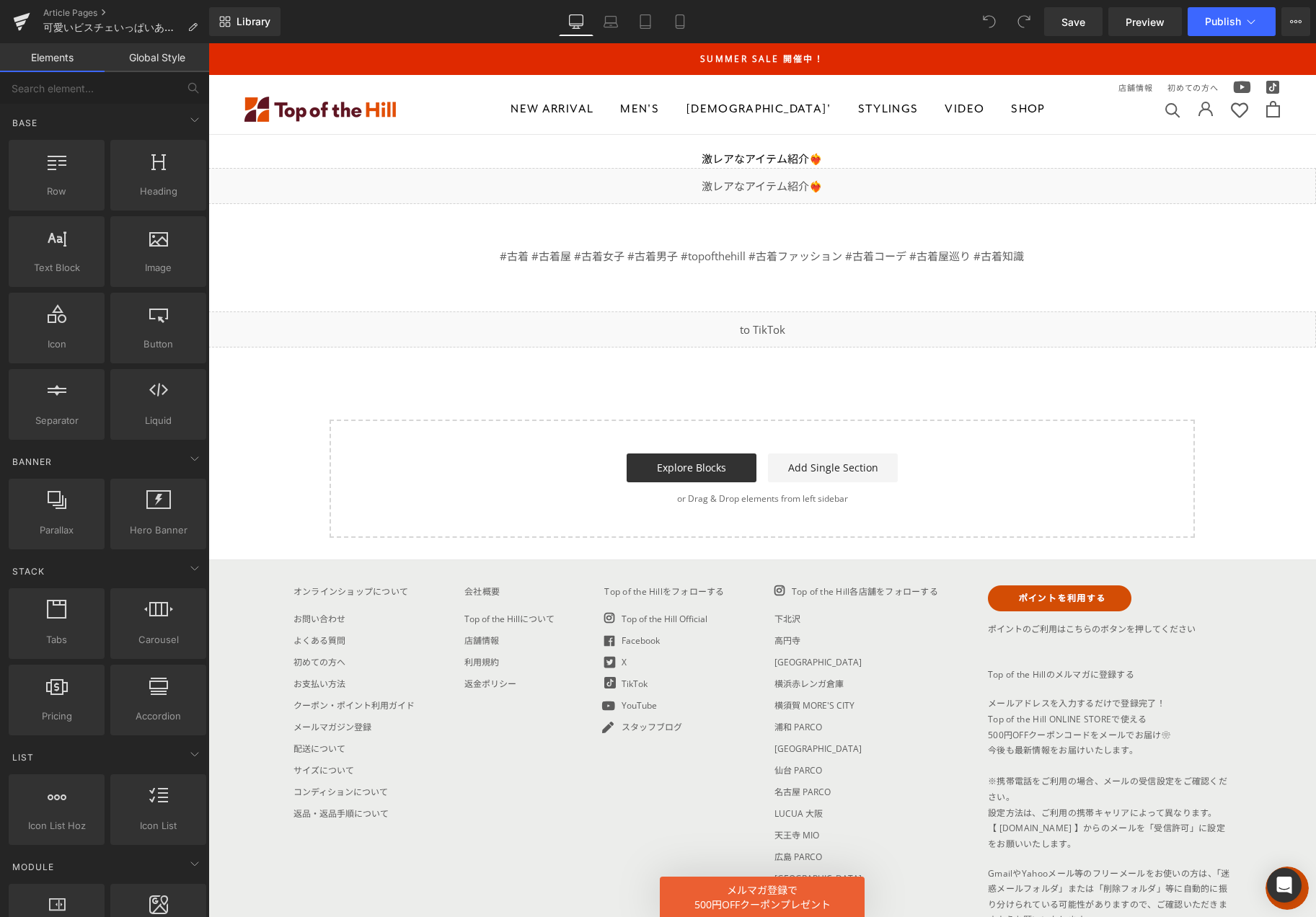
drag, startPoint x: 209, startPoint y: 44, endPoint x: 805, endPoint y: 162, distance: 607.6
click at [805, 162] on div "激レアなアイテム紹介❤️‍🔥" at bounding box center [762, 159] width 1107 height 18
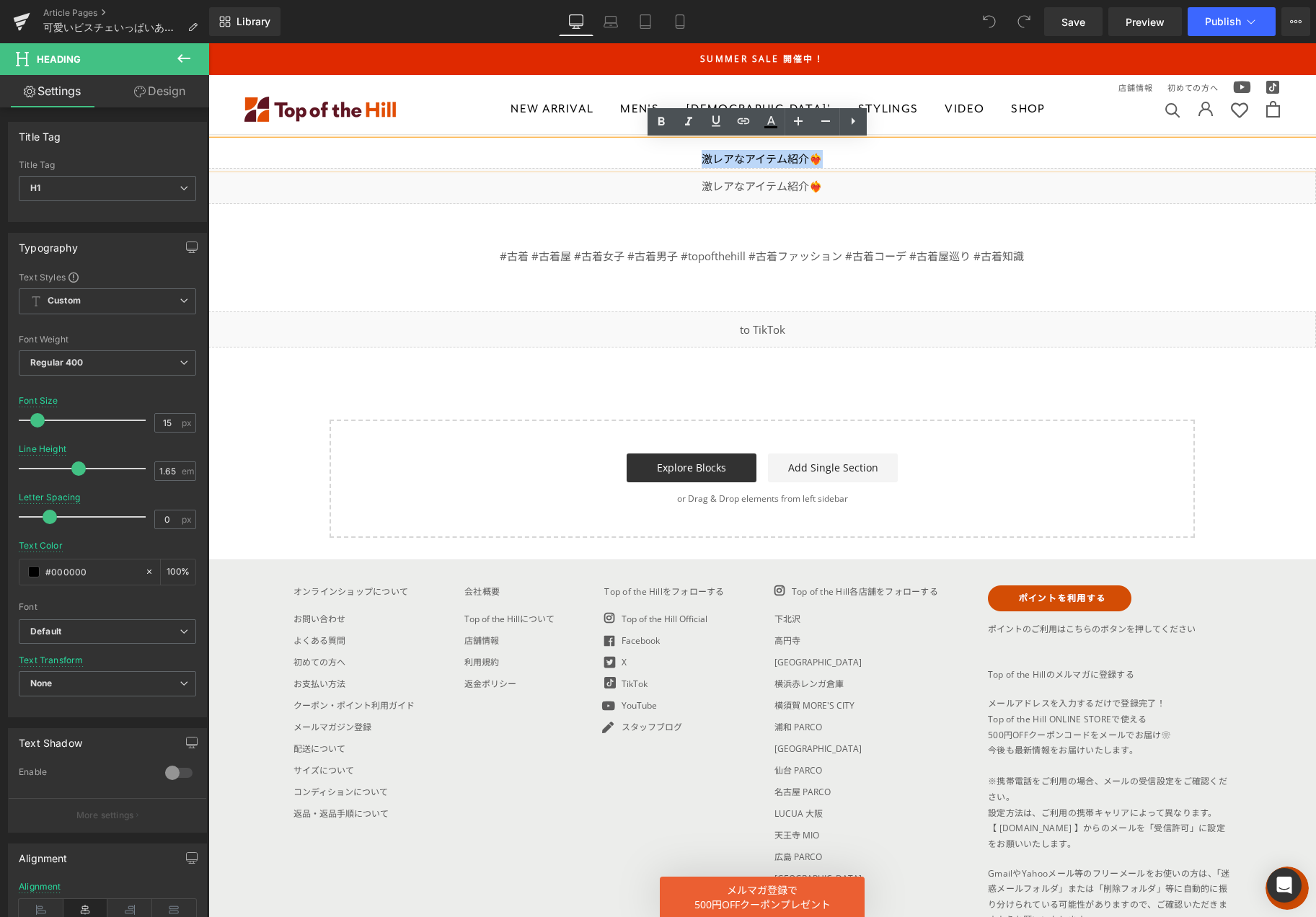
drag, startPoint x: 814, startPoint y: 159, endPoint x: 676, endPoint y: 156, distance: 138.0
click at [676, 156] on div "激レアなアイテム紹介❤️‍🔥" at bounding box center [762, 159] width 1107 height 18
paste div
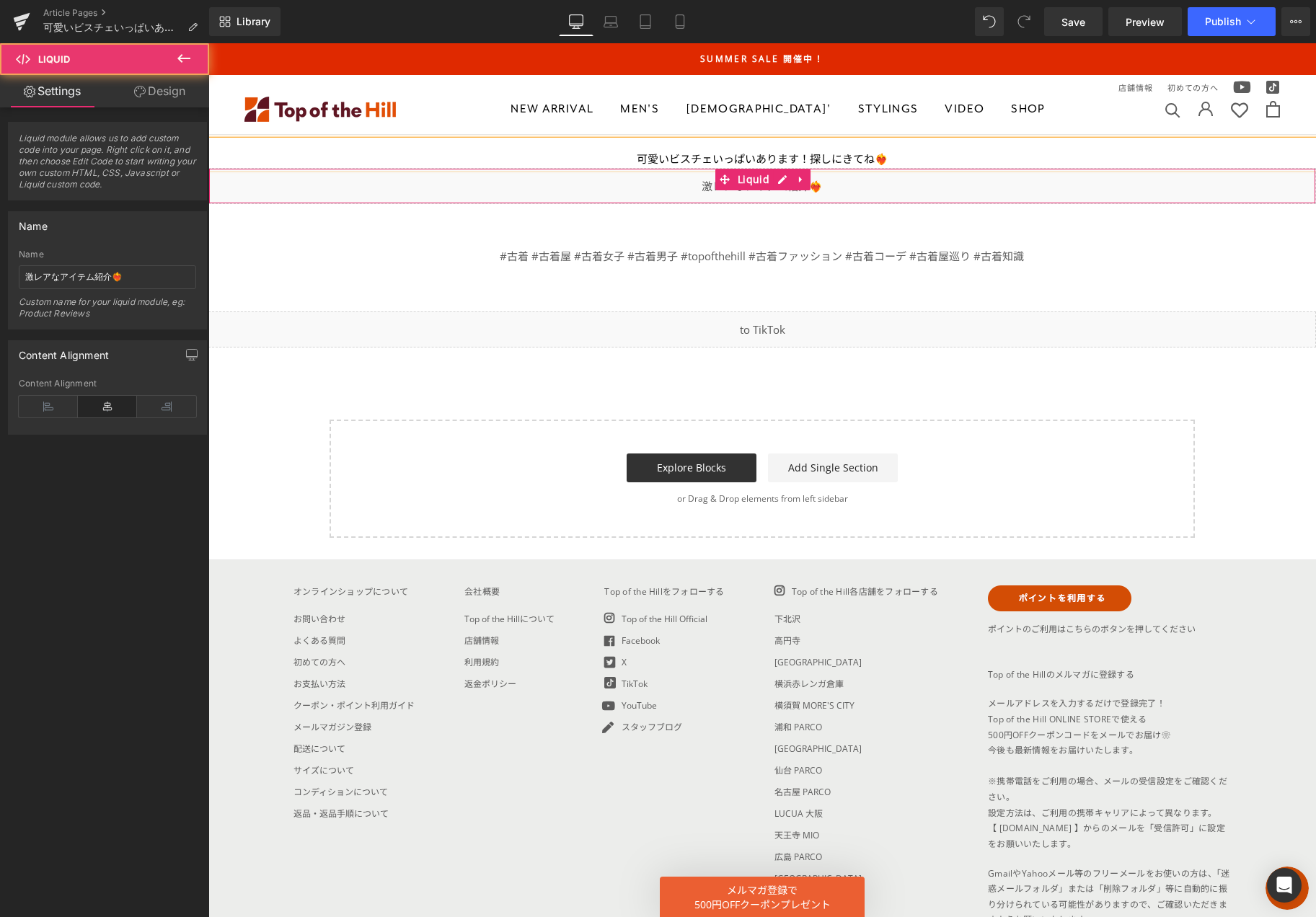
click at [817, 185] on div "Liquid" at bounding box center [762, 185] width 1107 height 36
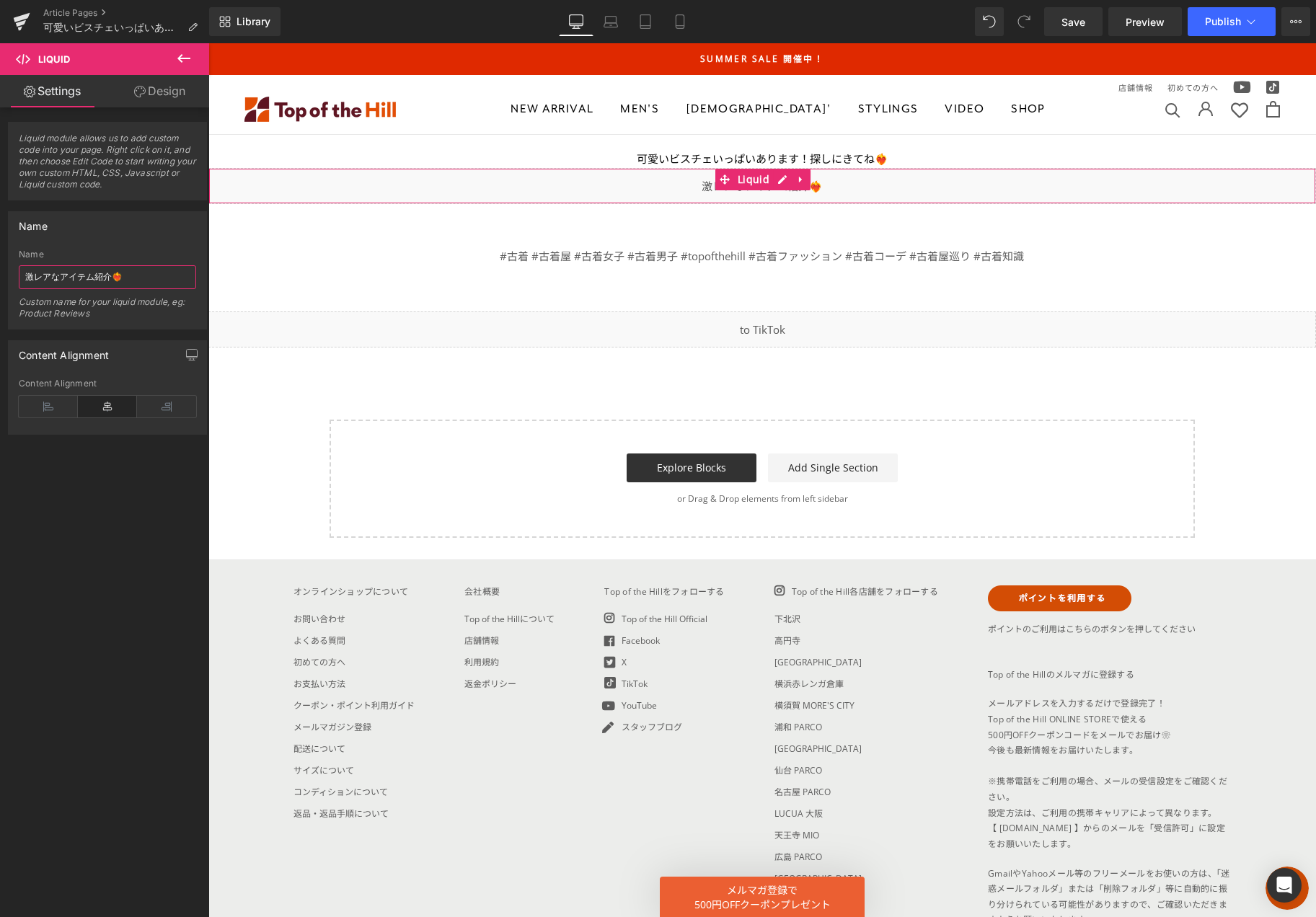
drag, startPoint x: 134, startPoint y: 285, endPoint x: -5, endPoint y: 278, distance: 139.2
click at [0, 278] on html "You are previewing how the will restyle your page. You can not edit Elements in…" at bounding box center [658, 458] width 1316 height 917
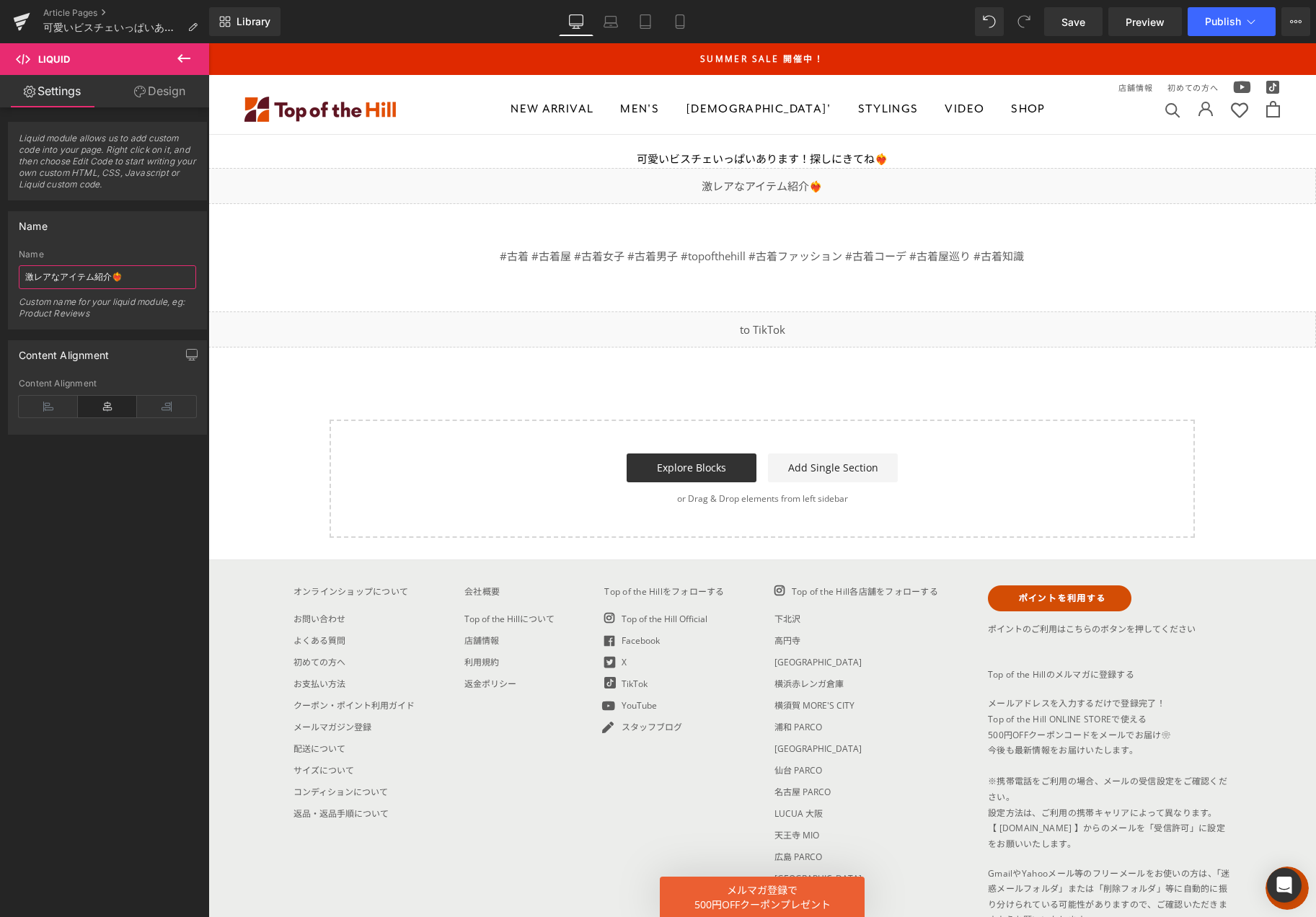
paste input "可愛いビスチェいっぱいあります！探しにきてね"
type input "可愛いビスチェいっぱいあります！探しにきてね❤️‍🔥"
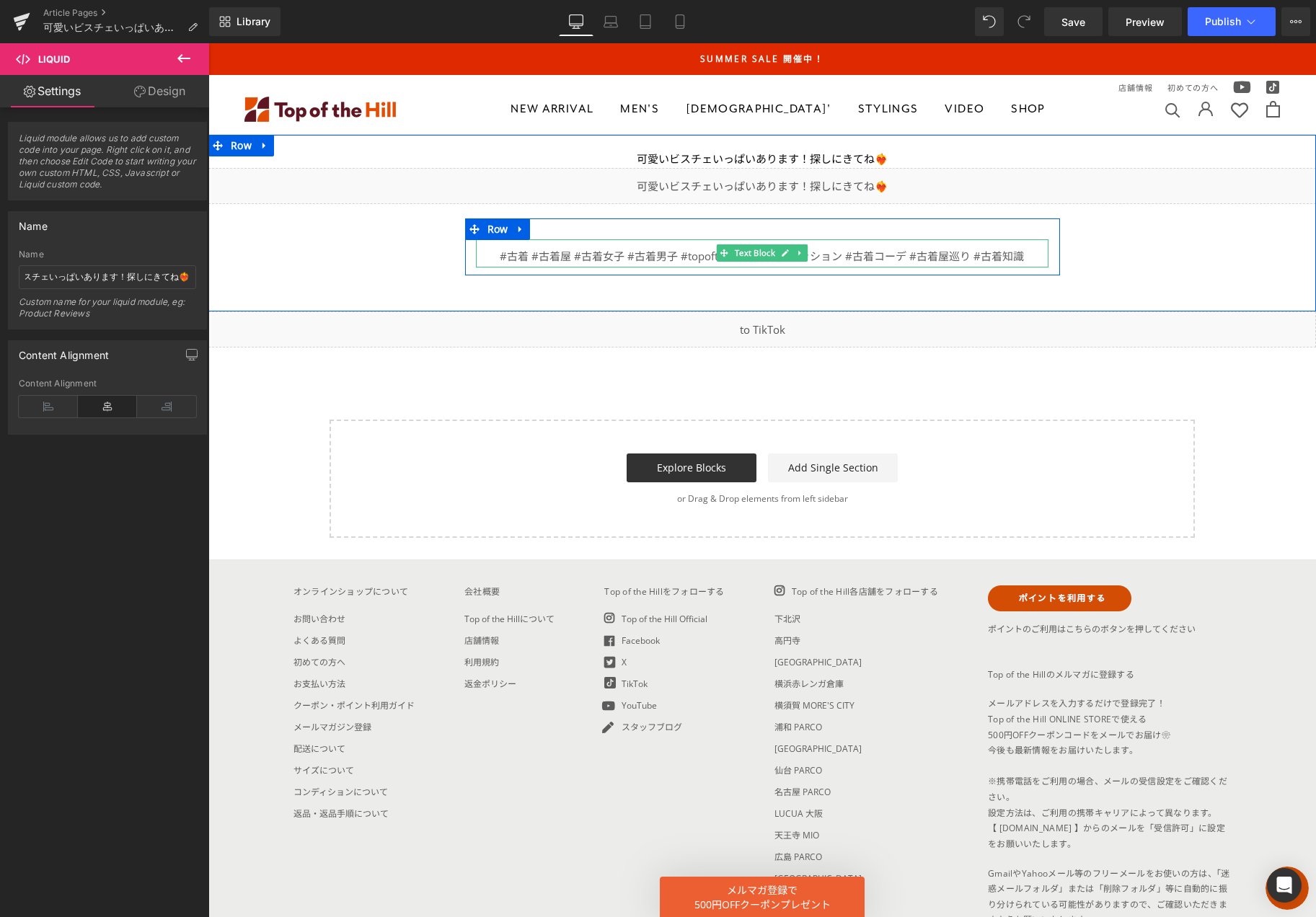
click at [1019, 257] on div "#古着 #古着屋 #古着女子 #古着男子 #topofthehill #古着ファッション #古着コーデ #古着屋巡り #古着知識" at bounding box center [762, 257] width 572 height 23
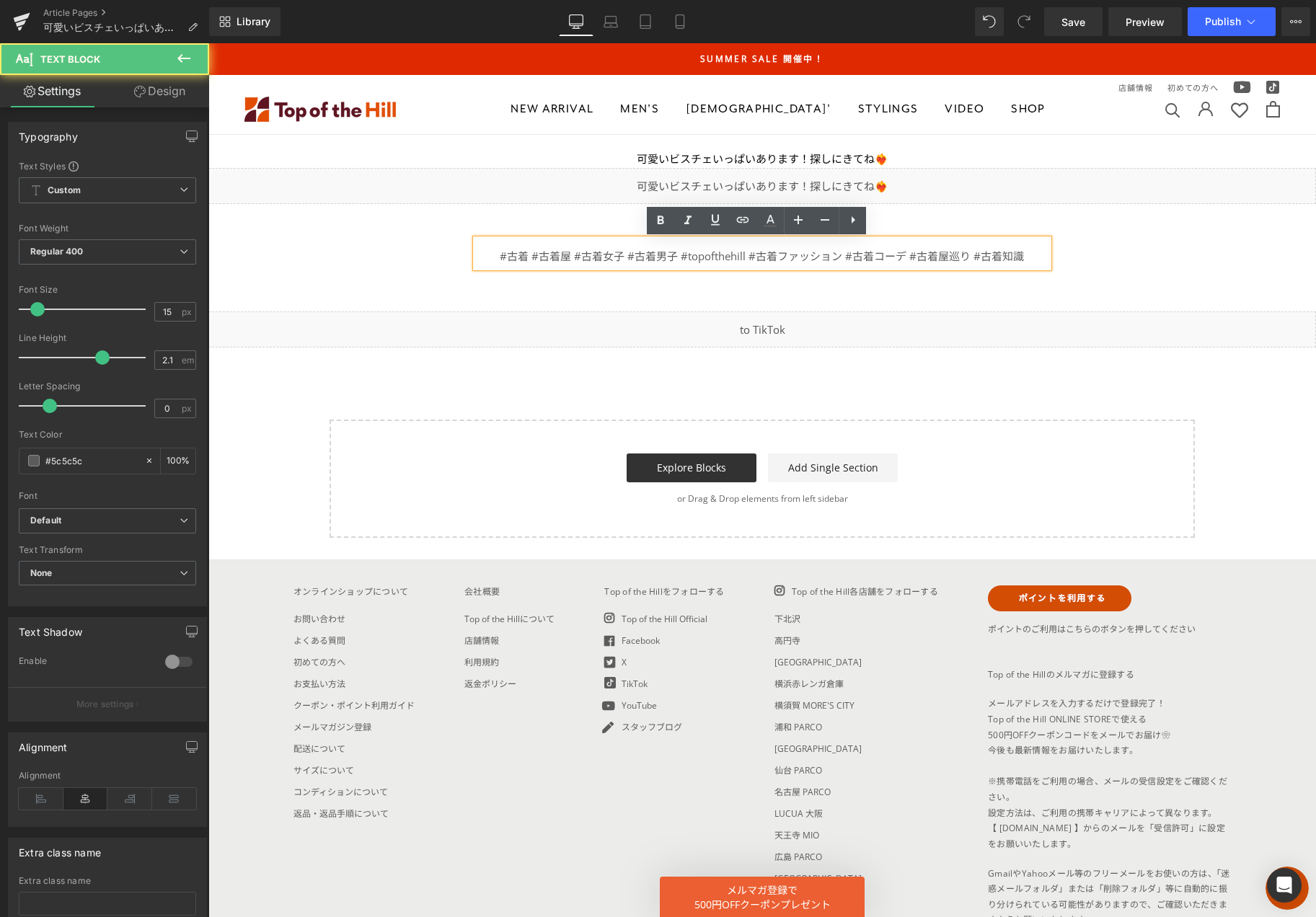
click at [1020, 257] on div "#古着 #古着屋 #古着女子 #古着男子 #topofthehill #古着ファッション #古着コーデ #古着屋巡り #古着知識" at bounding box center [762, 257] width 572 height 23
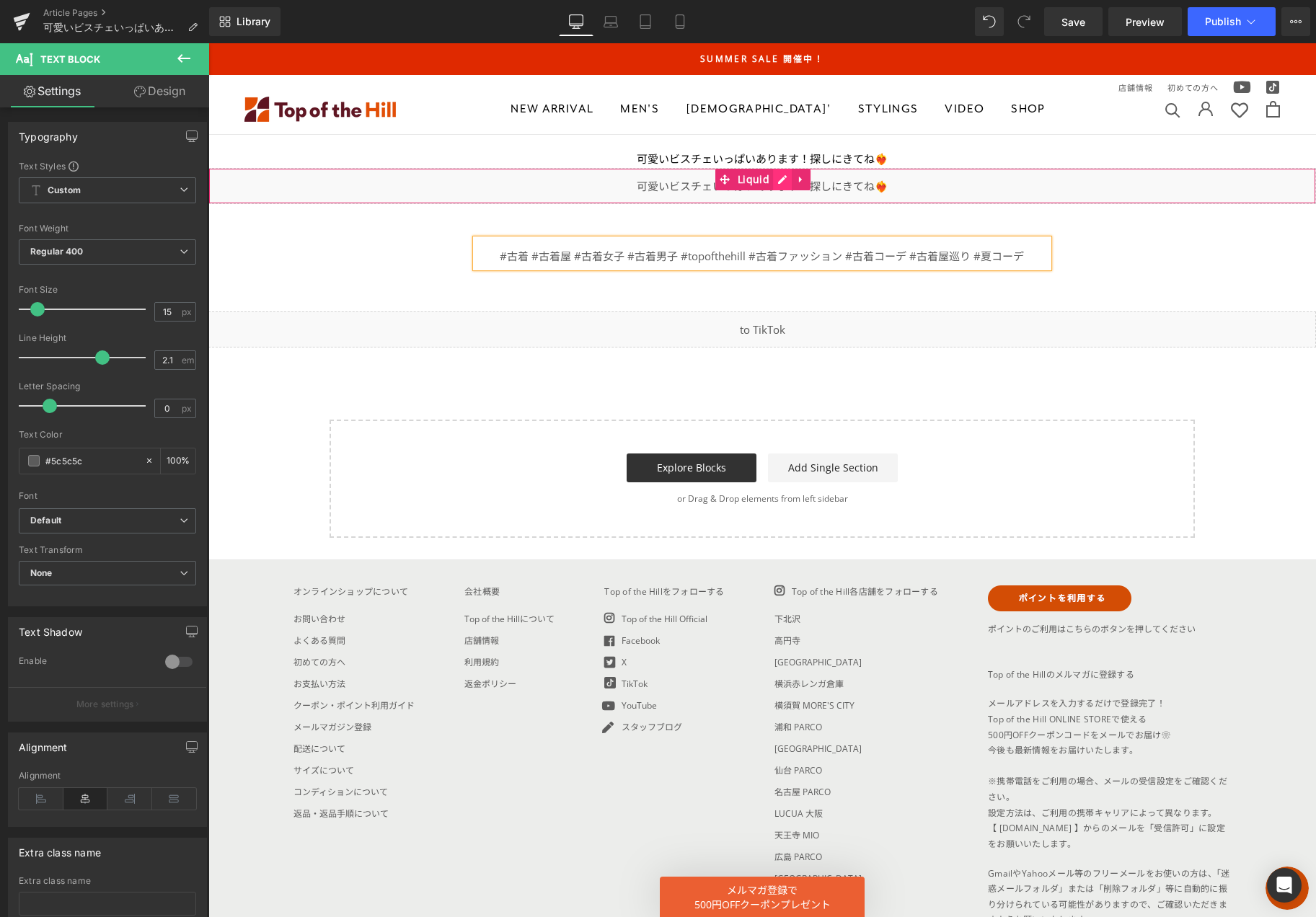
click at [777, 179] on div "Liquid" at bounding box center [762, 185] width 1107 height 36
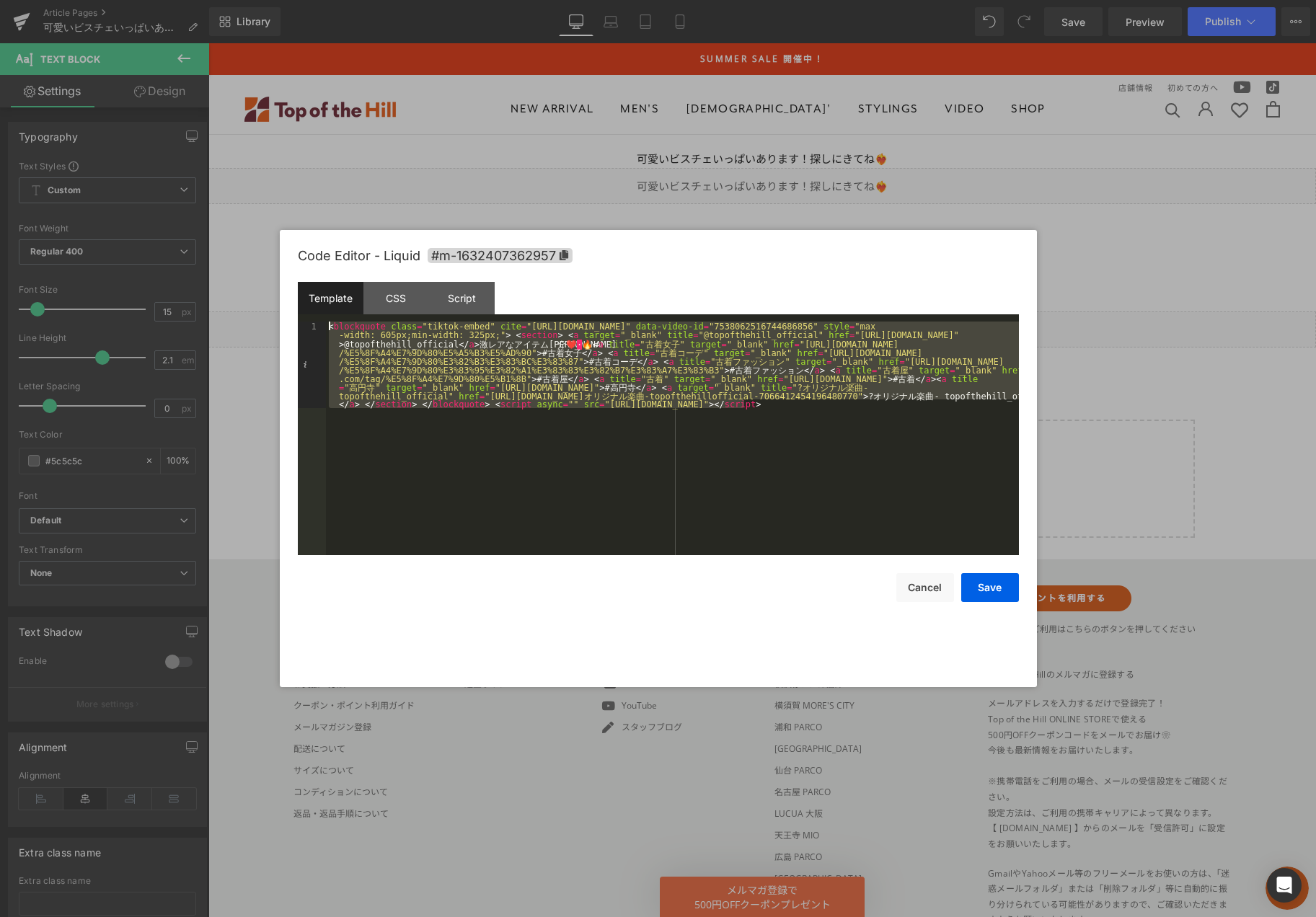
drag, startPoint x: 758, startPoint y: 410, endPoint x: 276, endPoint y: 273, distance: 501.1
click at [276, 273] on body "You are previewing how the will restyle your page. You can not edit Elements in…" at bounding box center [658, 458] width 1316 height 917
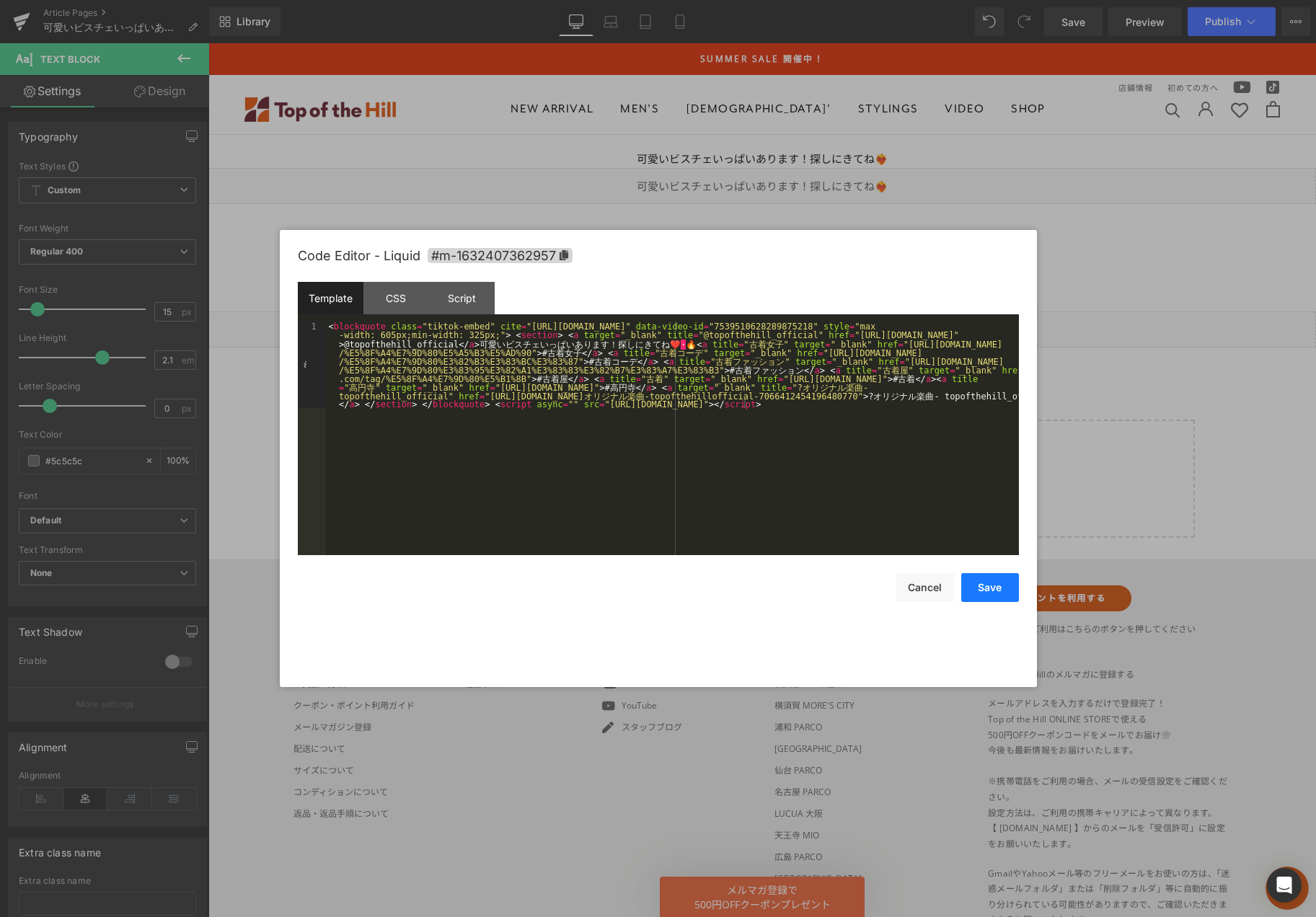
click at [992, 583] on button "Save" at bounding box center [989, 587] width 57 height 29
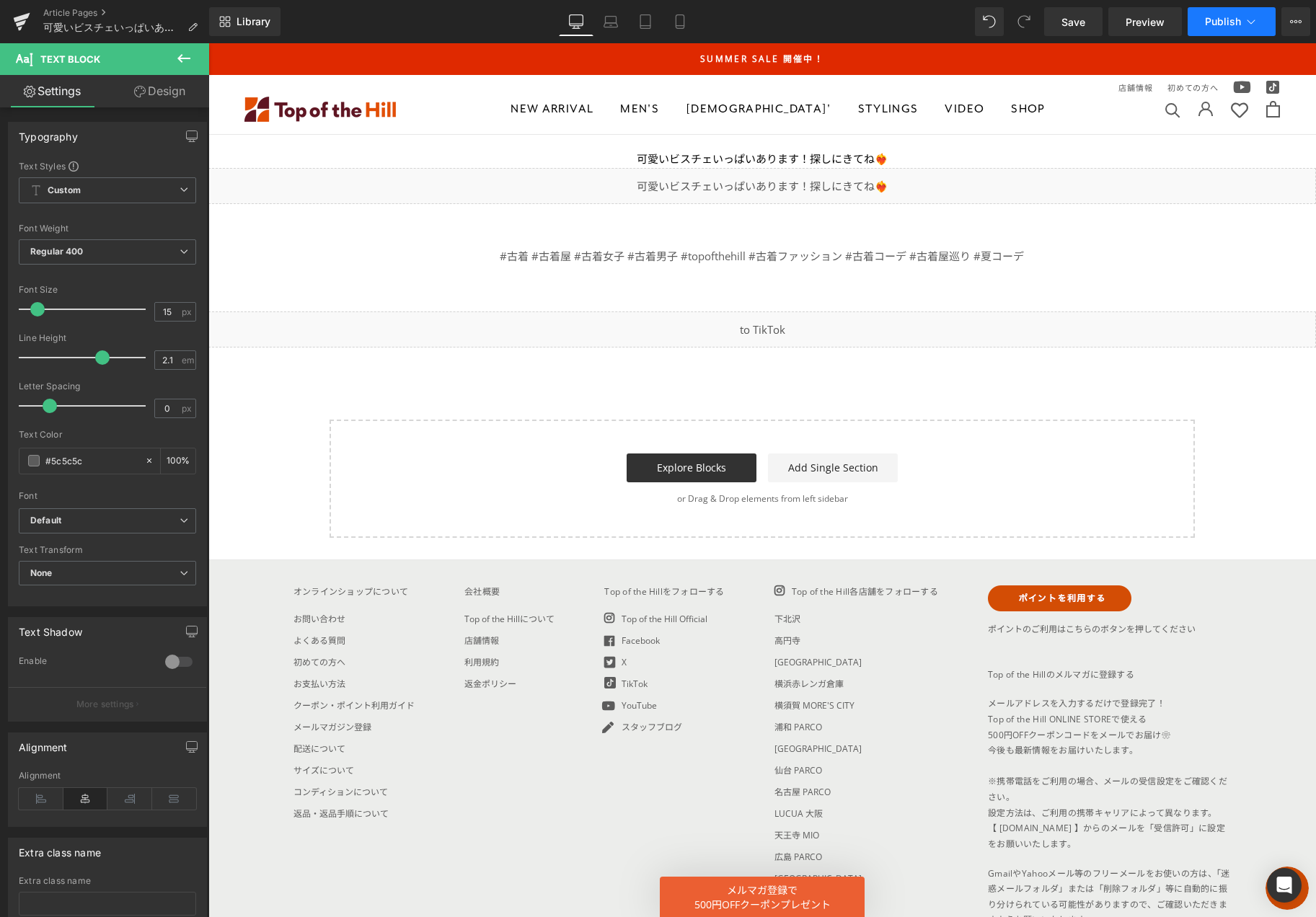
click at [1244, 16] on icon at bounding box center [1250, 21] width 15 height 15
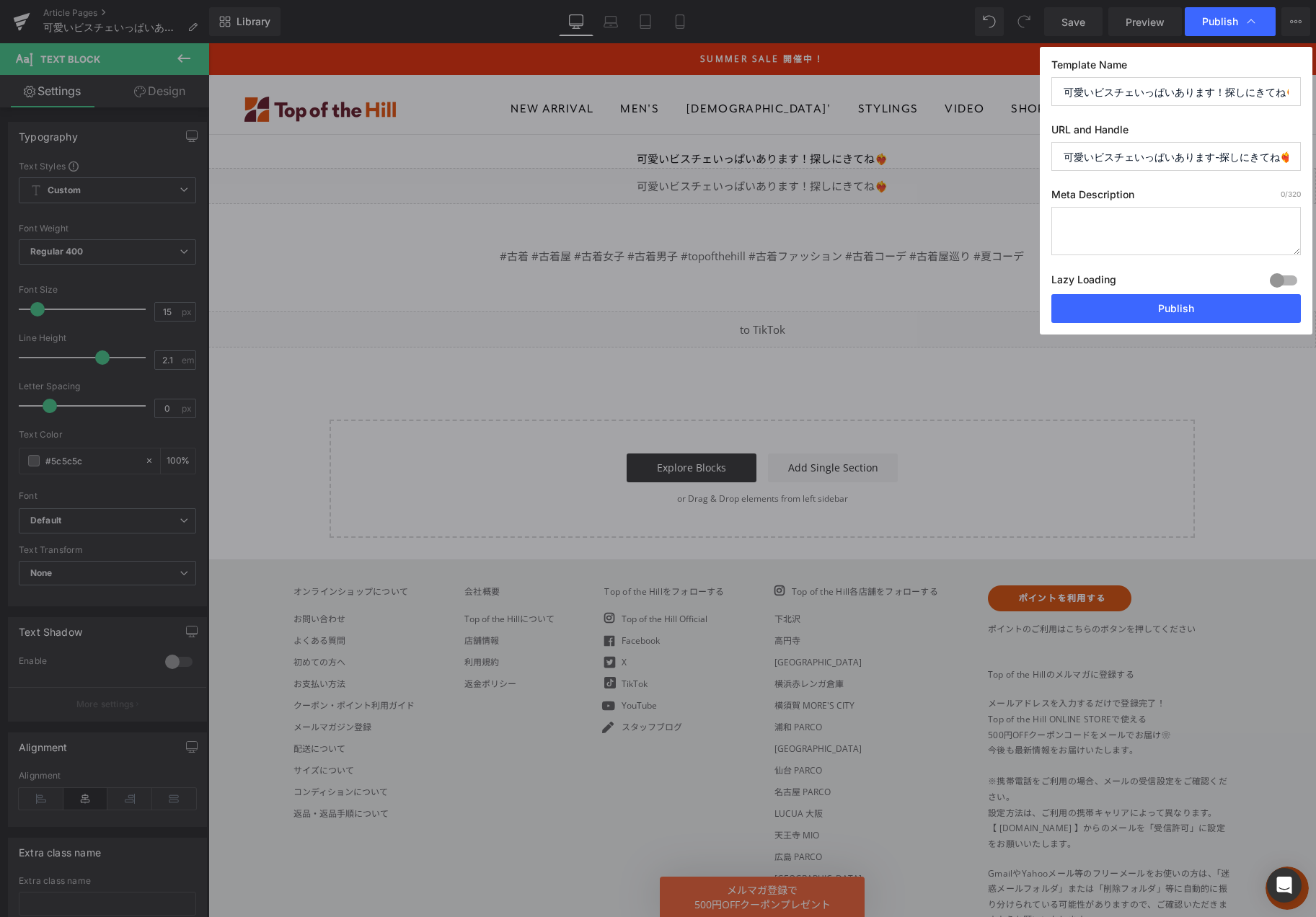
scroll to position [0, 6]
drag, startPoint x: 1069, startPoint y: 156, endPoint x: 1477, endPoint y: 169, distance: 408.2
click at [1315, 169] on html "You are previewing how the will restyle your page. You can not edit Elements in…" at bounding box center [658, 458] width 1316 height 917
type input "tiktok20250818"
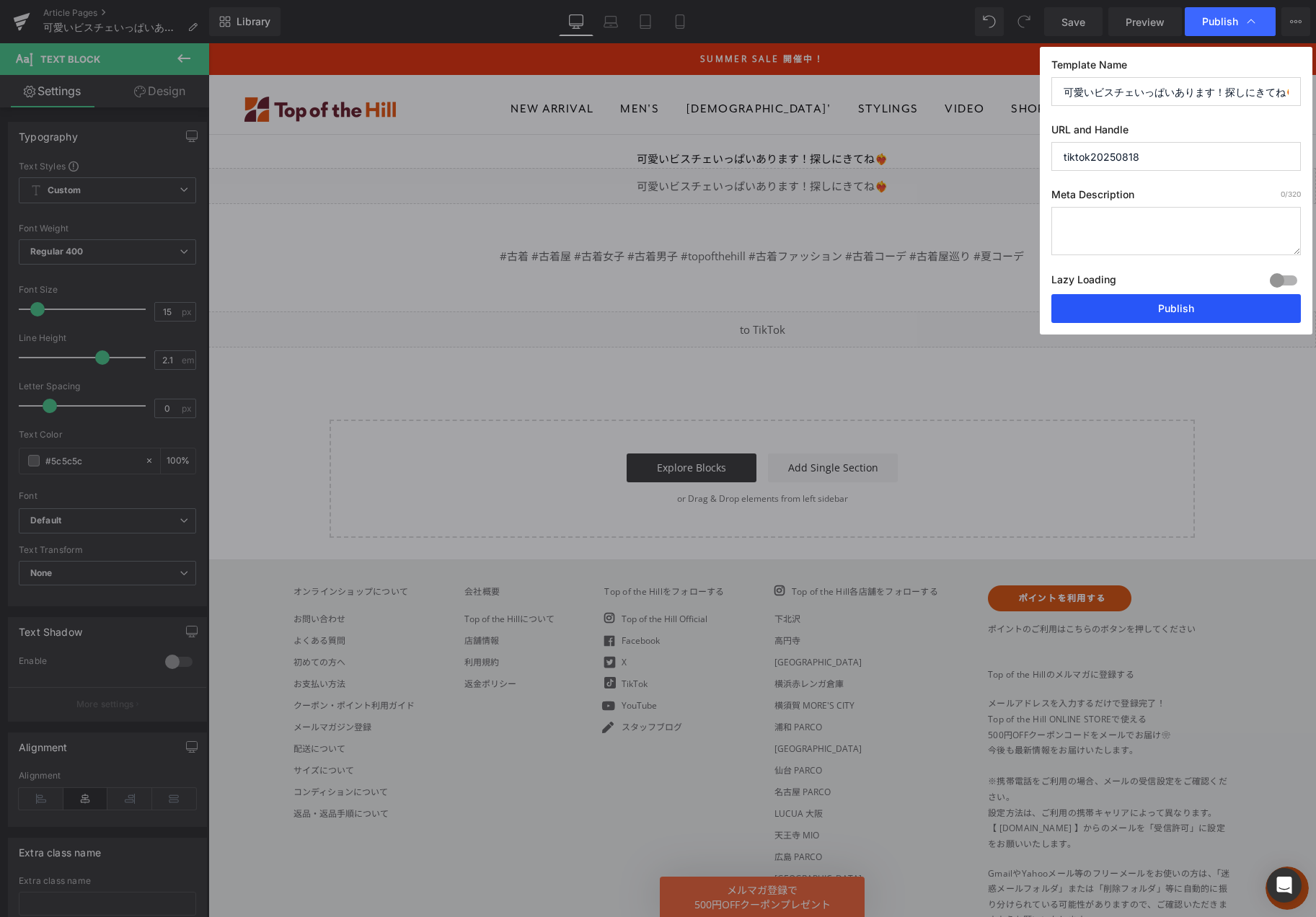
click at [1121, 304] on button "Publish" at bounding box center [1175, 308] width 249 height 29
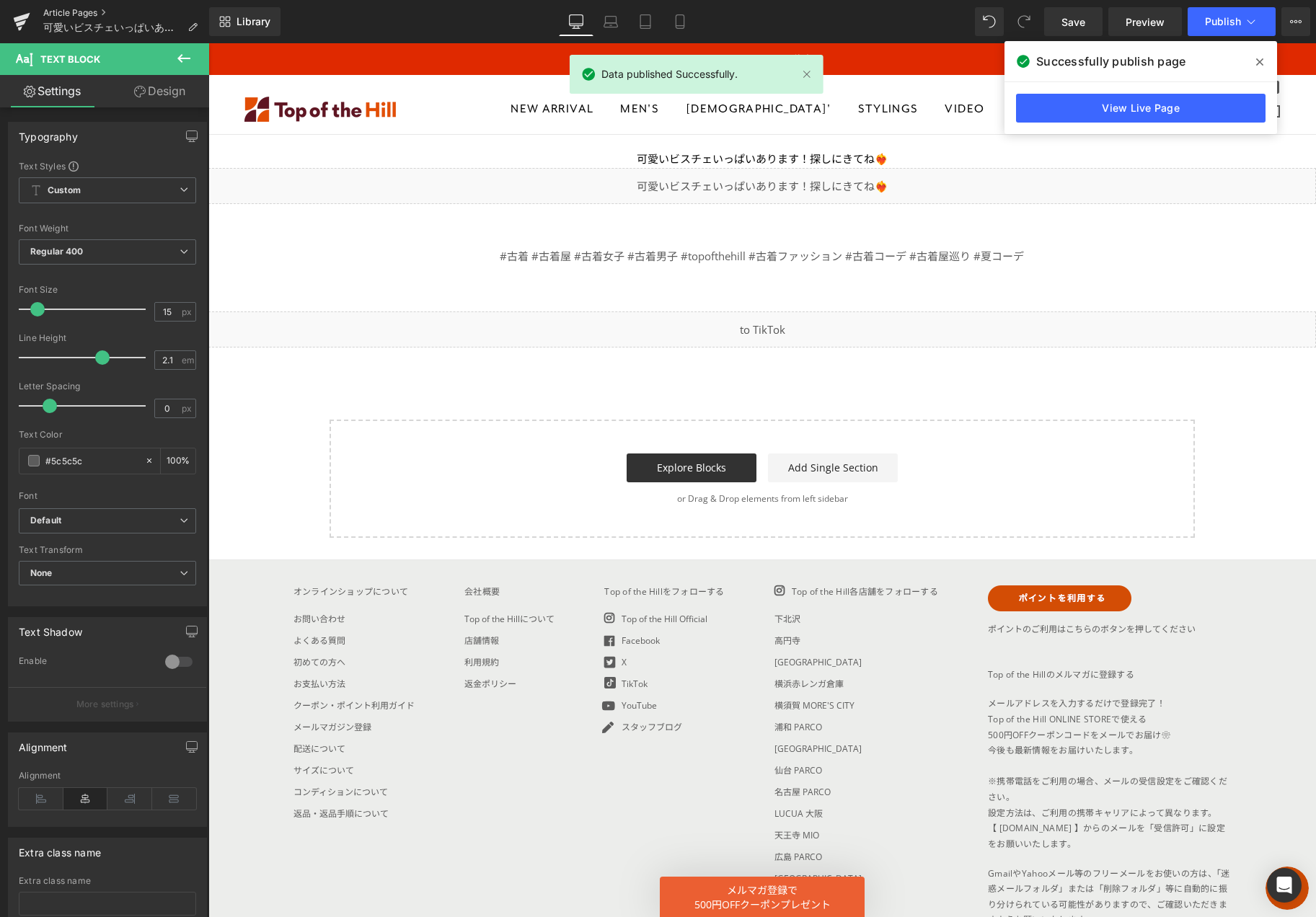
click at [72, 12] on link "Article Pages" at bounding box center [126, 13] width 166 height 12
